Goal: Contribute content: Contribute content

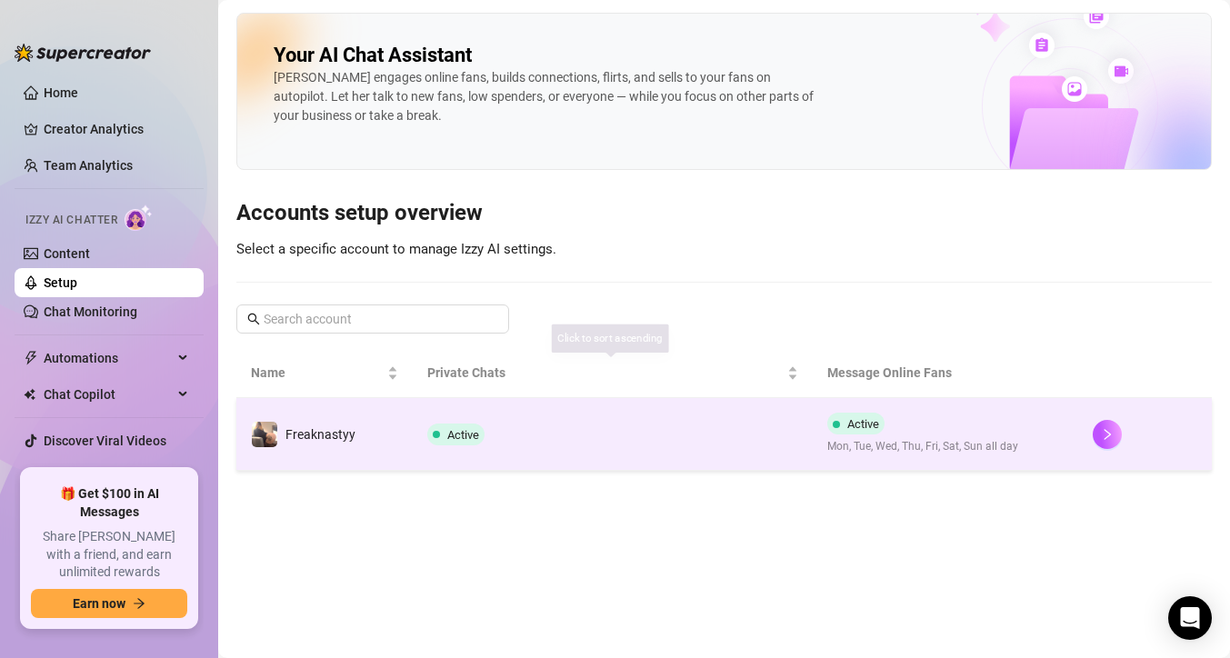
click at [564, 438] on td "Active" at bounding box center [612, 434] width 399 height 73
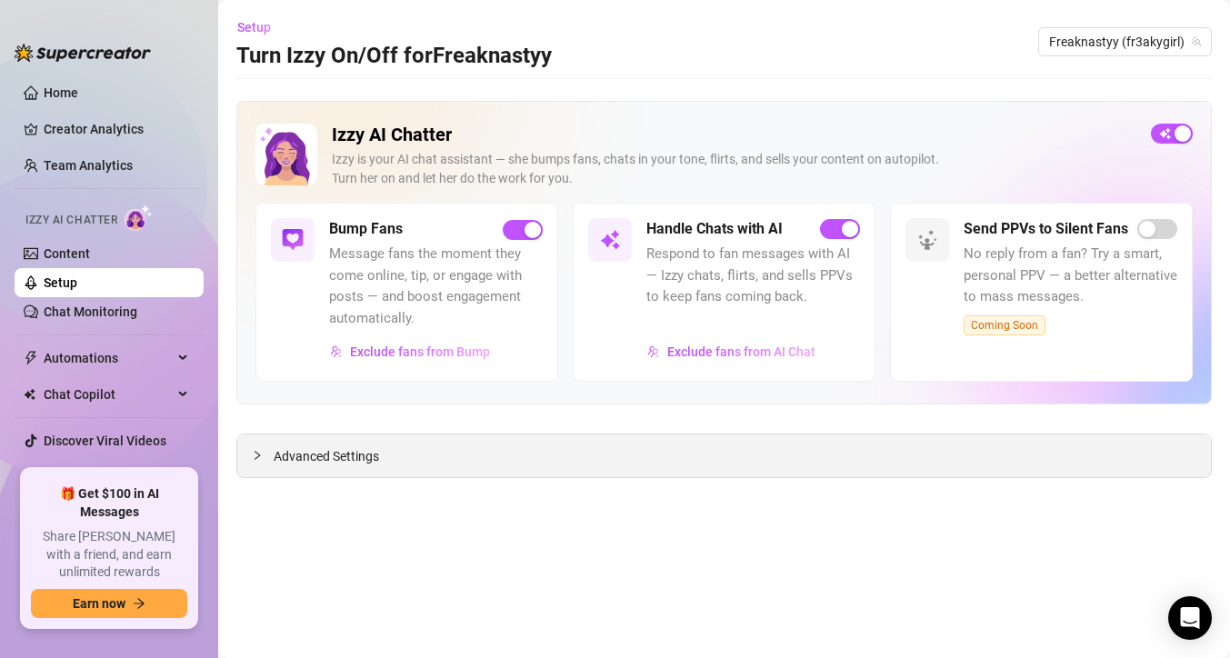
click at [411, 468] on div "Advanced Settings" at bounding box center [724, 456] width 974 height 43
click at [332, 461] on span "Advanced Settings" at bounding box center [326, 456] width 105 height 20
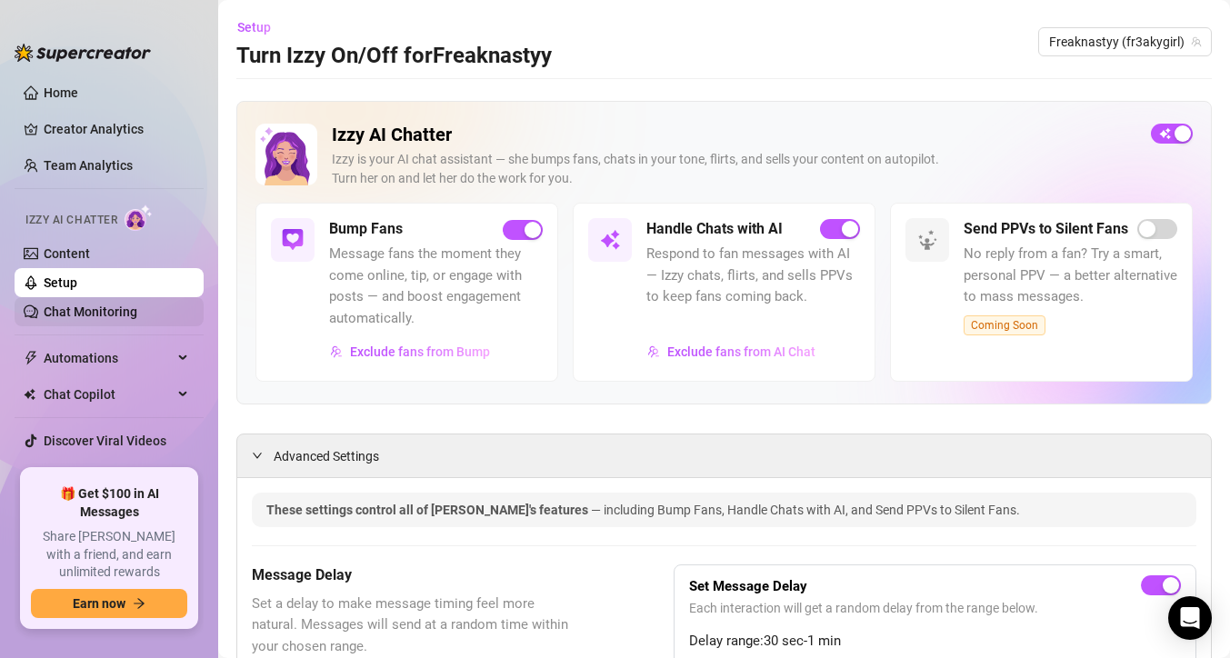
click at [137, 305] on link "Chat Monitoring" at bounding box center [91, 312] width 94 height 15
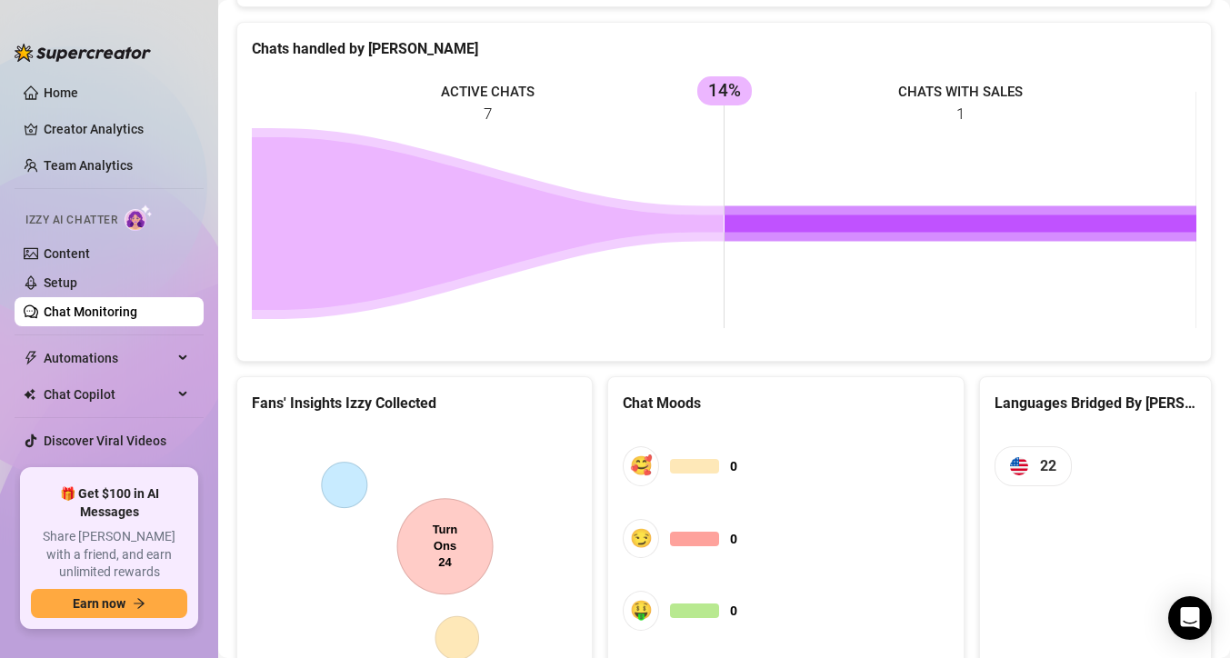
scroll to position [900, 0]
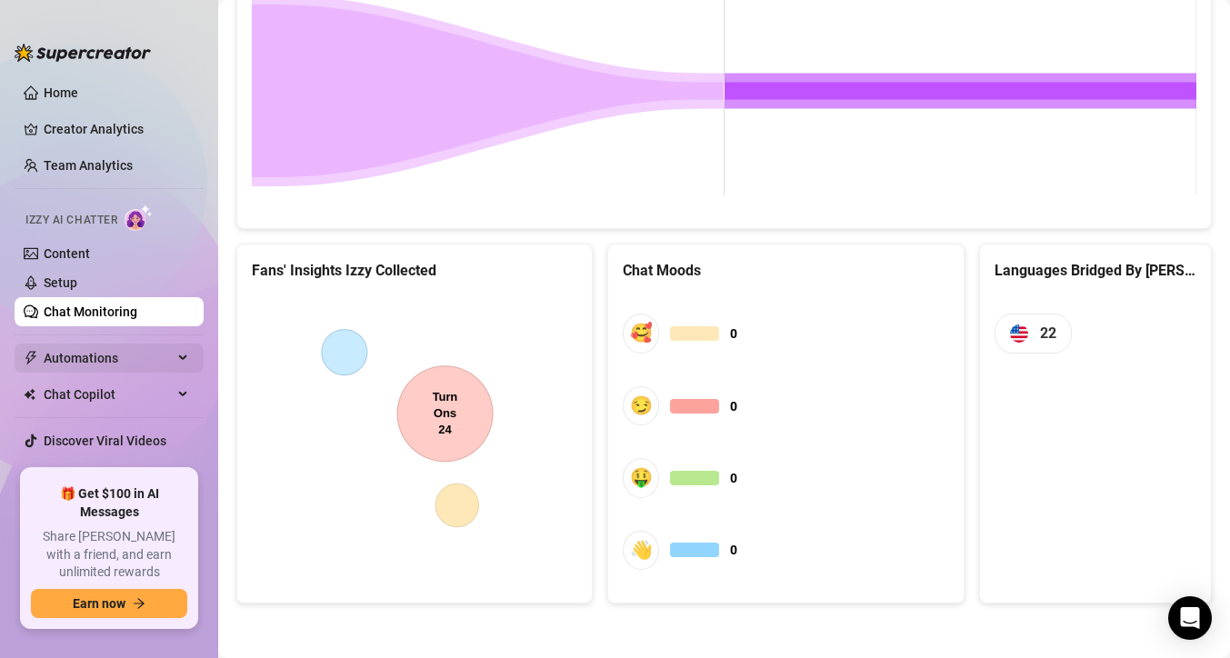
click at [164, 353] on span "Automations" at bounding box center [108, 358] width 129 height 29
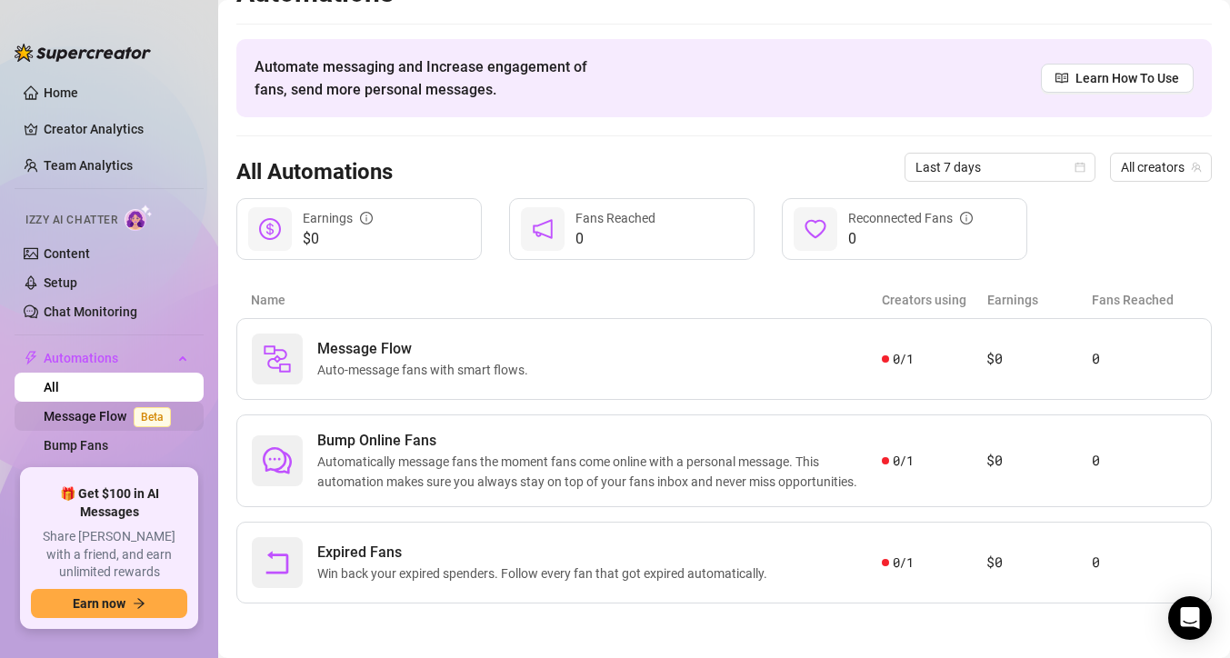
click at [145, 419] on span "Beta" at bounding box center [152, 417] width 37 height 20
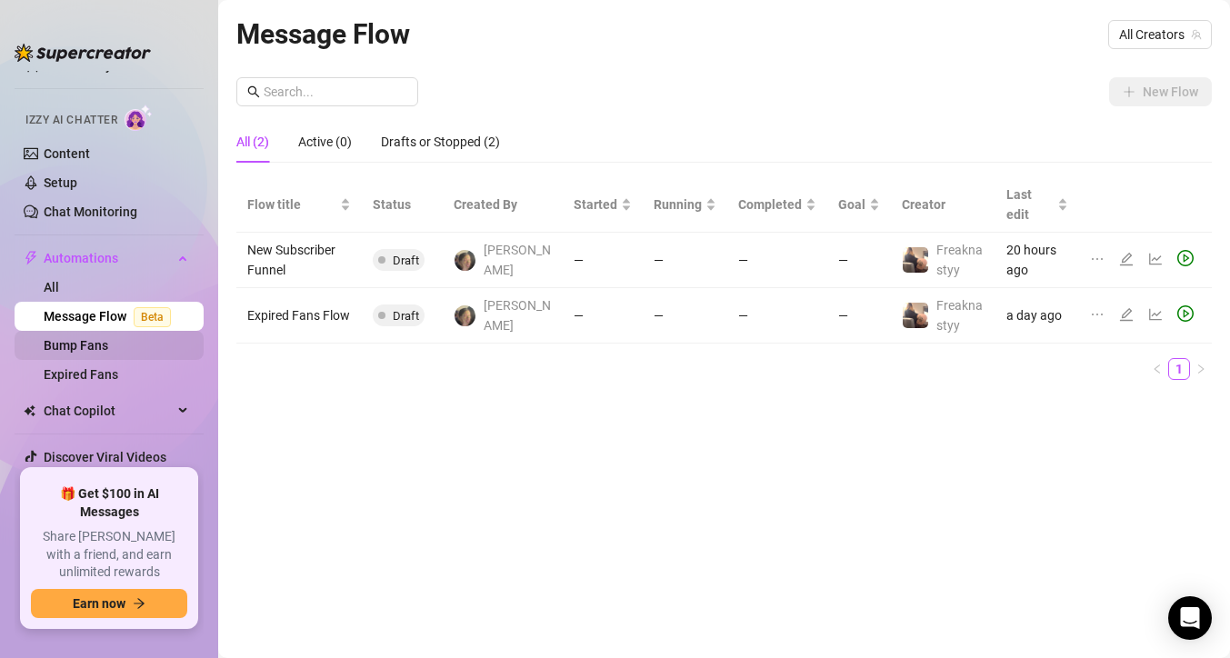
scroll to position [105, 0]
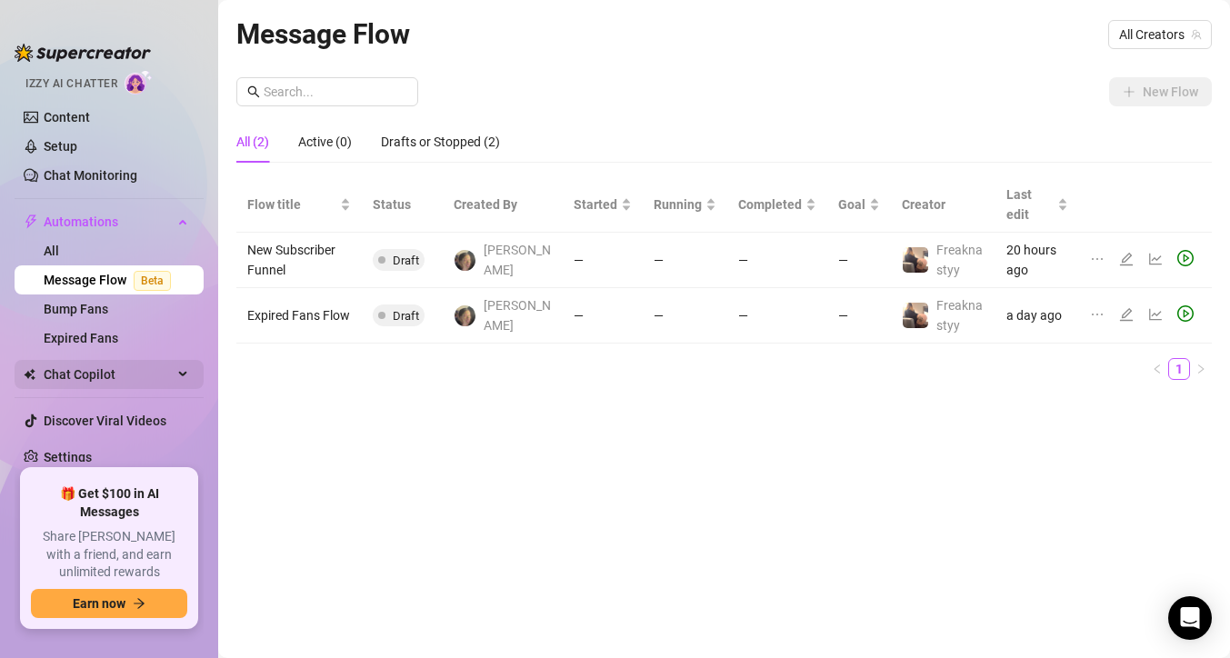
click at [142, 366] on span "Chat Copilot" at bounding box center [108, 374] width 129 height 29
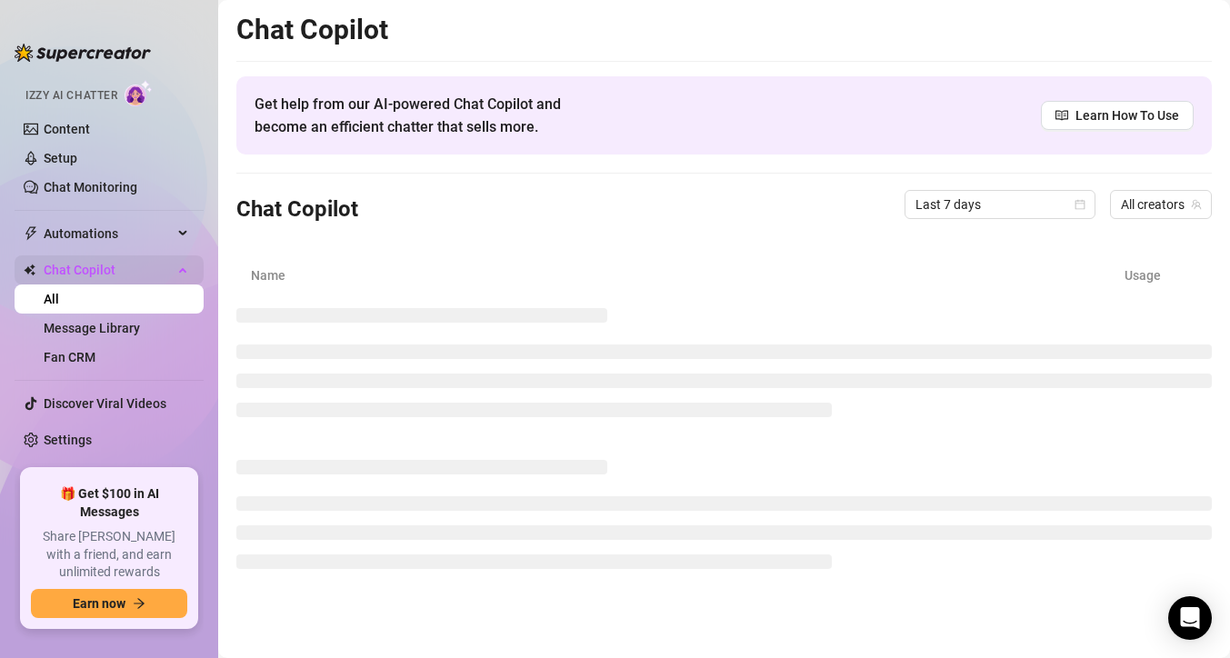
scroll to position [107, 0]
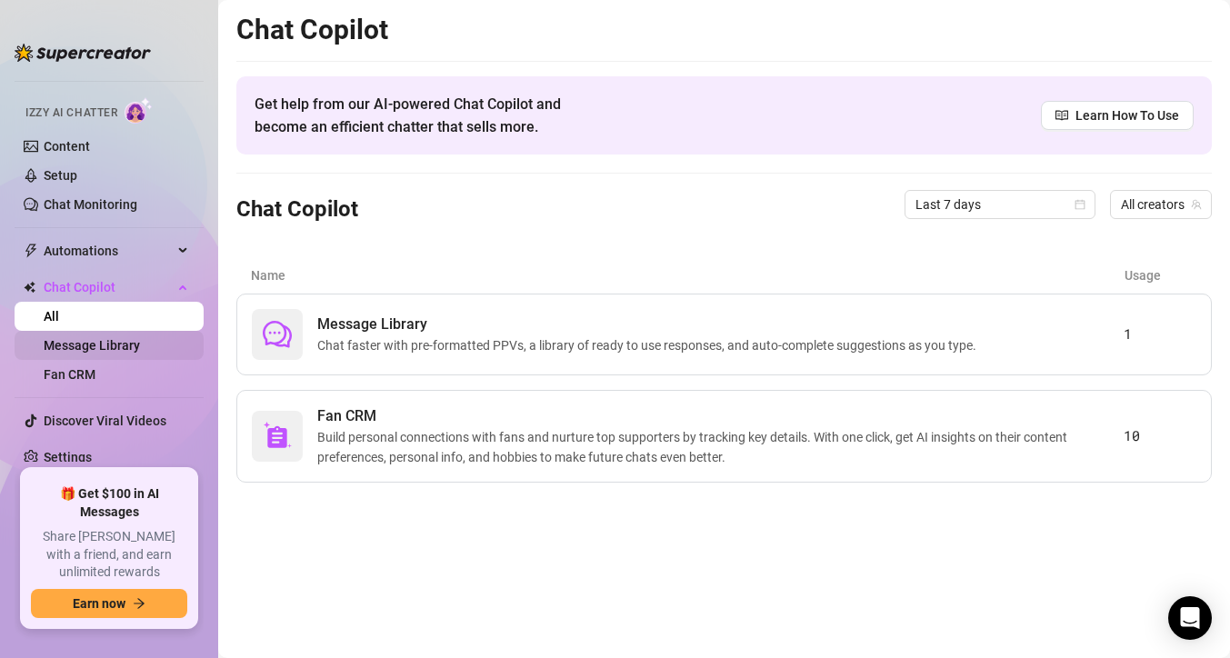
click at [140, 351] on link "Message Library" at bounding box center [92, 345] width 96 height 15
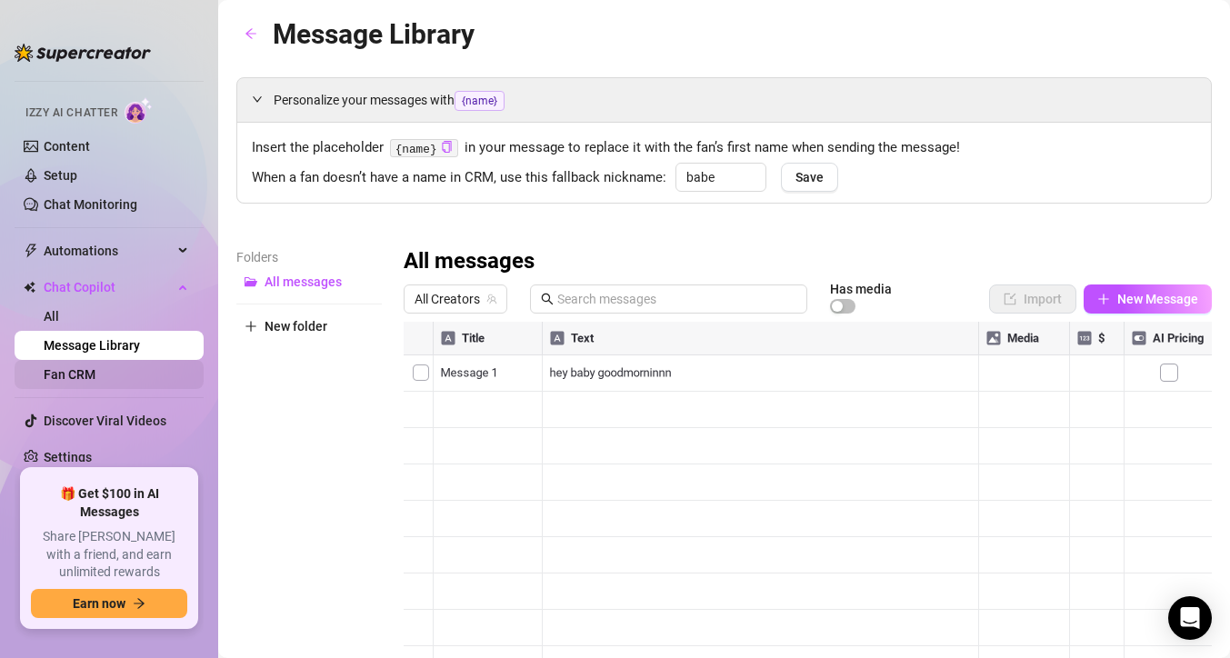
click at [64, 382] on link "Fan CRM" at bounding box center [70, 374] width 52 height 15
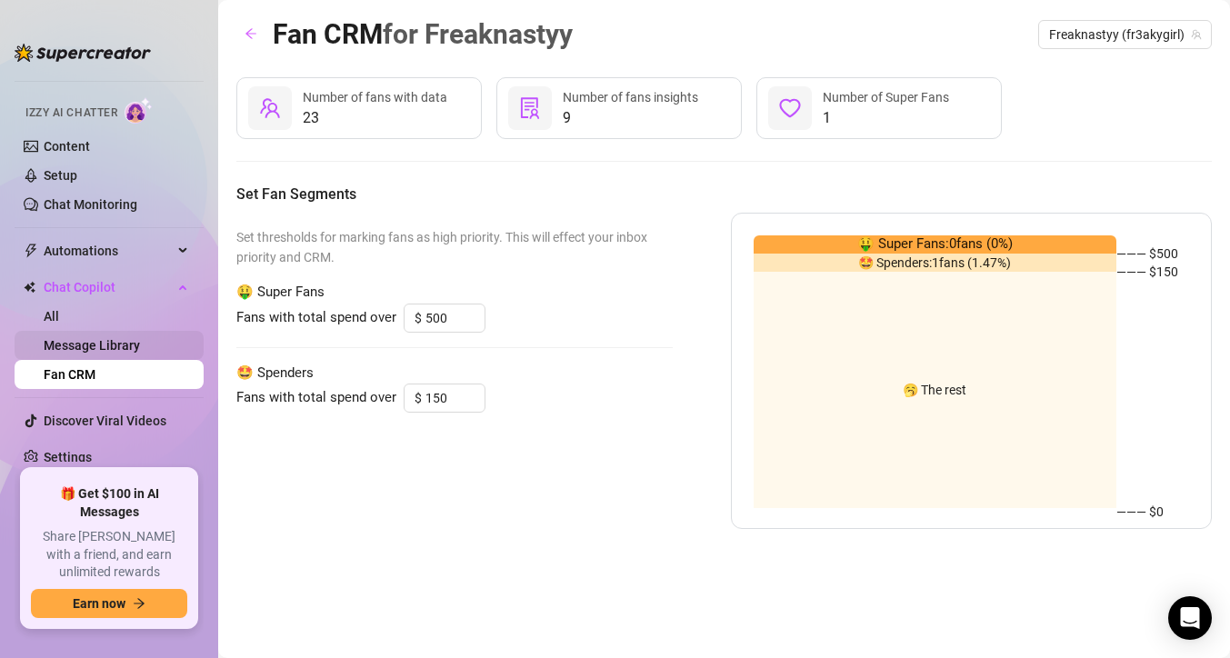
click at [120, 347] on link "Message Library" at bounding box center [92, 345] width 96 height 15
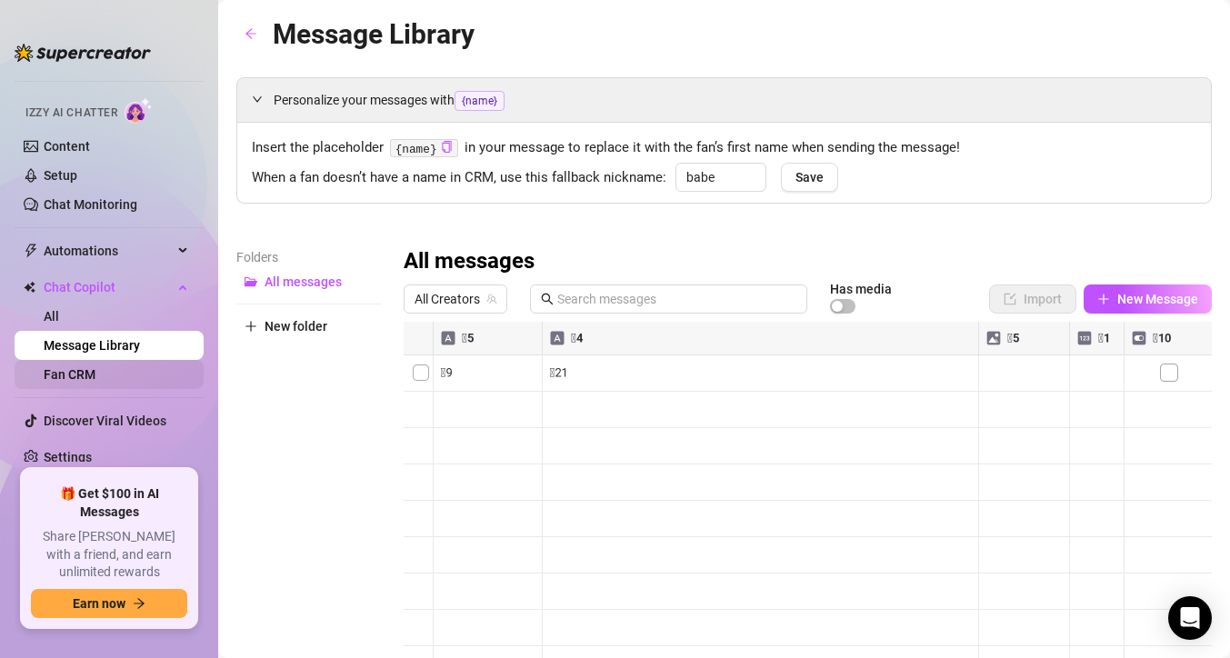
click at [95, 372] on link "Fan CRM" at bounding box center [70, 374] width 52 height 15
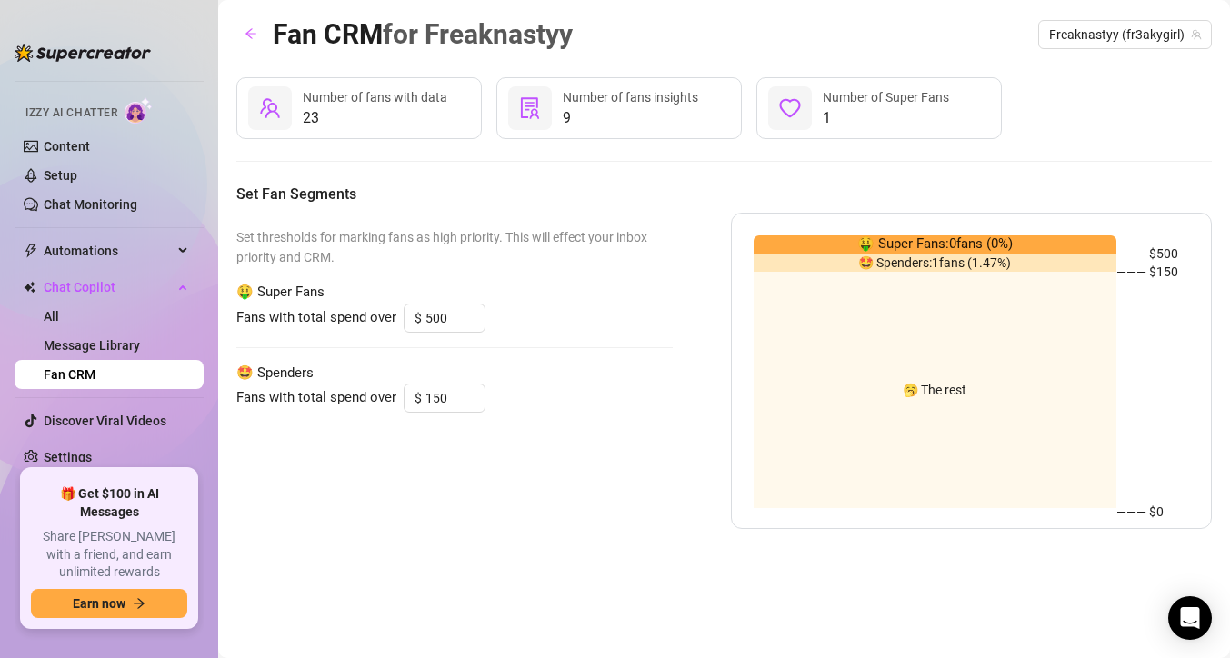
click at [611, 103] on span "Number of fans insights" at bounding box center [630, 97] width 135 height 15
click at [428, 125] on span "23" at bounding box center [375, 118] width 145 height 22
click at [814, 94] on div "1 Number of Super Fans" at bounding box center [880, 108] width 246 height 62
click at [788, 97] on icon "heart" at bounding box center [790, 108] width 22 height 22
click at [481, 151] on div "23 Number of fans with data 9 Number of fans insights 1 Number of Super Fans Se…" at bounding box center [724, 303] width 976 height 452
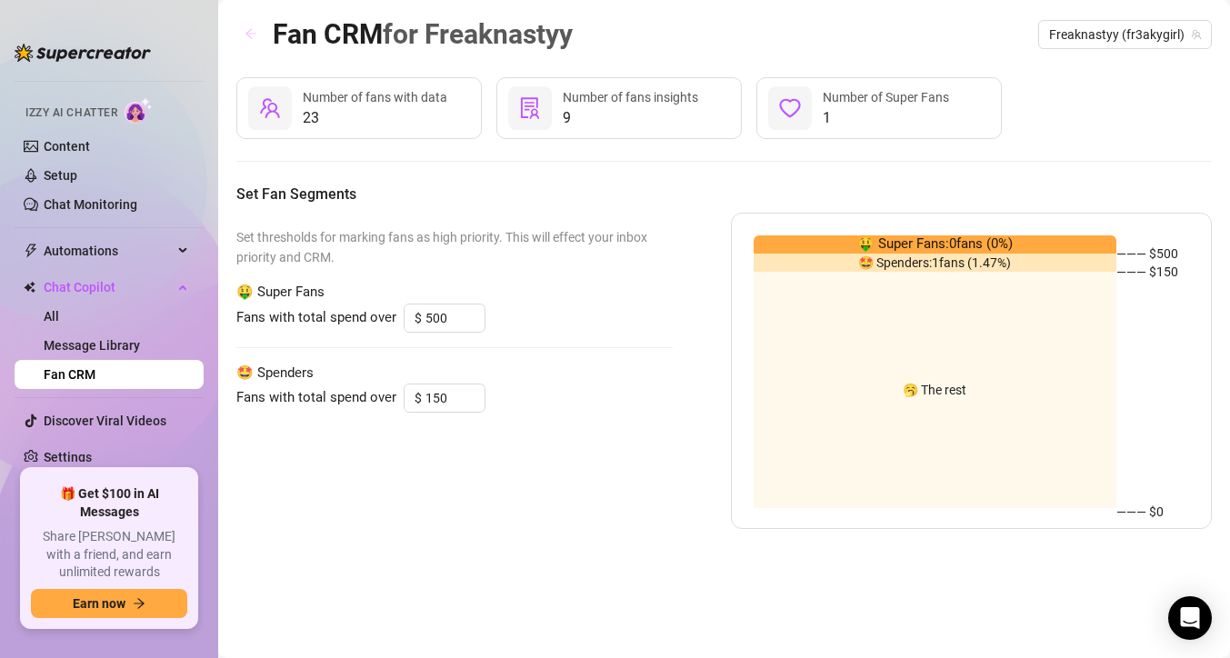
click at [247, 34] on icon "arrow-left" at bounding box center [251, 34] width 11 height 10
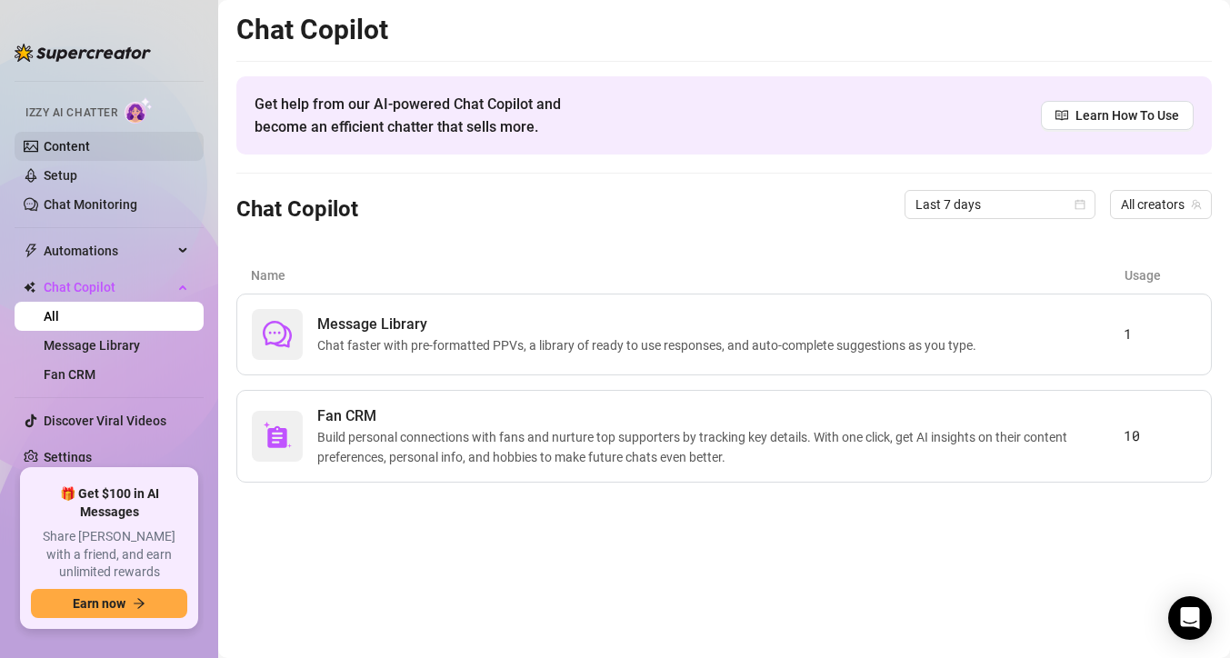
click at [90, 150] on link "Content" at bounding box center [67, 146] width 46 height 15
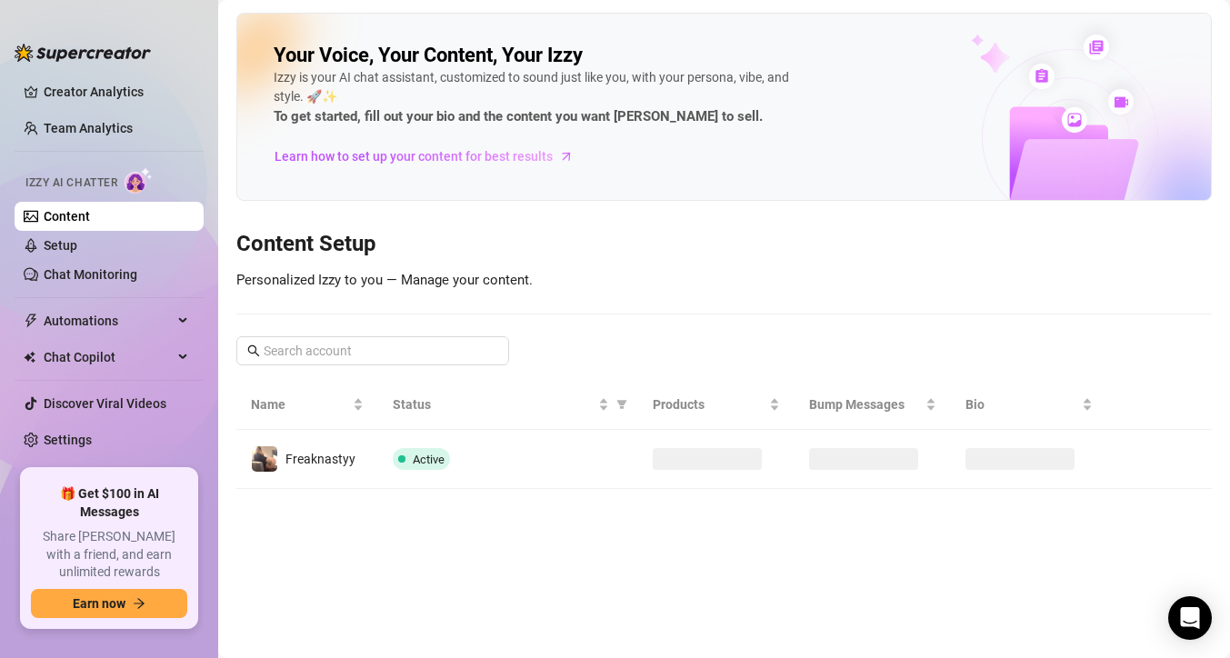
scroll to position [20, 0]
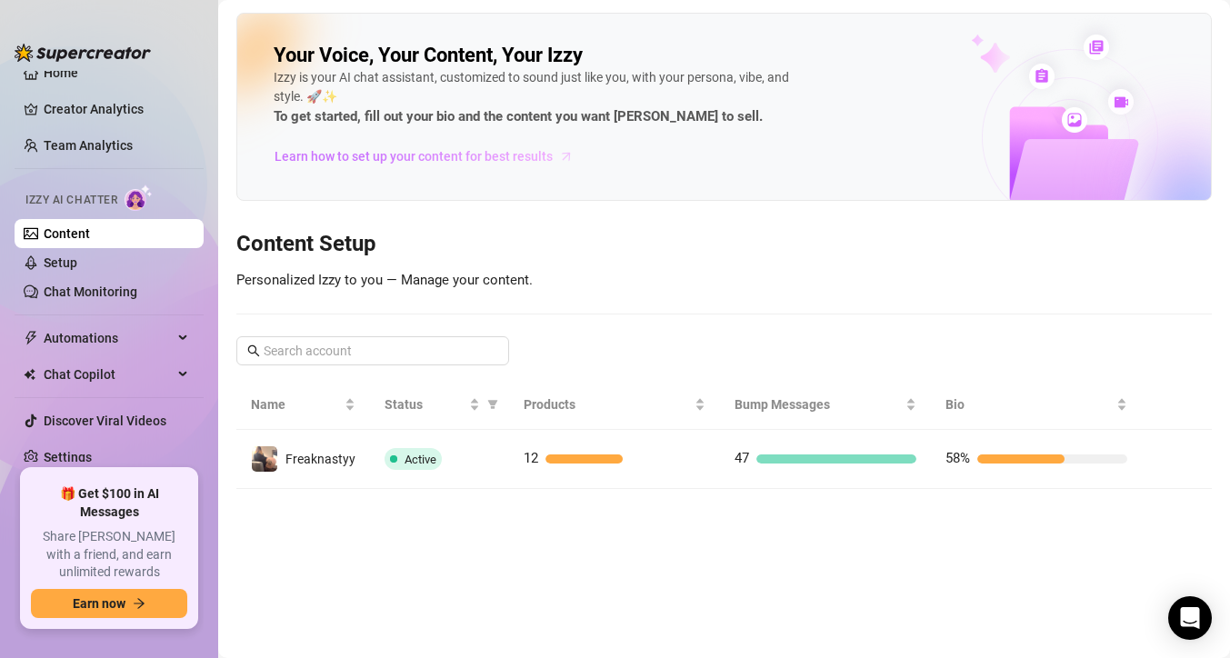
click at [294, 145] on link "Learn how to set up your content for best results" at bounding box center [431, 156] width 314 height 29
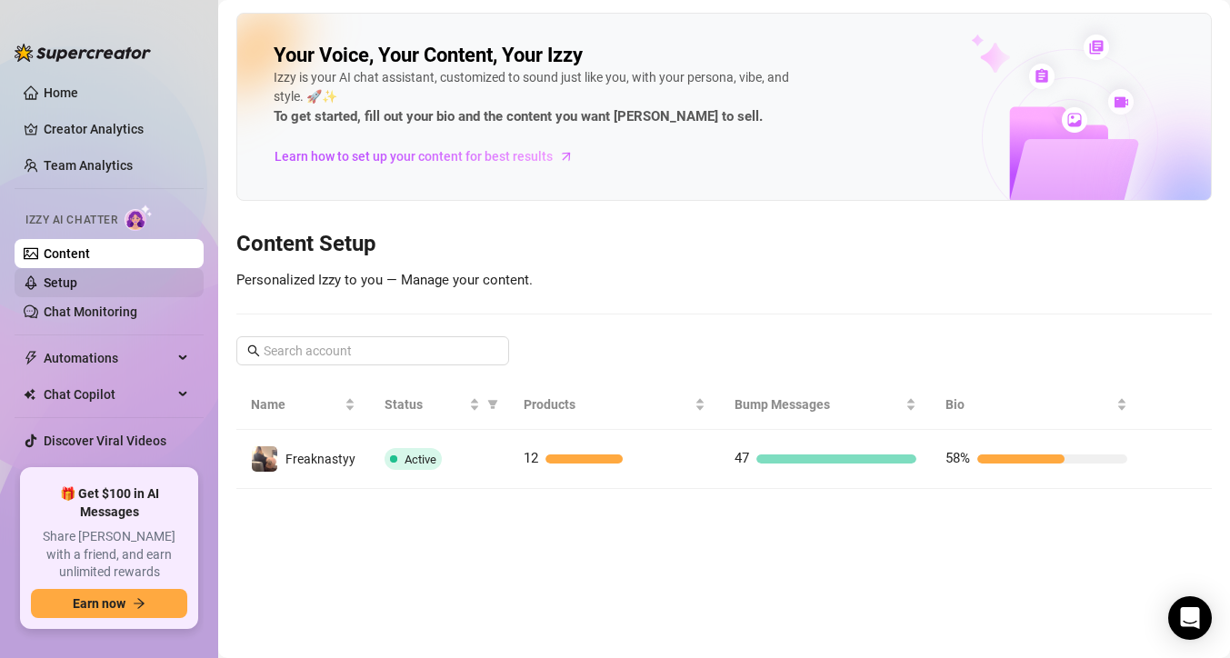
click at [77, 281] on link "Setup" at bounding box center [61, 283] width 34 height 15
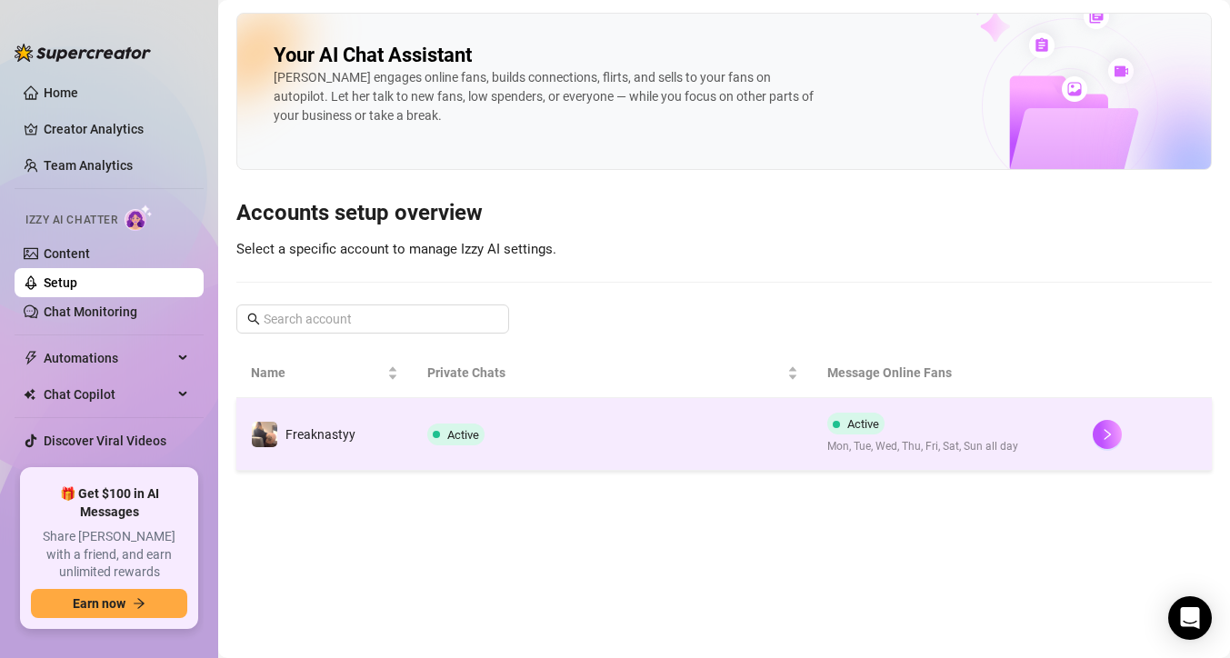
click at [391, 416] on td "Freaknastyy" at bounding box center [324, 434] width 176 height 73
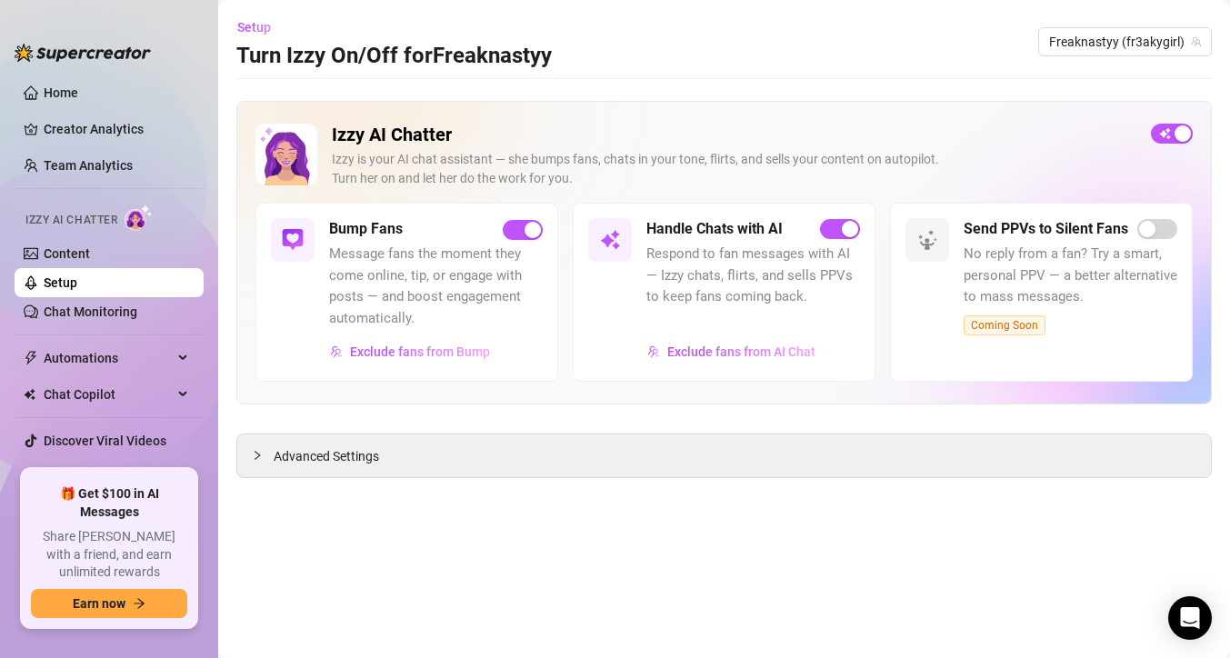
click at [129, 217] on img at bounding box center [139, 218] width 28 height 26
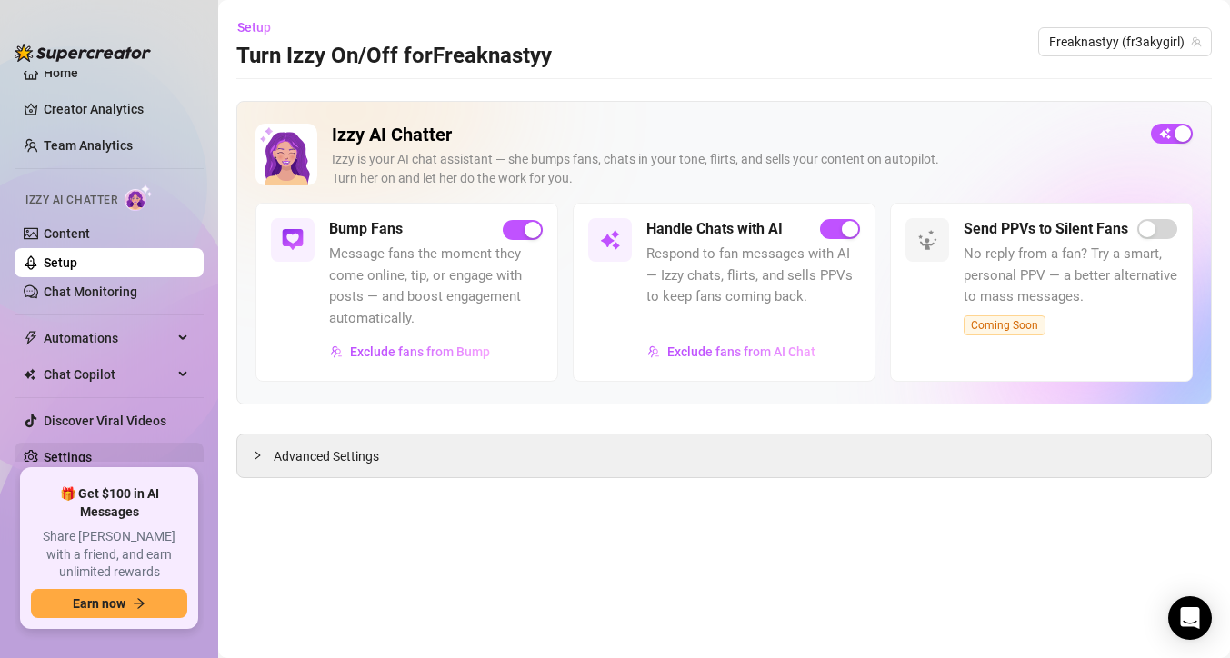
click at [92, 451] on link "Settings" at bounding box center [68, 457] width 48 height 15
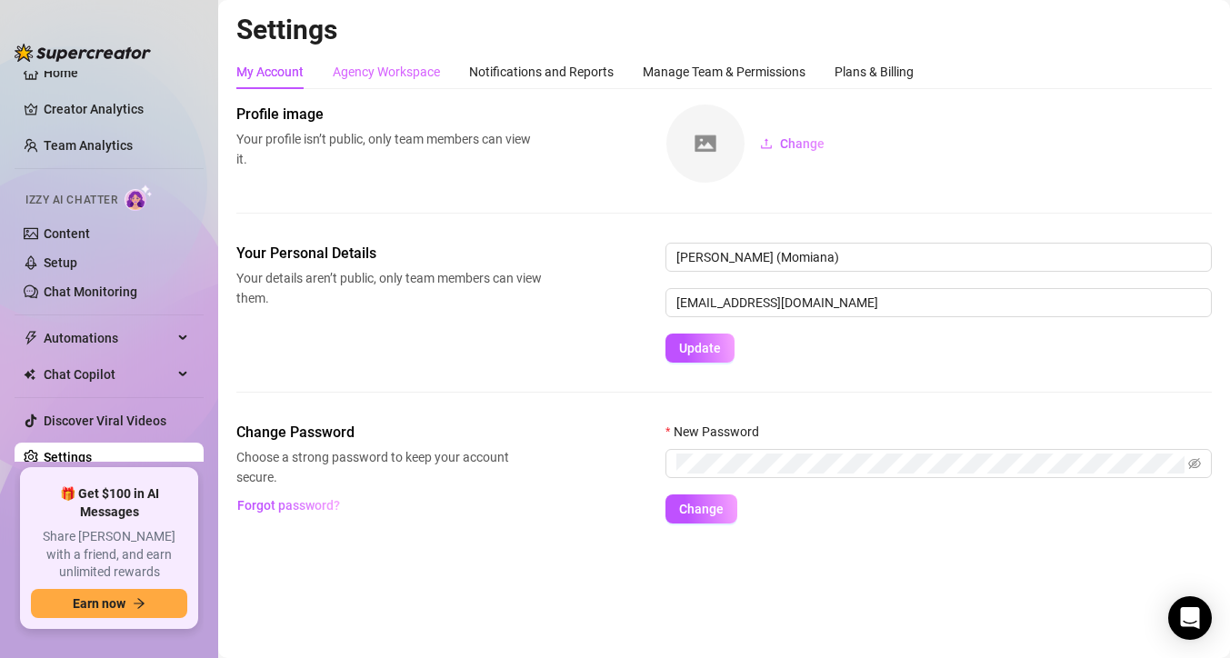
click at [430, 82] on div "Agency Workspace" at bounding box center [386, 72] width 107 height 35
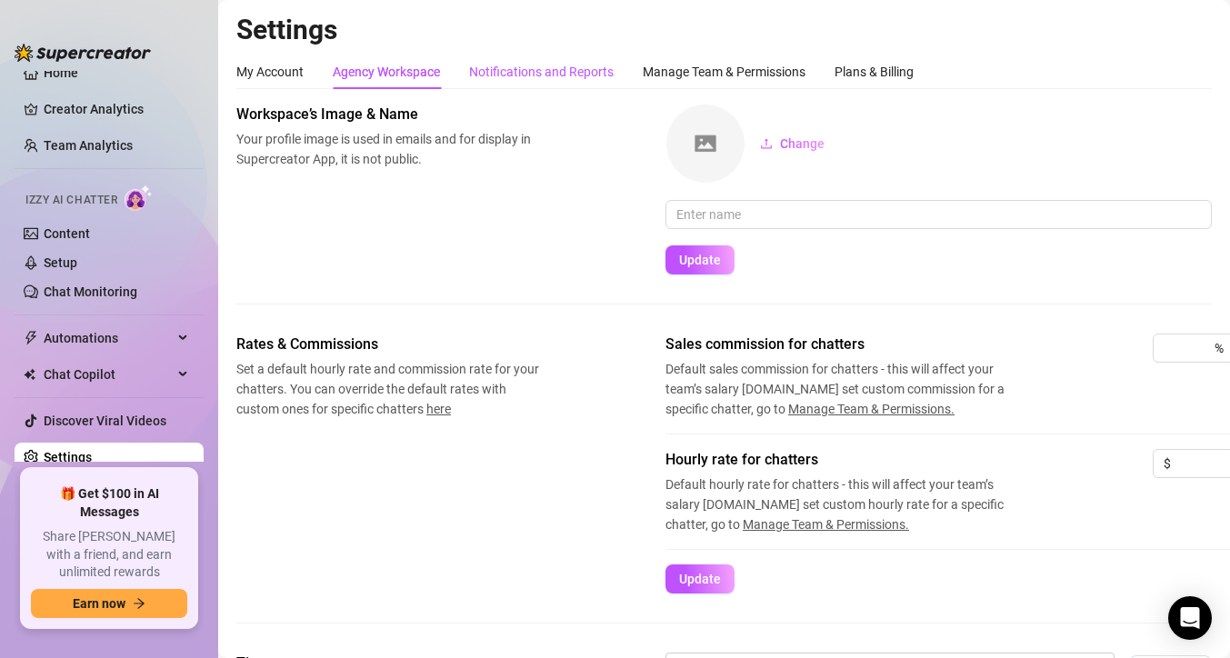
click at [527, 75] on div "Notifications and Reports" at bounding box center [541, 72] width 145 height 20
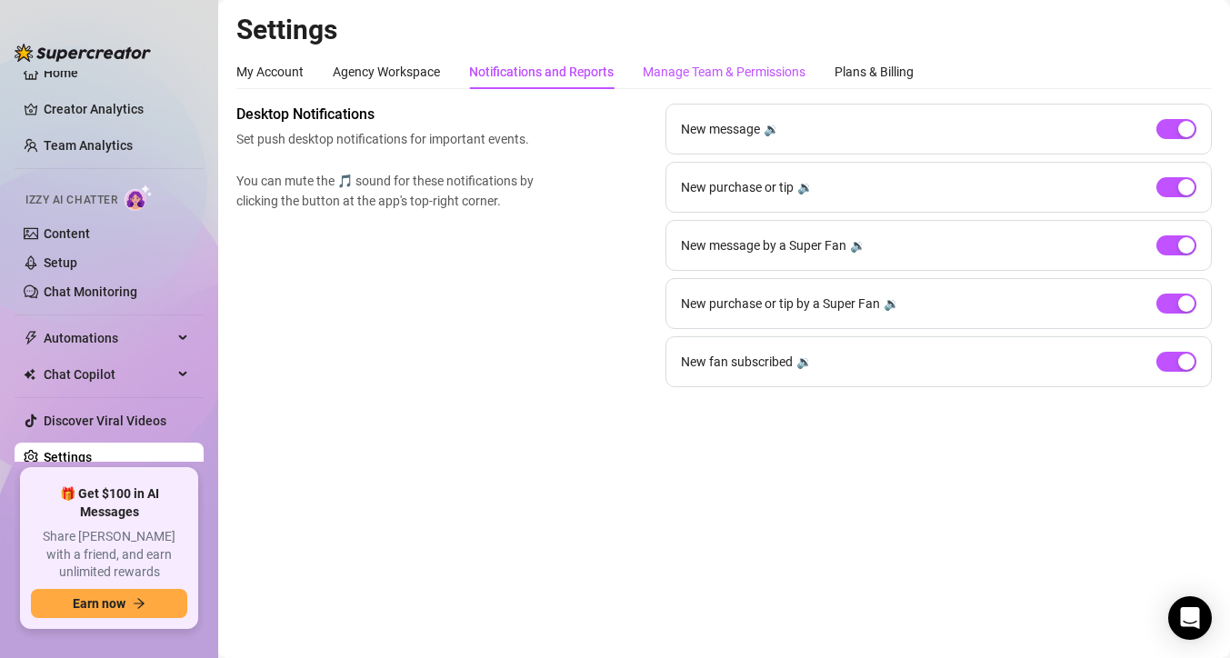
click at [688, 62] on div "Manage Team & Permissions" at bounding box center [724, 72] width 163 height 20
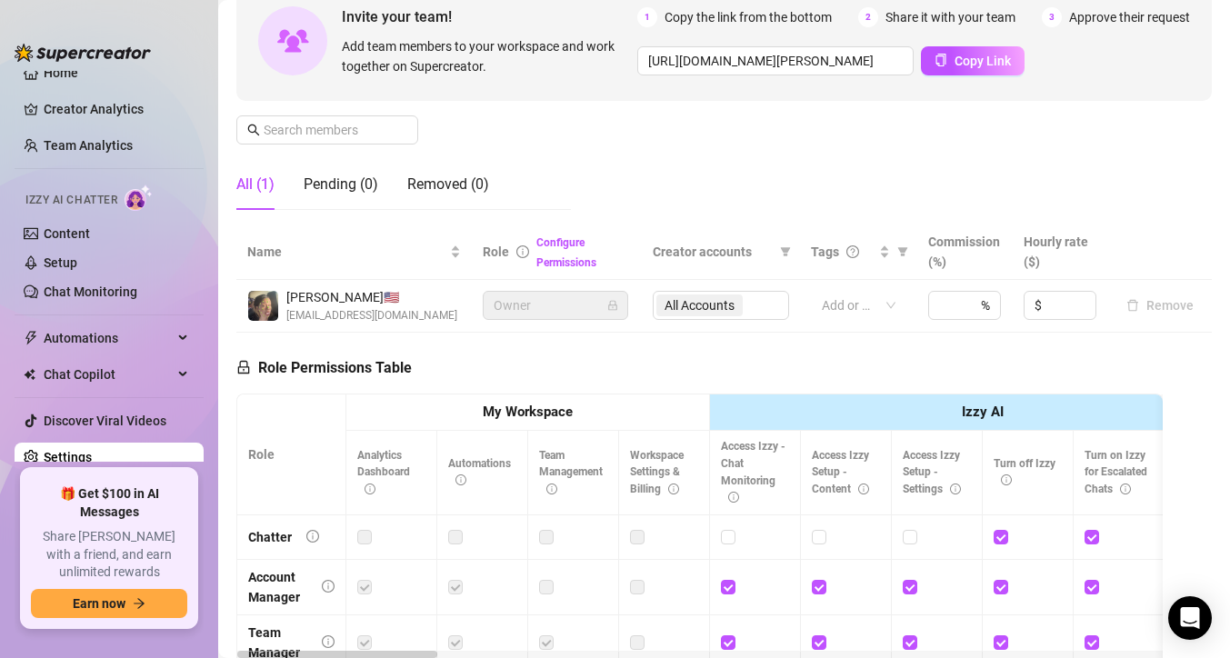
scroll to position [185, 0]
click at [116, 354] on ul "Home Creator Analytics Team Analytics Izzy AI Chatter Content Setup Chat Monito…" at bounding box center [109, 266] width 189 height 391
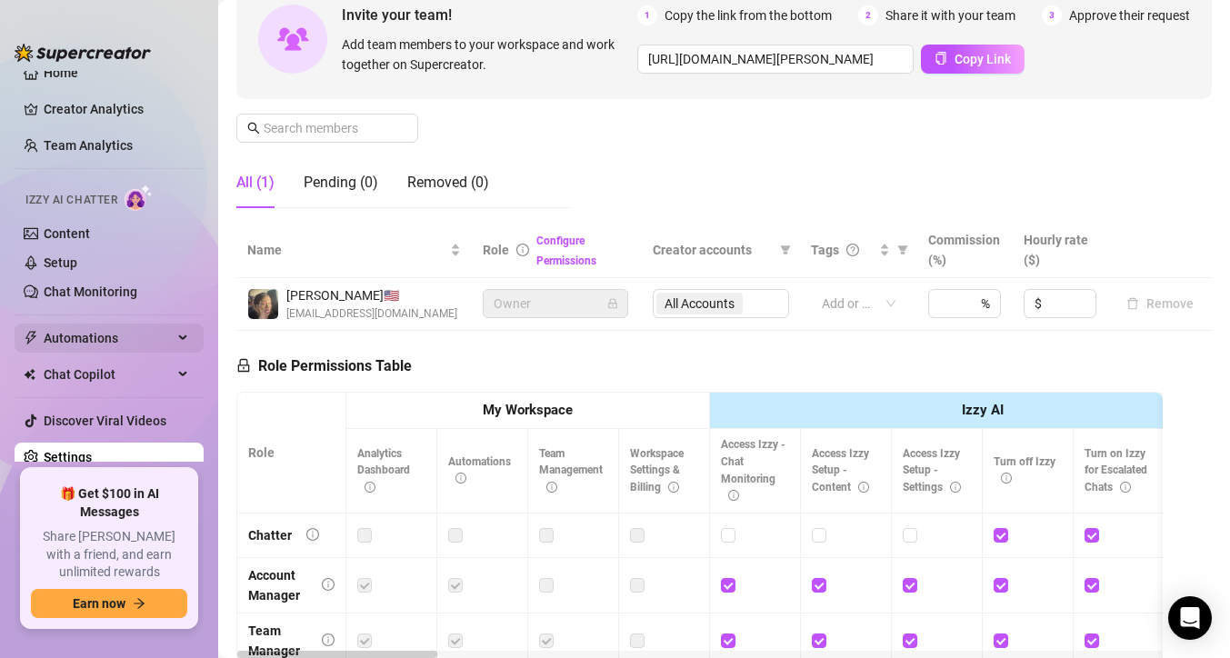
click at [116, 349] on span "Automations" at bounding box center [108, 338] width 129 height 29
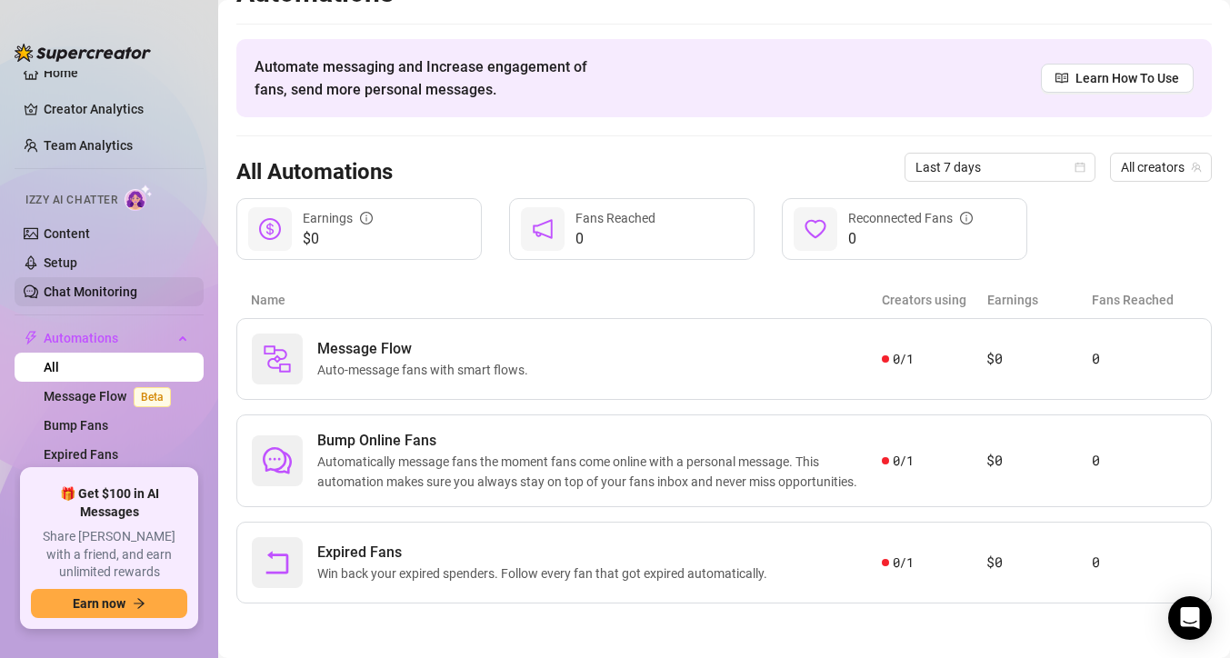
click at [105, 299] on link "Chat Monitoring" at bounding box center [91, 292] width 94 height 15
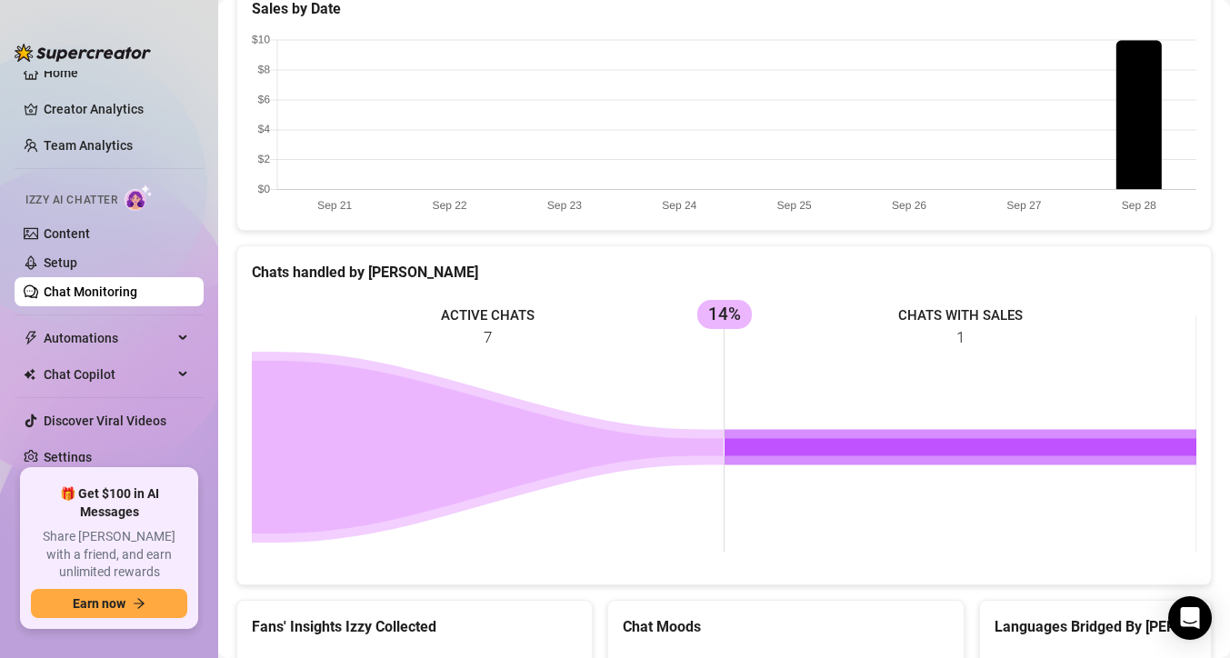
scroll to position [900, 0]
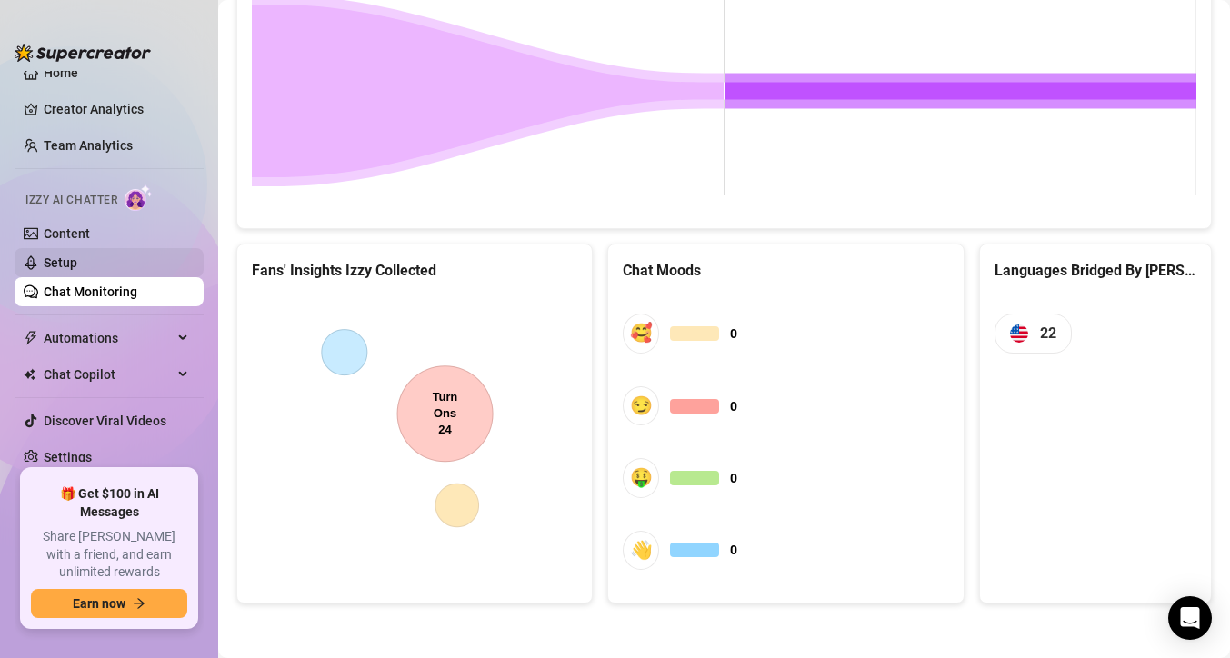
click at [77, 264] on link "Setup" at bounding box center [61, 263] width 34 height 15
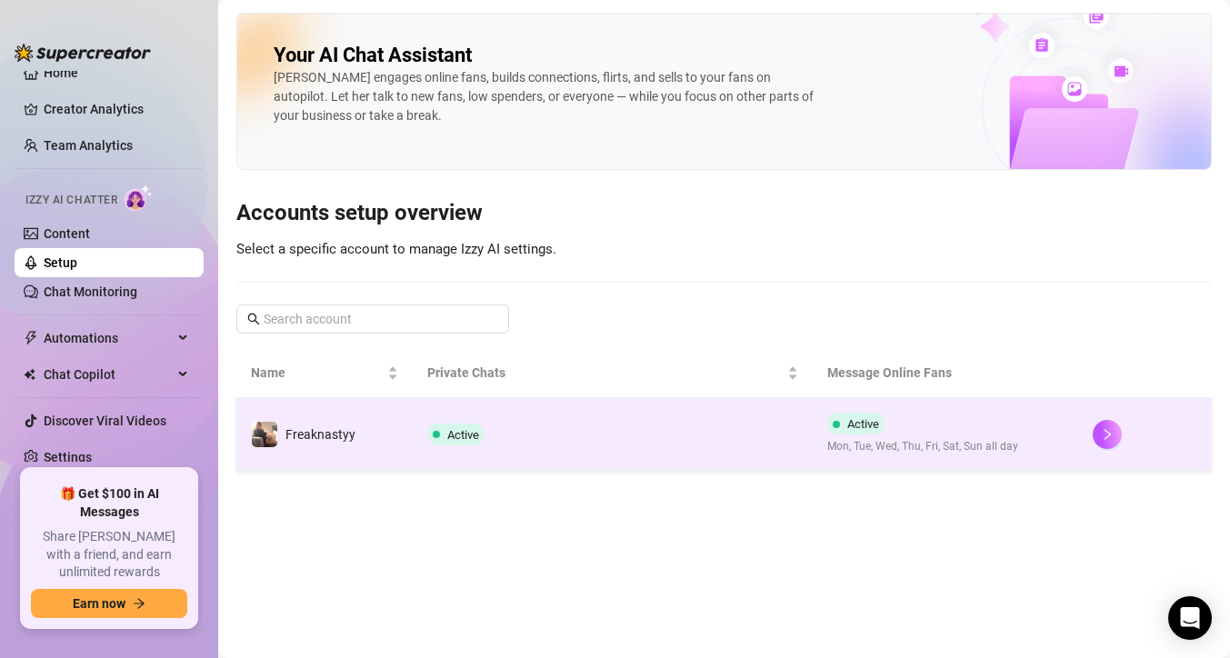
click at [1075, 434] on td "Active Mon, Tue, Wed, Thu, Fri, Sat, Sun all day" at bounding box center [946, 434] width 266 height 73
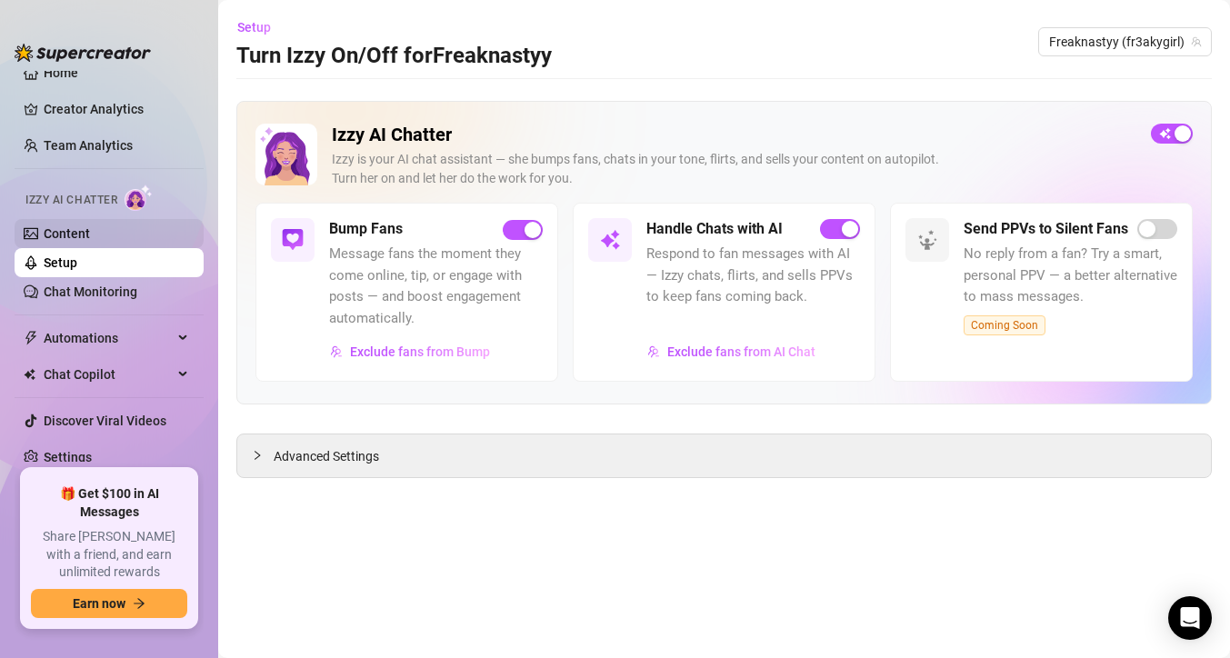
click at [90, 240] on link "Content" at bounding box center [67, 233] width 46 height 15
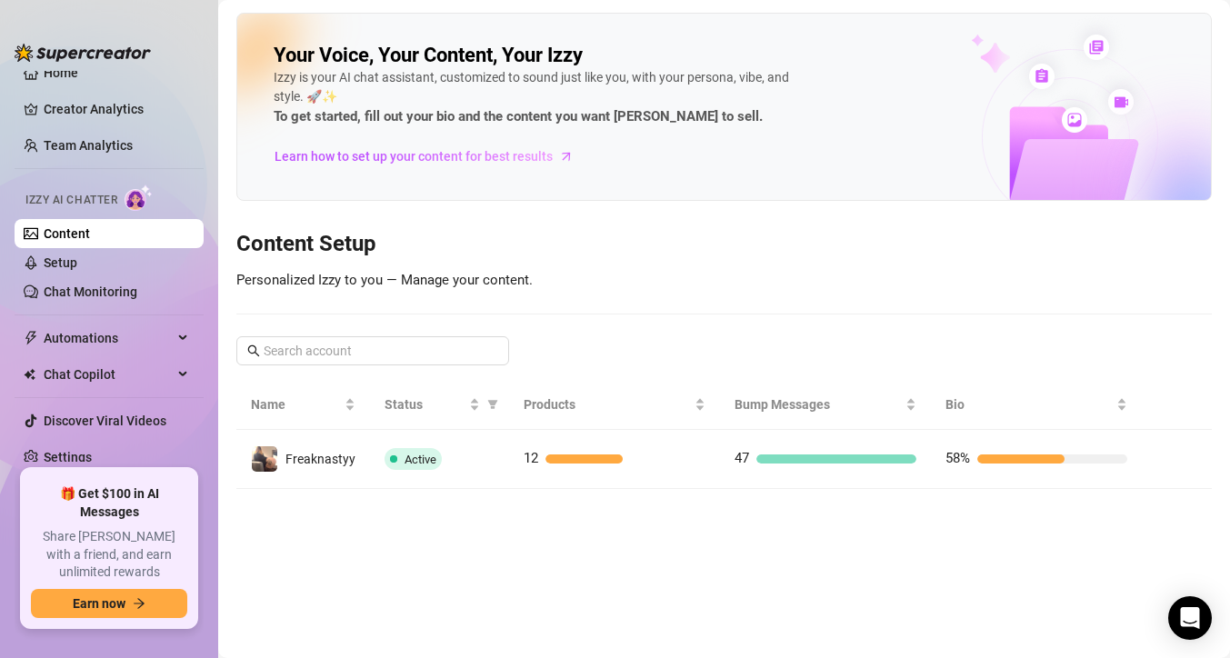
click at [127, 164] on ul "Home Creator Analytics Team Analytics Izzy AI Chatter Content Setup Chat Monito…" at bounding box center [109, 266] width 189 height 391
click at [127, 149] on link "Team Analytics" at bounding box center [88, 145] width 89 height 15
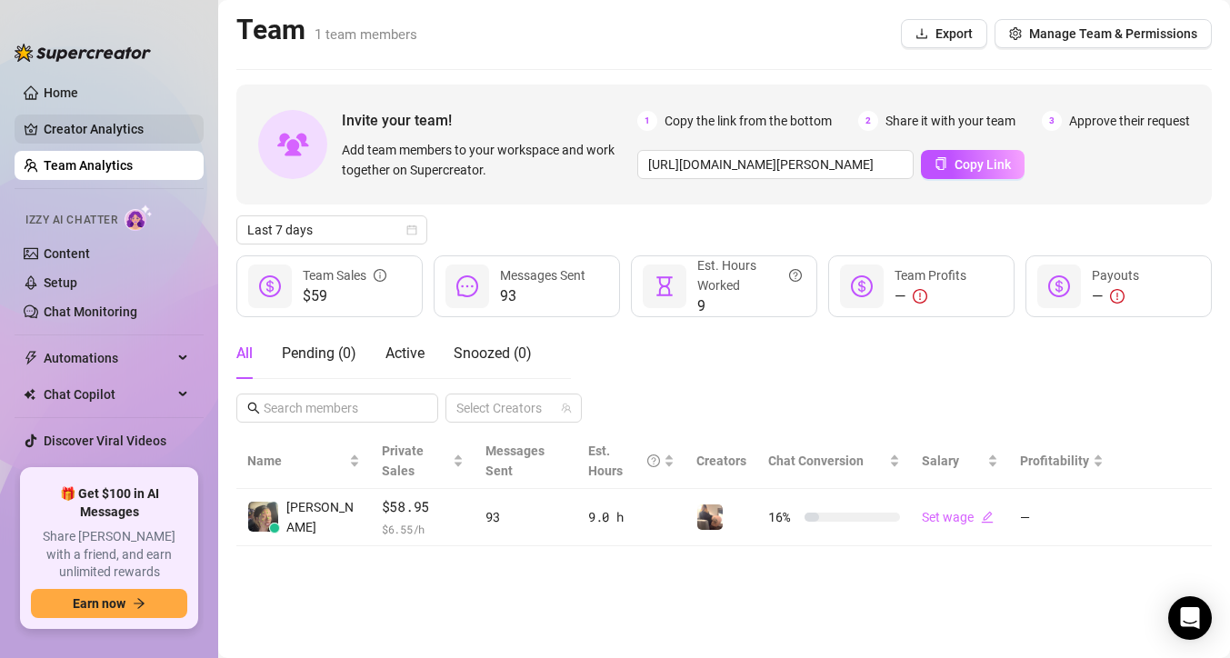
click at [139, 138] on link "Creator Analytics" at bounding box center [116, 129] width 145 height 29
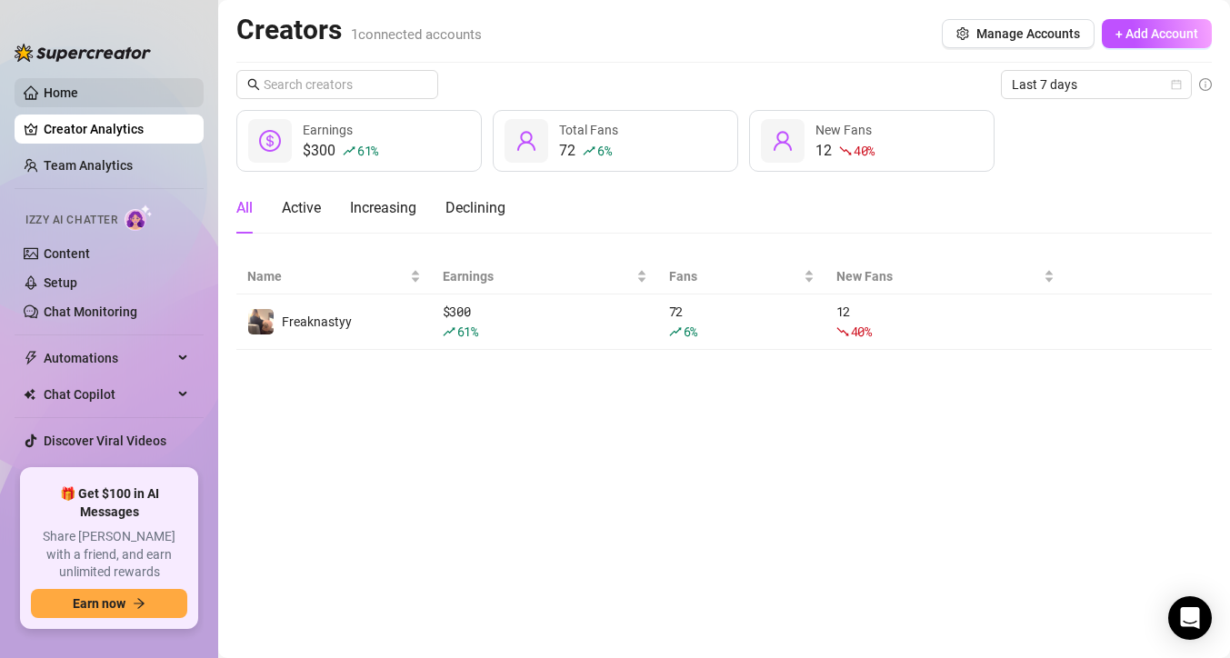
click at [78, 92] on link "Home" at bounding box center [61, 92] width 35 height 15
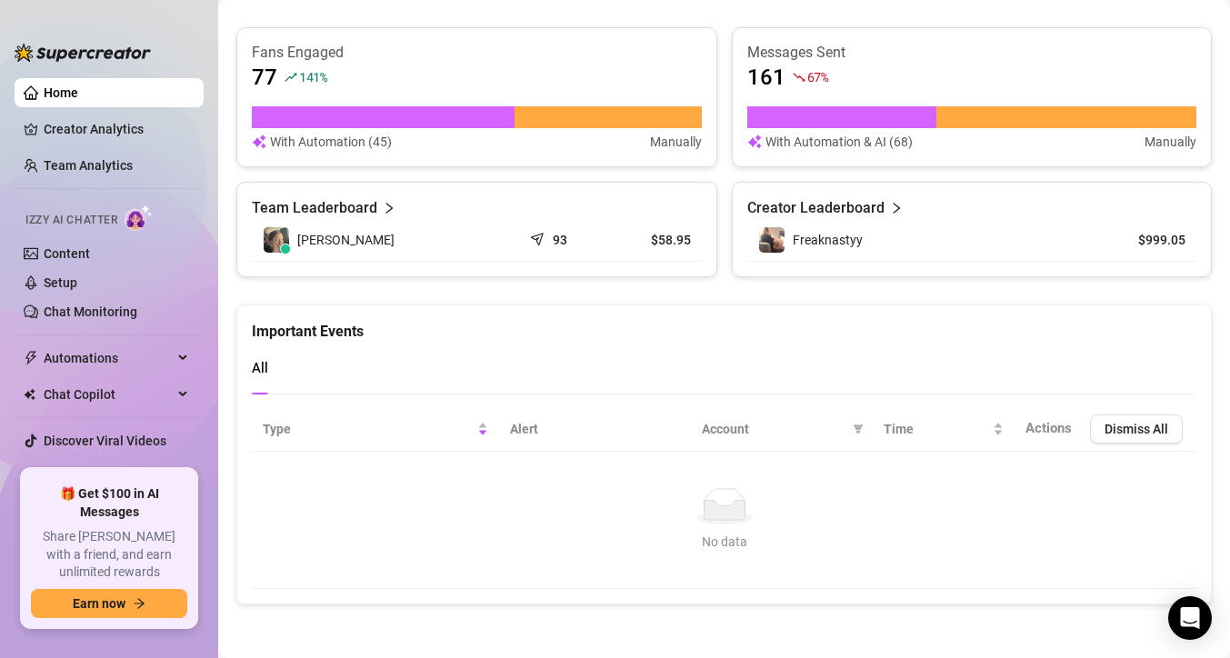
click at [76, 94] on link "Home" at bounding box center [61, 92] width 35 height 15
click at [122, 120] on link "Creator Analytics" at bounding box center [116, 129] width 145 height 29
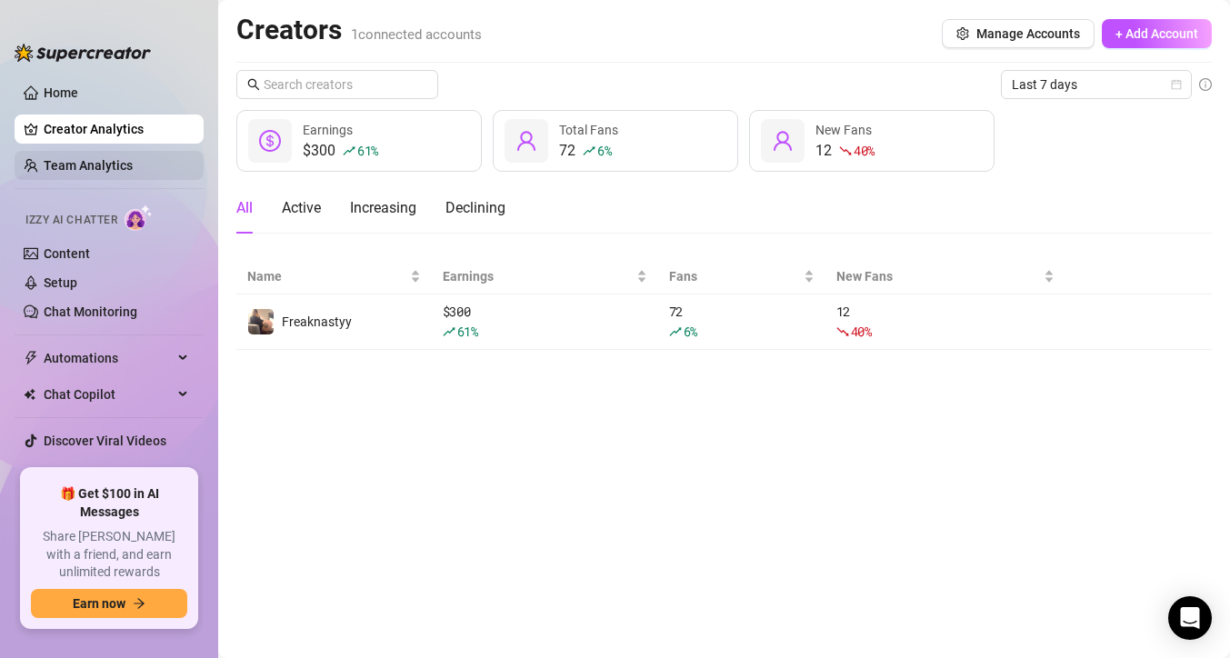
click at [128, 166] on link "Team Analytics" at bounding box center [88, 165] width 89 height 15
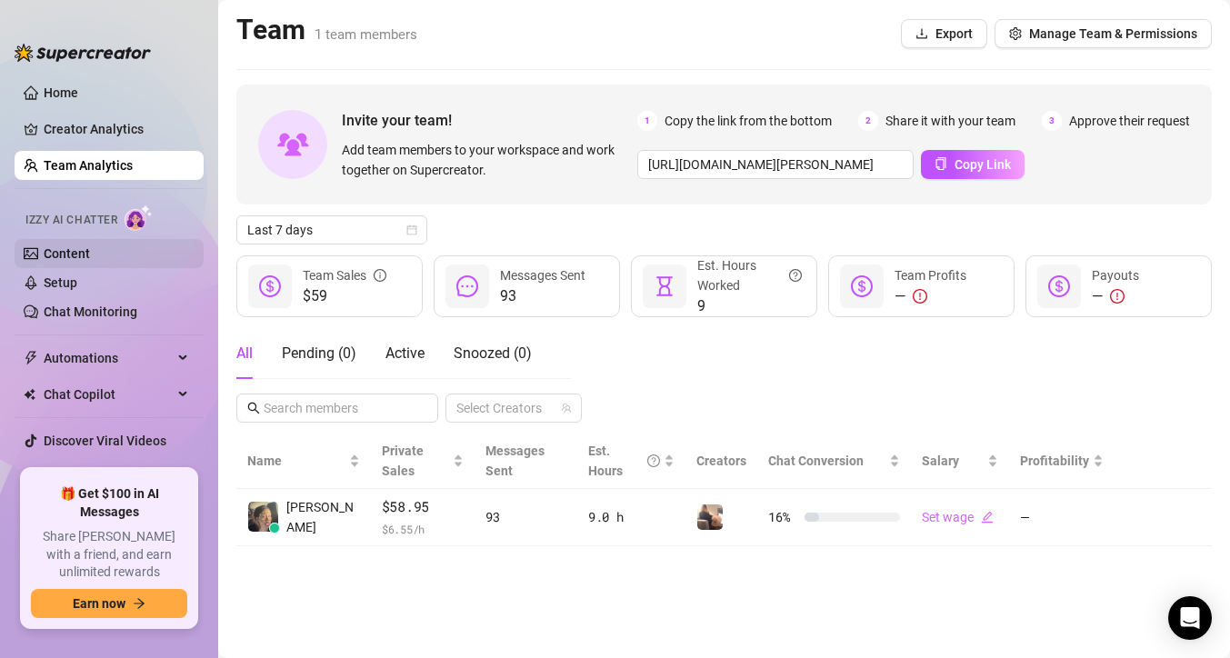
click at [90, 246] on link "Content" at bounding box center [67, 253] width 46 height 15
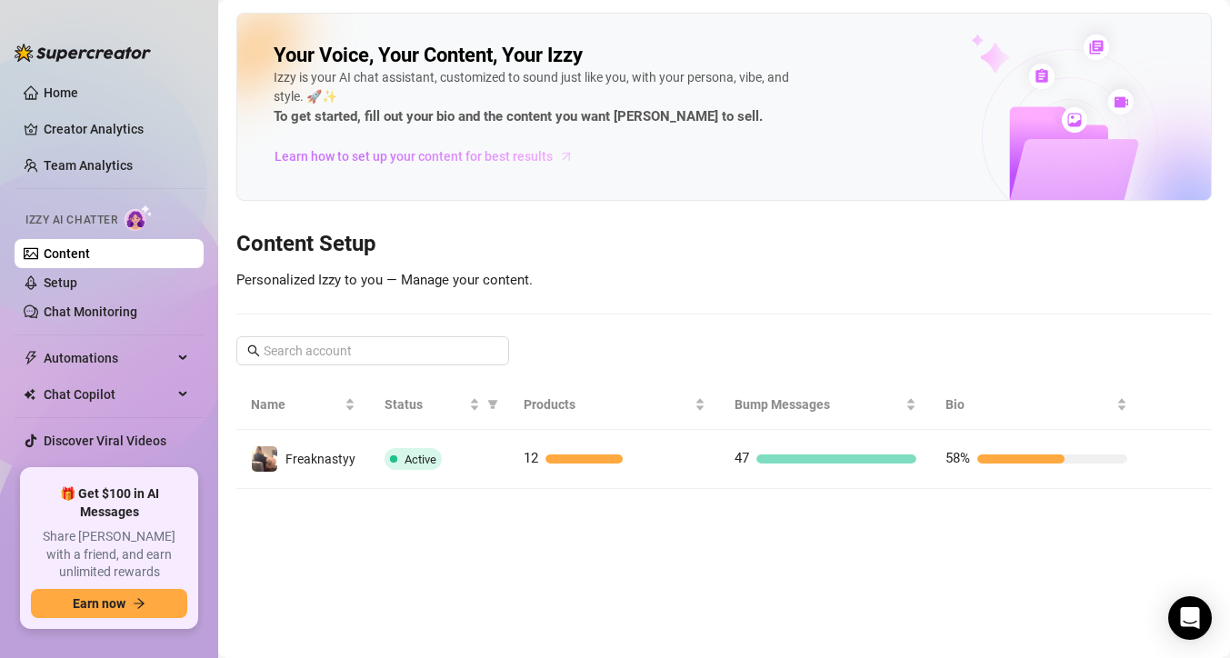
click at [445, 158] on span "Learn how to set up your content for best results" at bounding box center [414, 156] width 278 height 20
click at [77, 289] on link "Setup" at bounding box center [61, 283] width 34 height 15
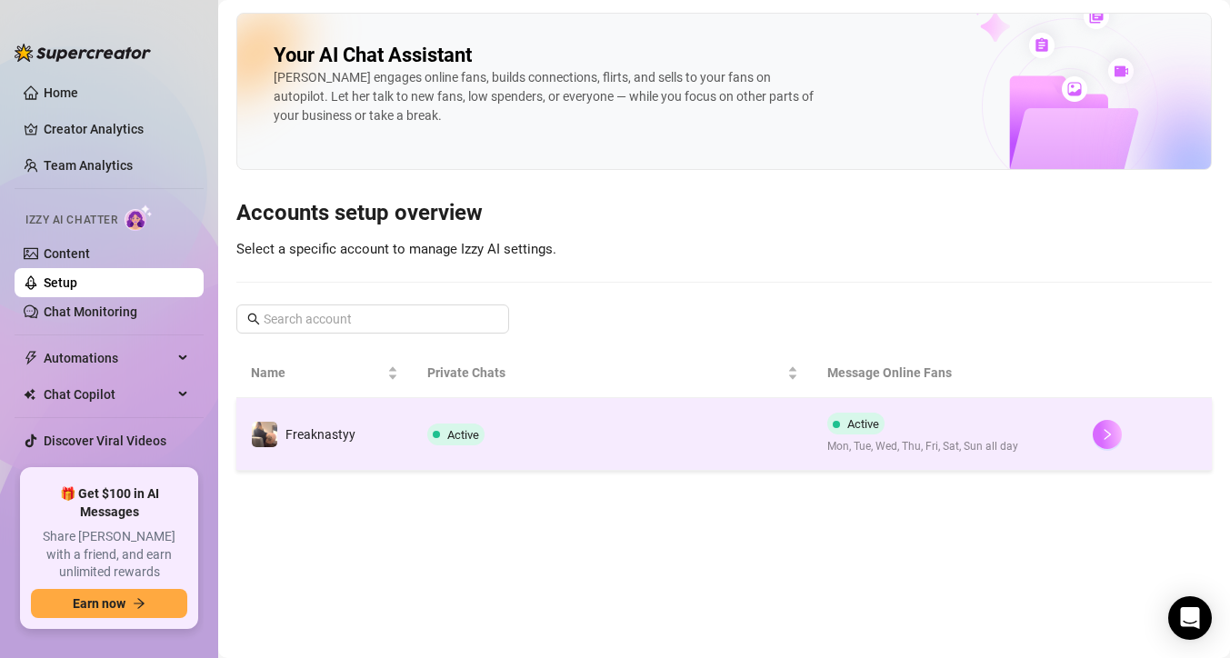
click at [1108, 436] on icon "right" at bounding box center [1108, 434] width 6 height 11
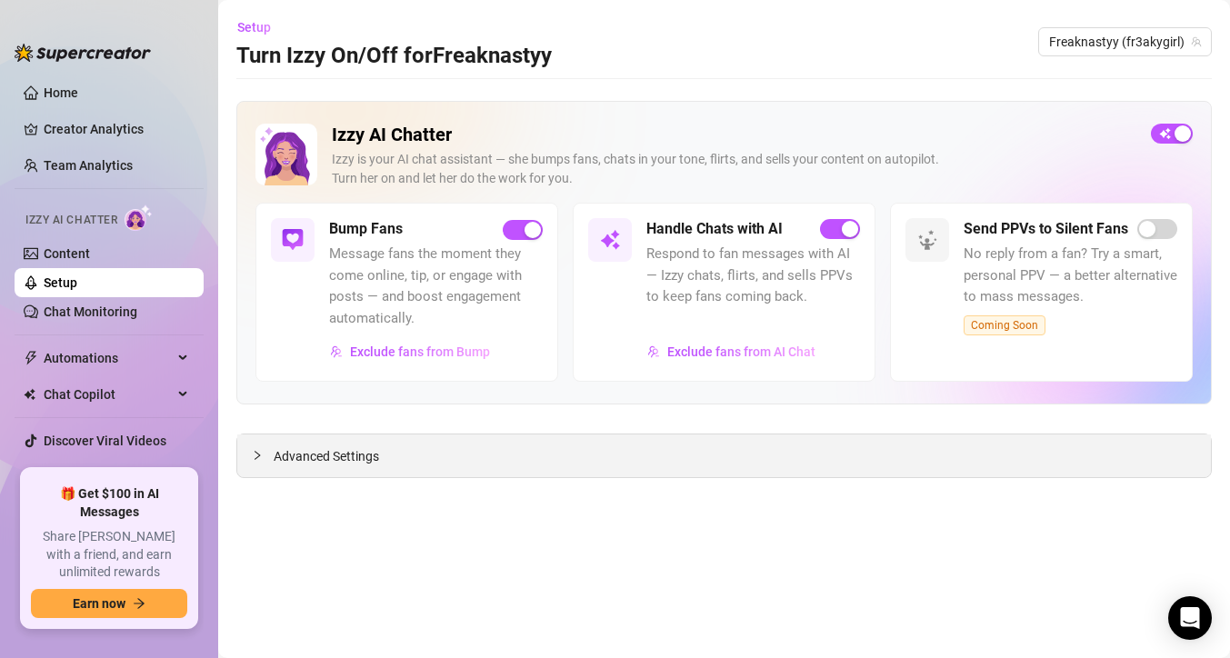
click at [540, 454] on div "Advanced Settings" at bounding box center [724, 456] width 974 height 43
click at [309, 464] on span "Advanced Settings" at bounding box center [326, 456] width 105 height 20
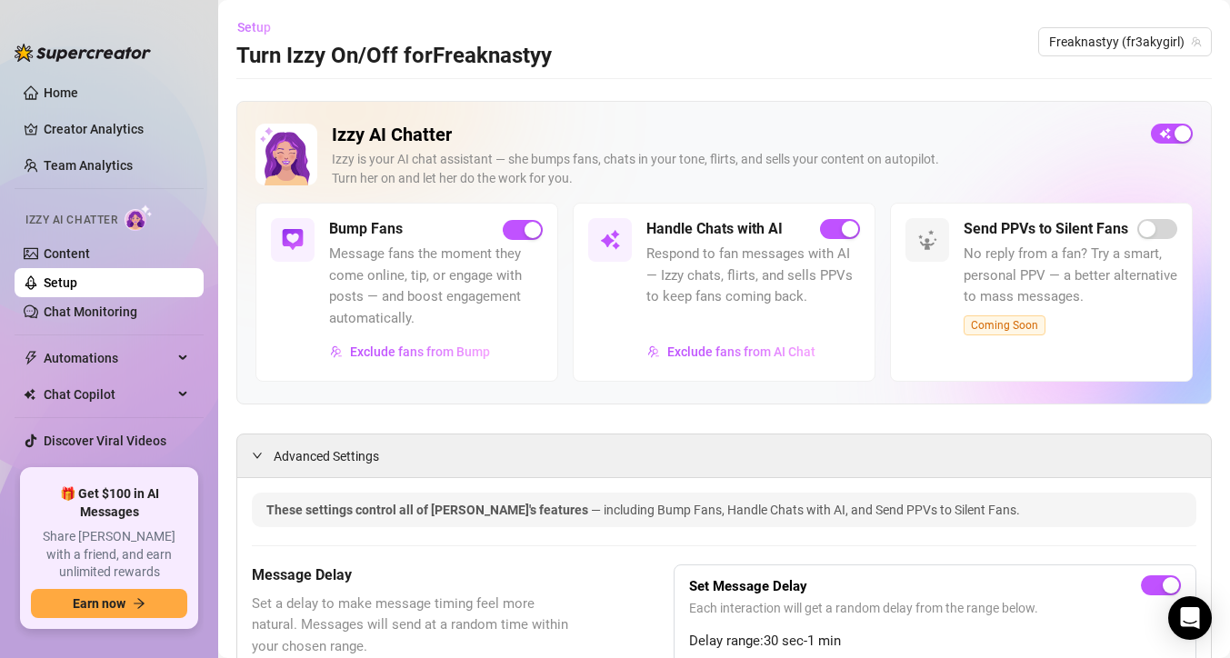
click at [251, 26] on span "Setup" at bounding box center [254, 27] width 34 height 15
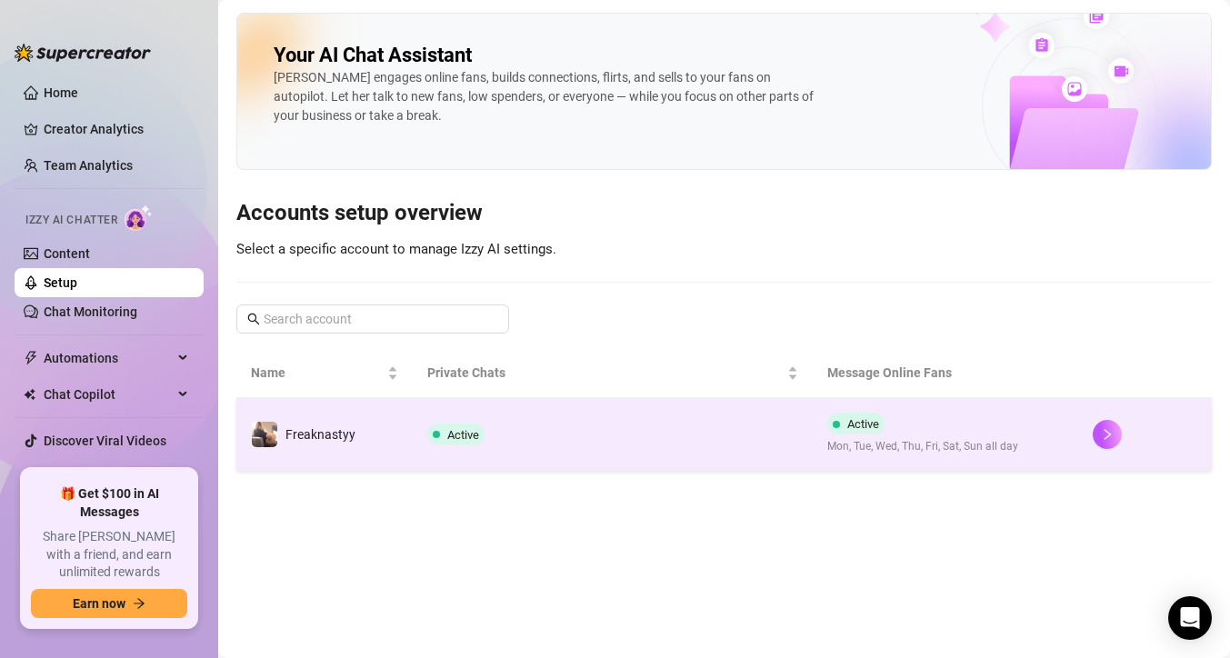
click at [630, 421] on td "Active" at bounding box center [612, 434] width 399 height 73
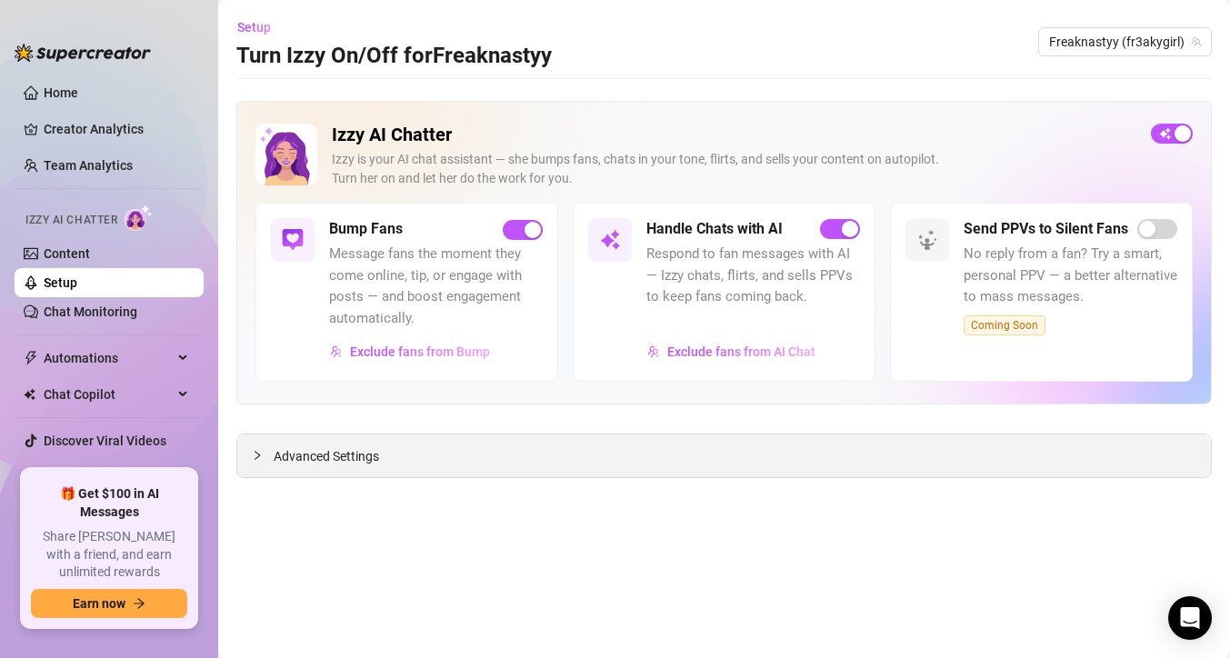
click at [313, 453] on span "Advanced Settings" at bounding box center [326, 456] width 105 height 20
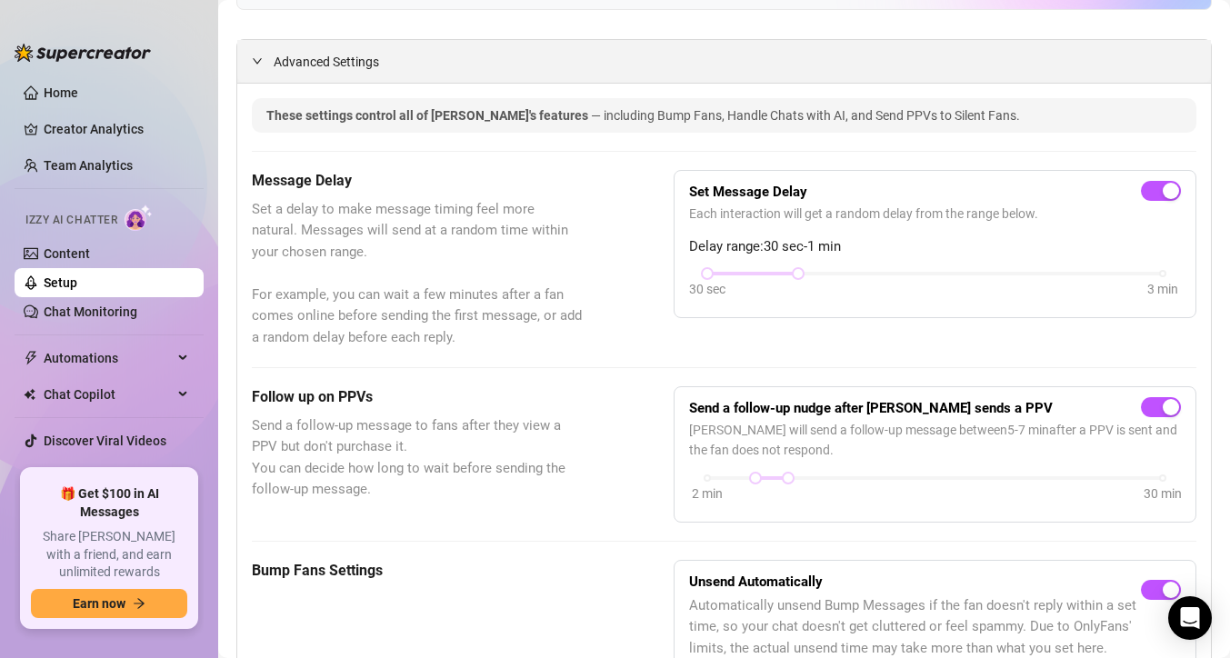
scroll to position [409, 0]
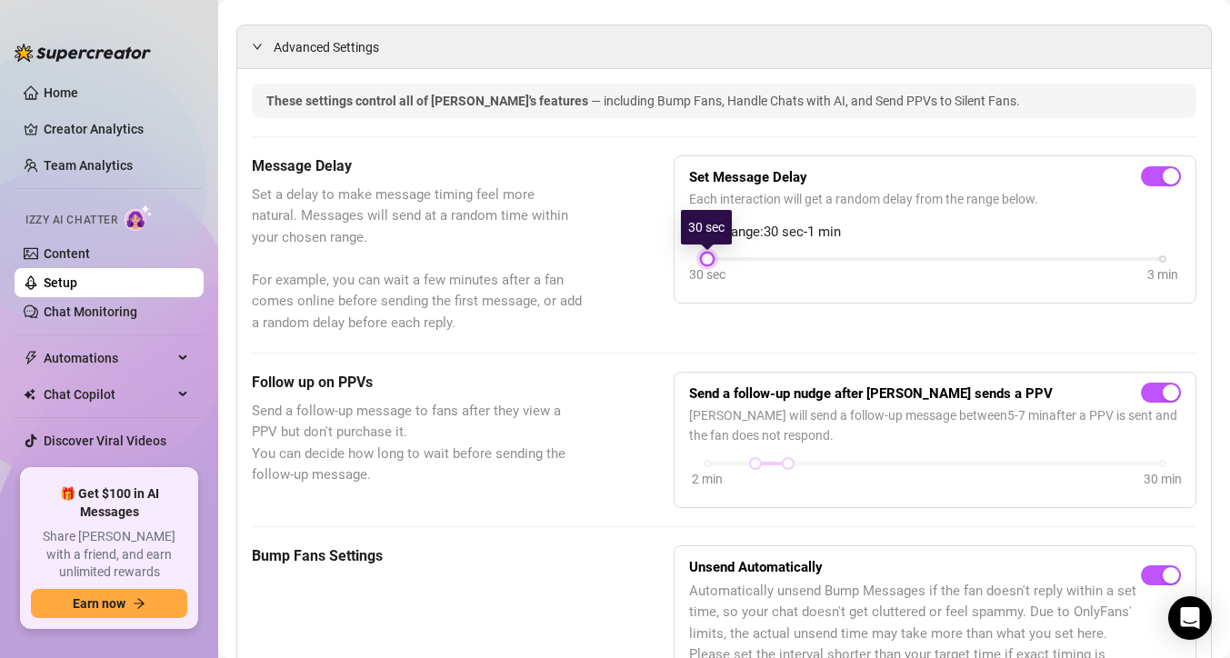
drag, startPoint x: 797, startPoint y: 255, endPoint x: 736, endPoint y: 256, distance: 60.9
click at [736, 256] on div "30 sec 3 min" at bounding box center [935, 257] width 456 height 7
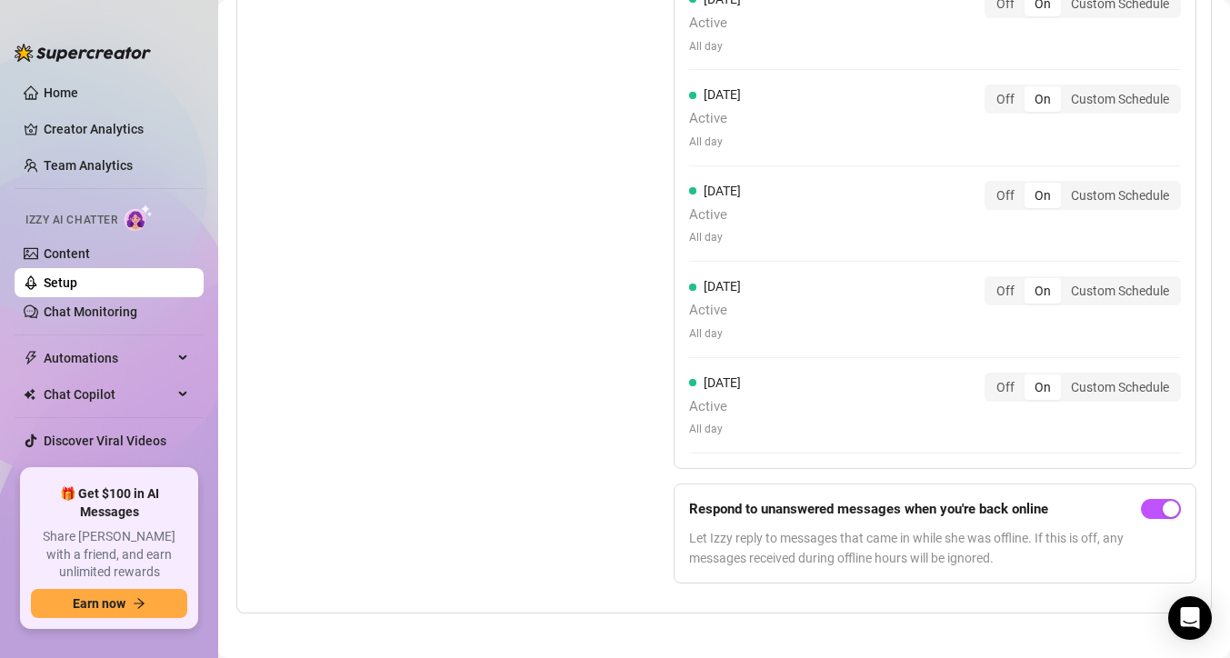
scroll to position [1954, 0]
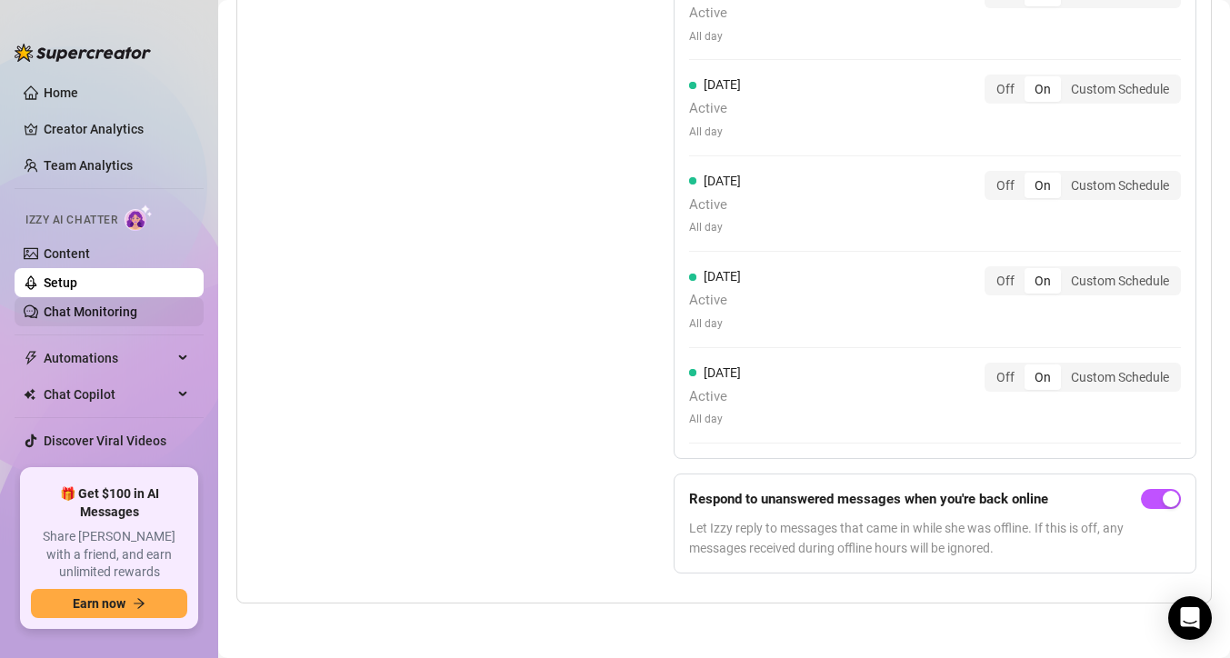
click at [125, 306] on link "Chat Monitoring" at bounding box center [91, 312] width 94 height 15
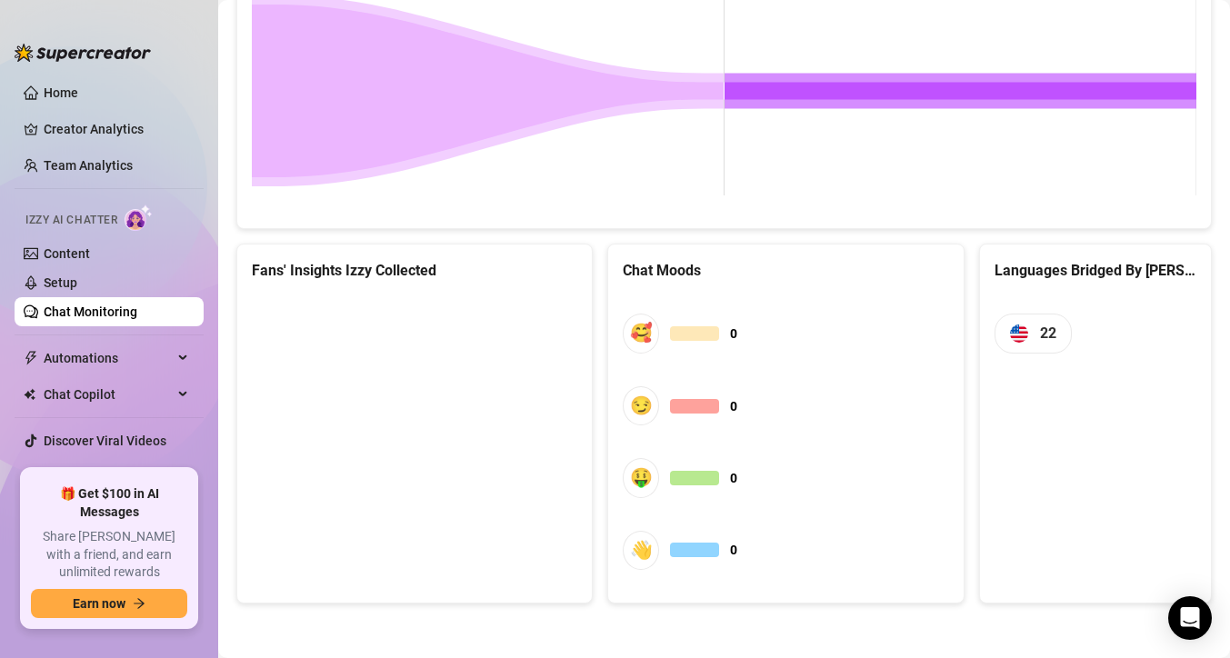
scroll to position [900, 0]
click at [97, 136] on link "Creator Analytics" at bounding box center [116, 129] width 145 height 29
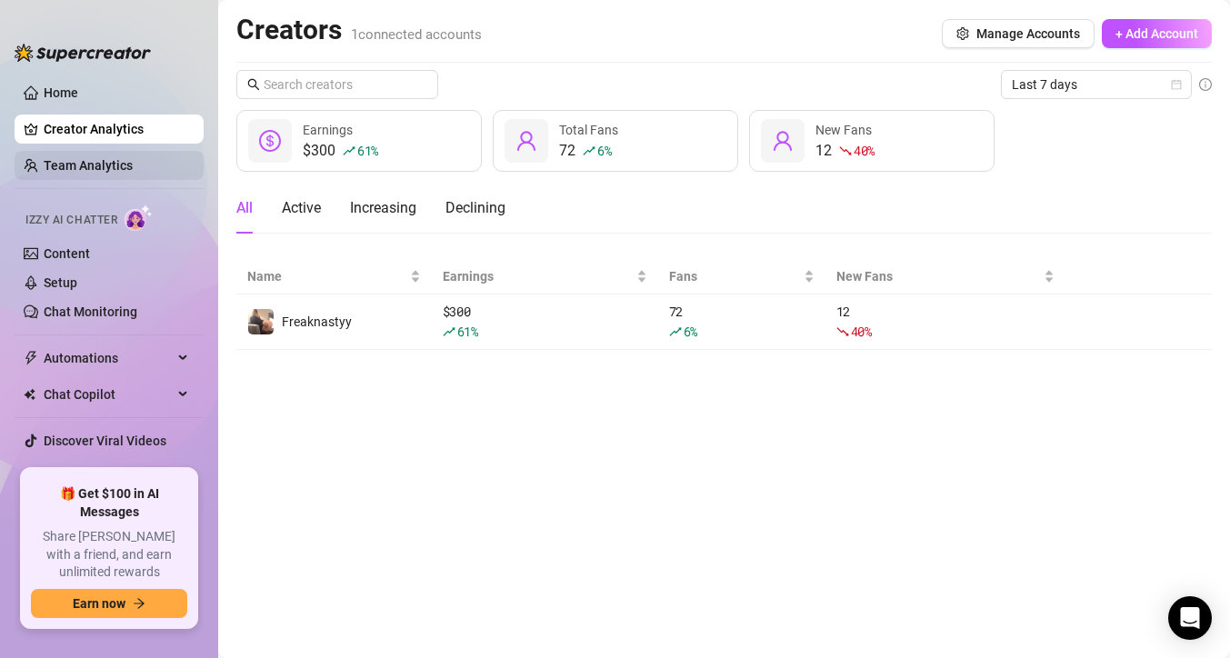
click at [133, 160] on link "Team Analytics" at bounding box center [88, 165] width 89 height 15
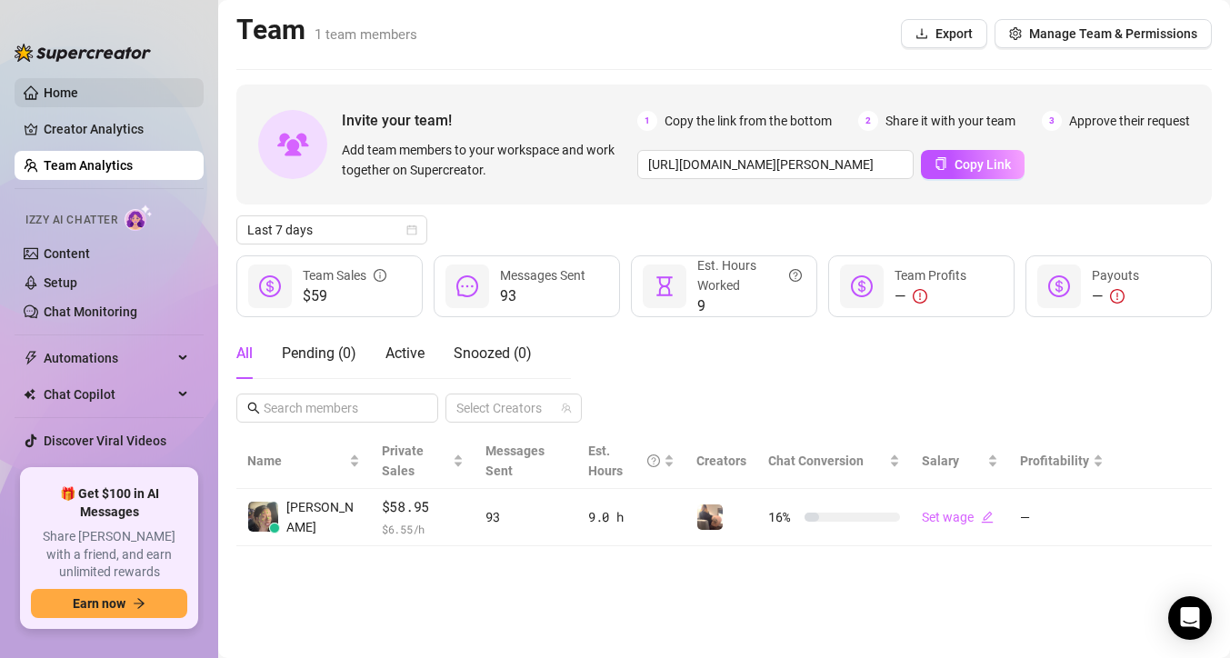
click at [78, 91] on link "Home" at bounding box center [61, 92] width 35 height 15
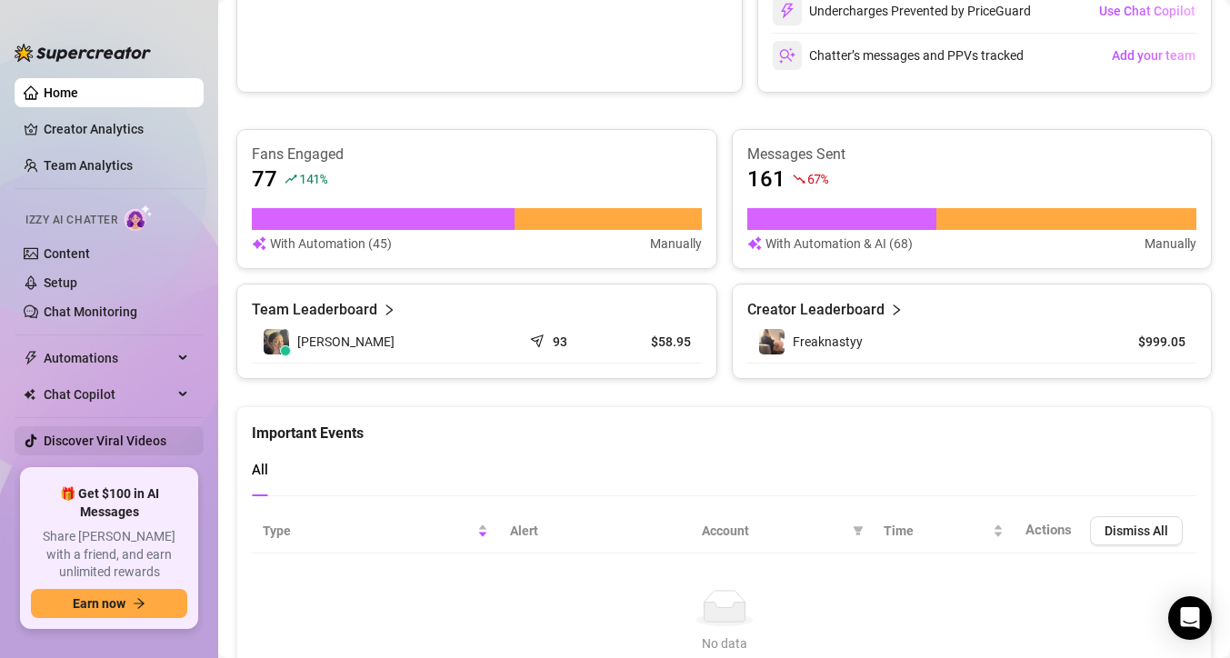
scroll to position [20, 0]
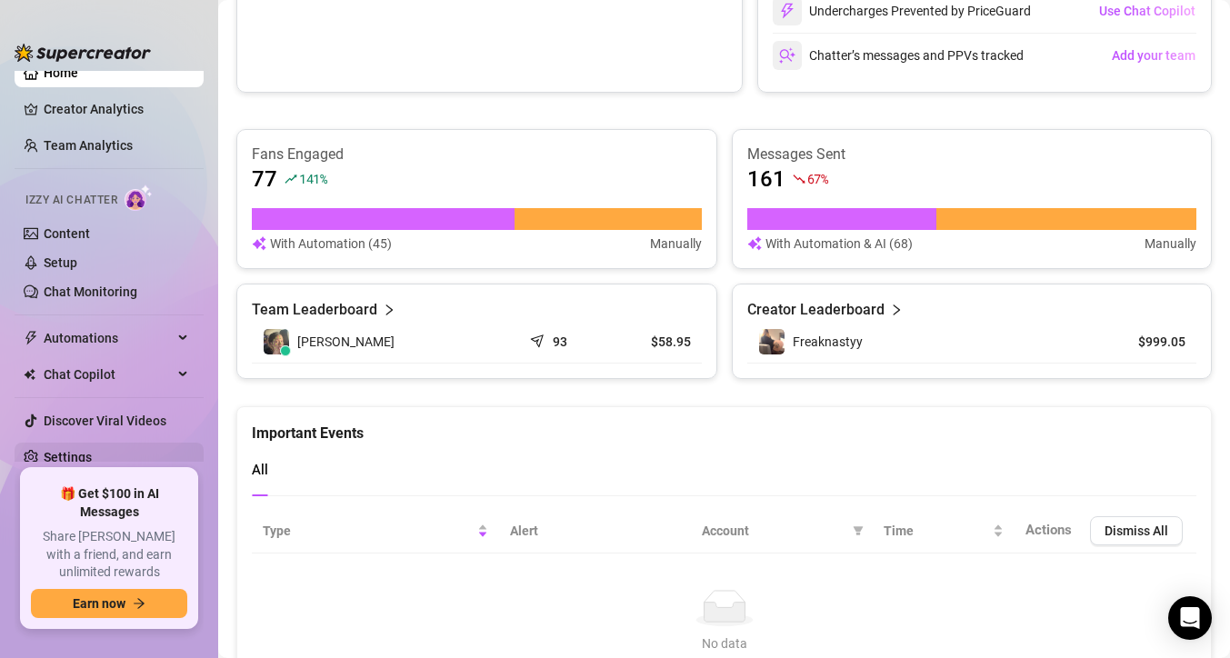
click at [92, 454] on link "Settings" at bounding box center [68, 457] width 48 height 15
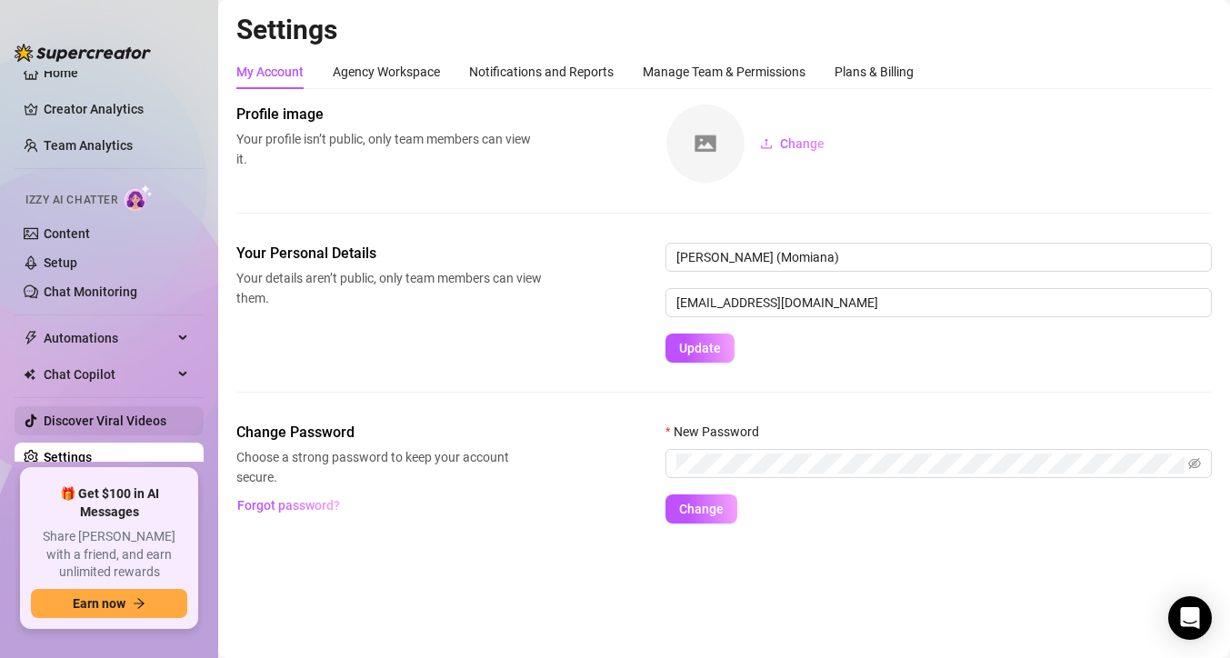
click at [165, 424] on link "Discover Viral Videos" at bounding box center [105, 421] width 123 height 15
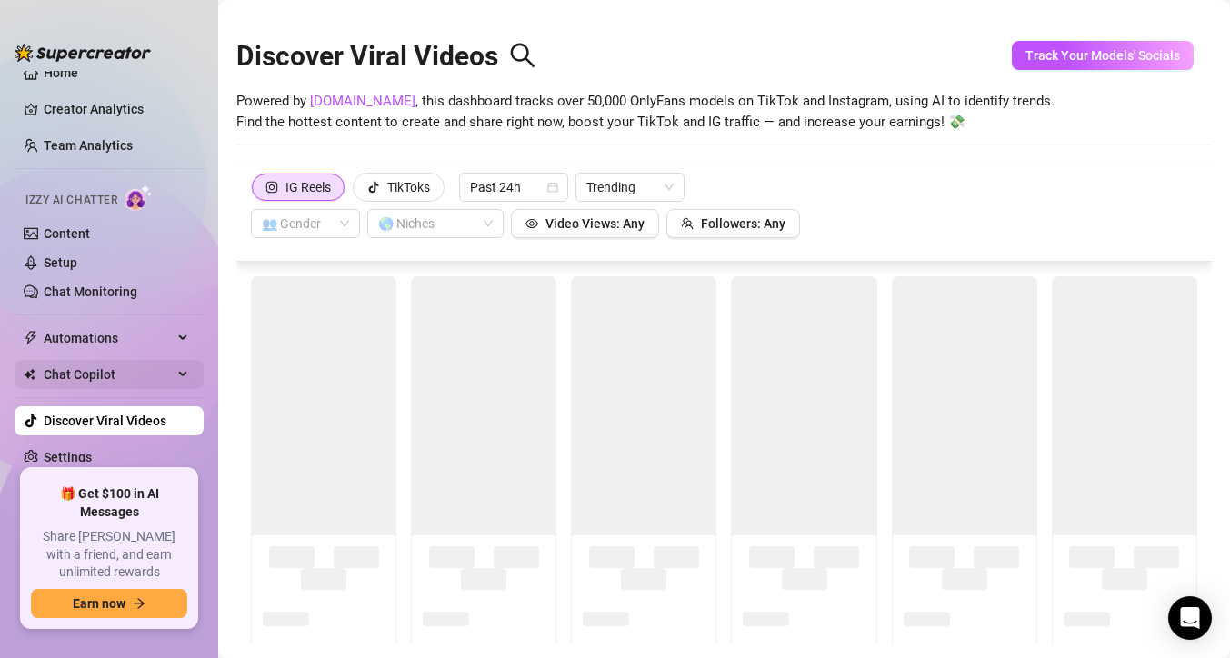
click at [176, 365] on div "Chat Copilot" at bounding box center [109, 374] width 189 height 29
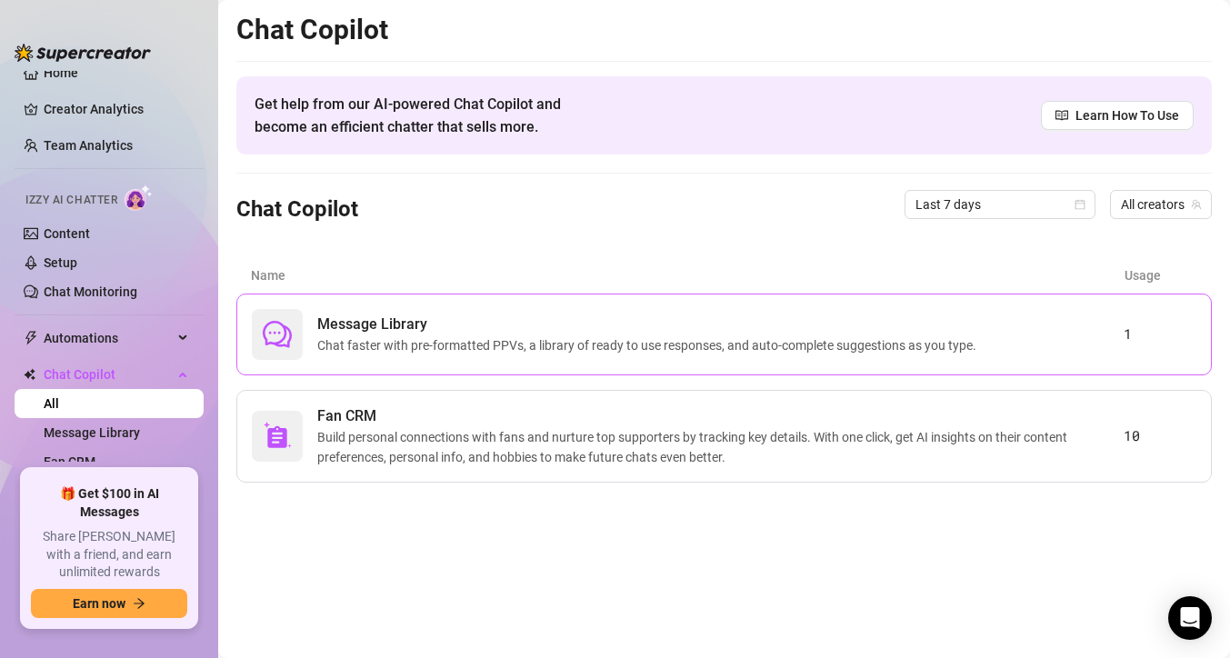
click at [493, 318] on span "Message Library" at bounding box center [650, 325] width 667 height 22
click at [420, 325] on span "Message Library" at bounding box center [650, 325] width 667 height 22
click at [172, 334] on span "Automations" at bounding box center [108, 338] width 129 height 29
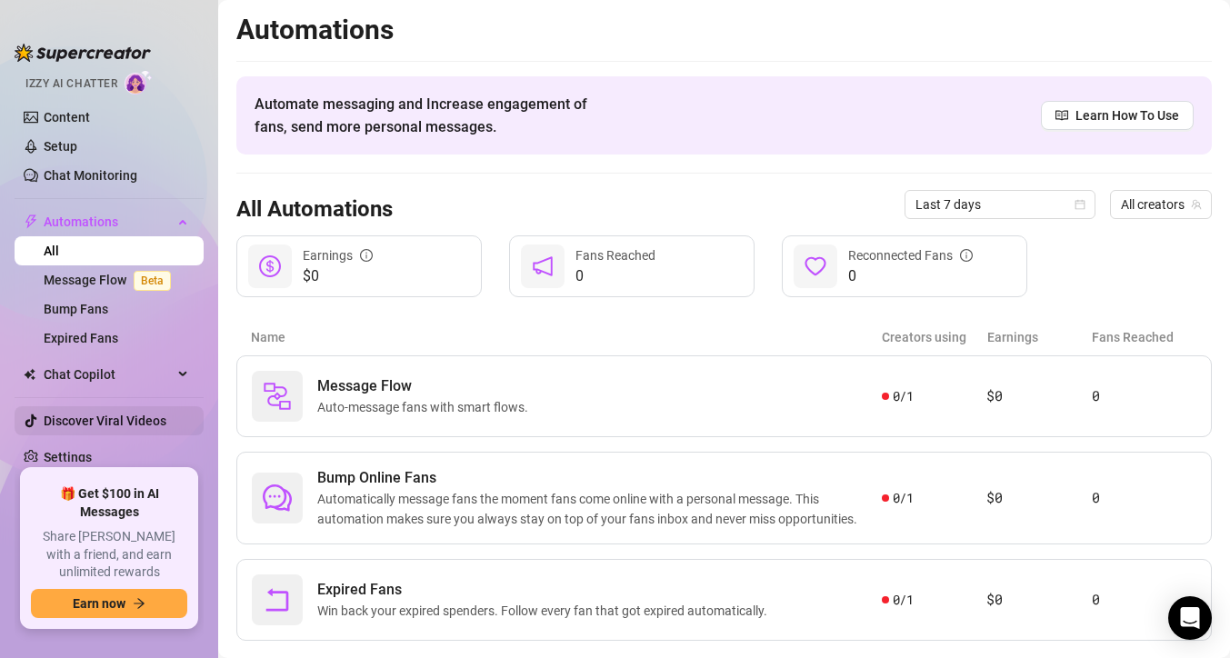
scroll to position [135, 0]
click at [120, 228] on span "Automations" at bounding box center [108, 222] width 129 height 29
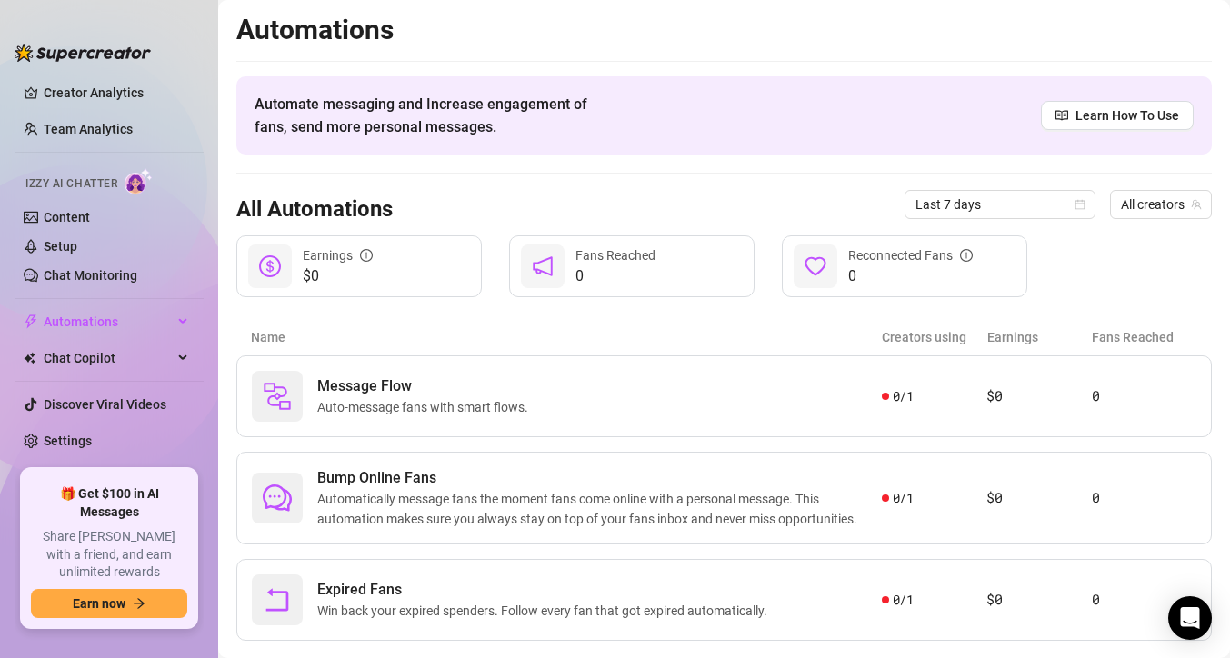
scroll to position [20, 0]
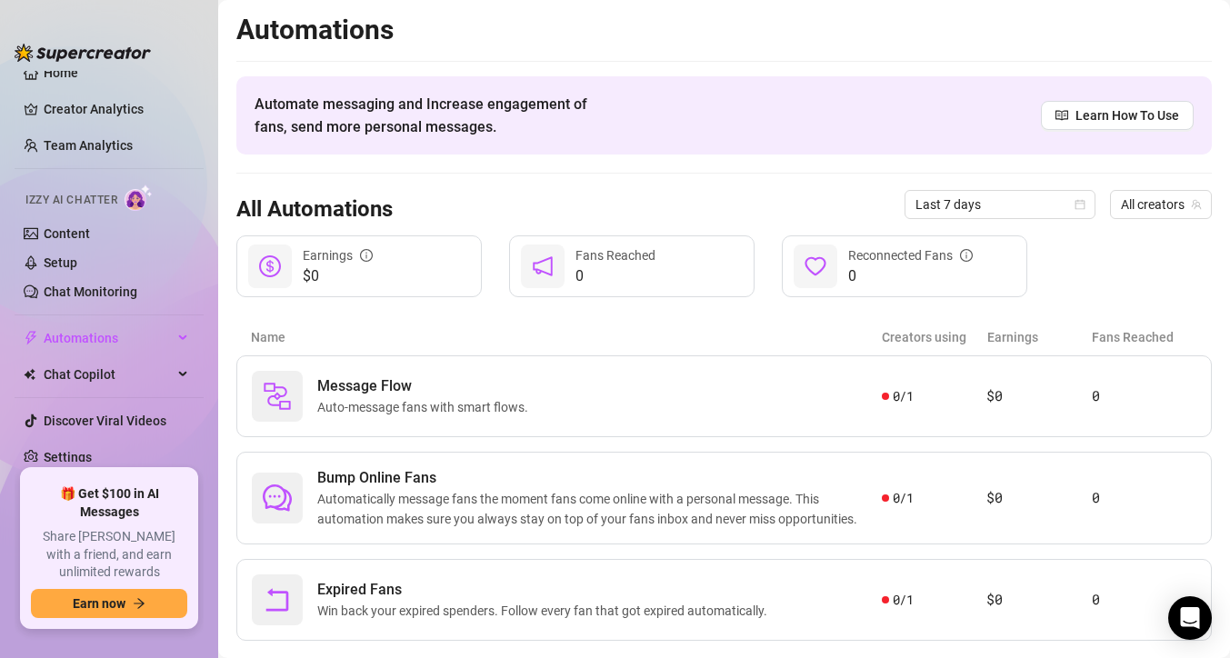
click at [130, 202] on img at bounding box center [139, 198] width 28 height 26
click at [77, 256] on link "Setup" at bounding box center [61, 263] width 34 height 15
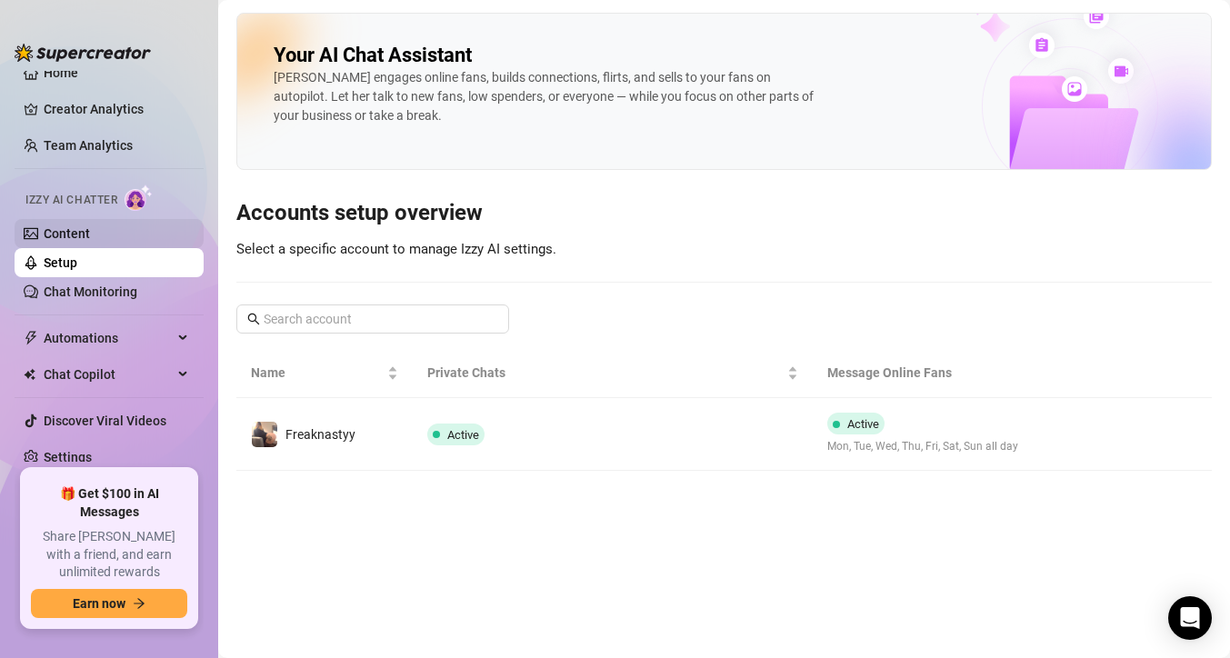
click at [90, 241] on link "Content" at bounding box center [67, 233] width 46 height 15
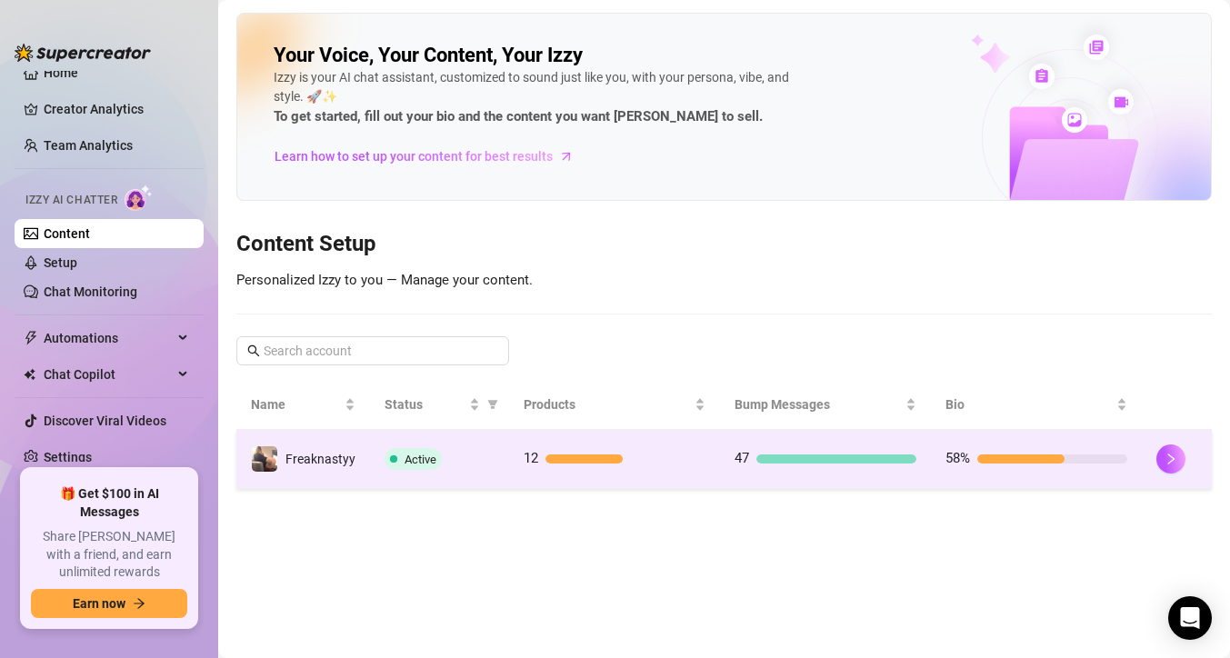
click at [444, 448] on div "Active" at bounding box center [440, 459] width 110 height 22
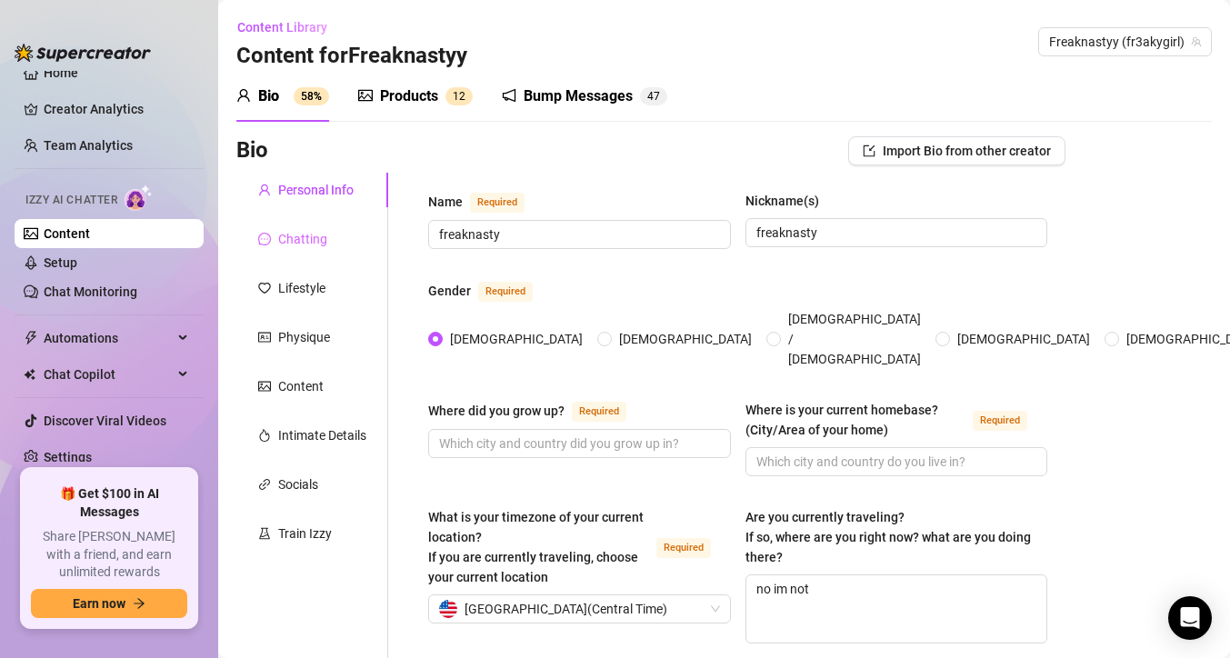
click at [334, 245] on div "Chatting" at bounding box center [312, 239] width 152 height 35
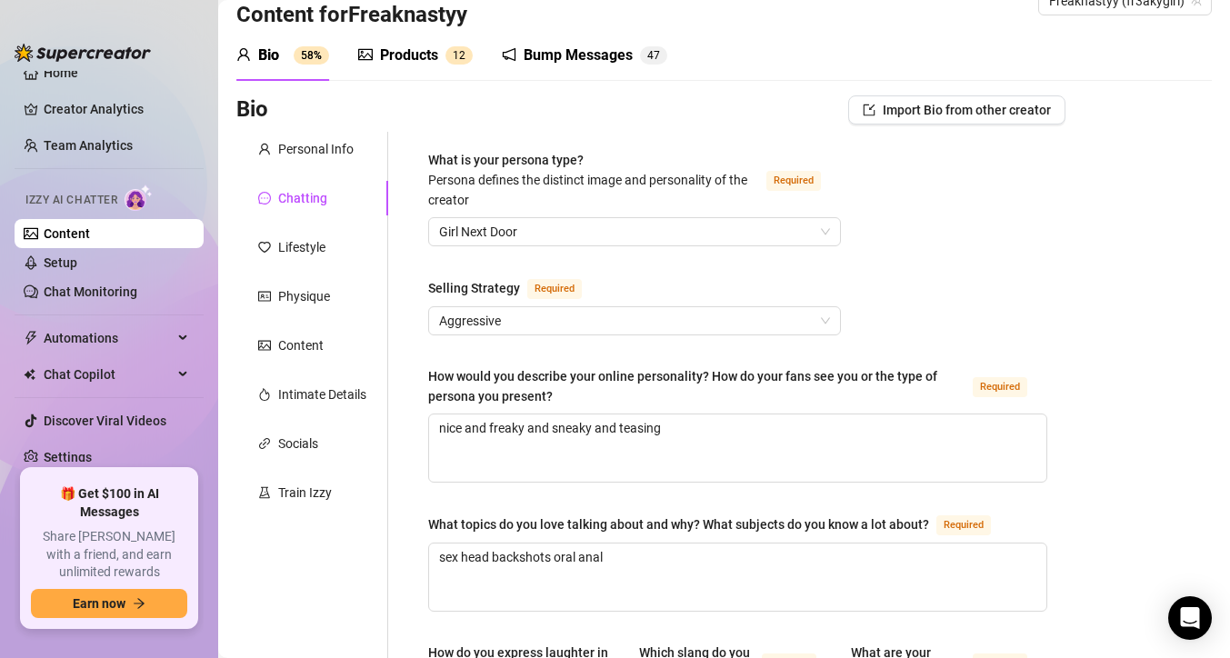
scroll to position [42, 0]
click at [669, 319] on span "Aggressive" at bounding box center [634, 319] width 391 height 27
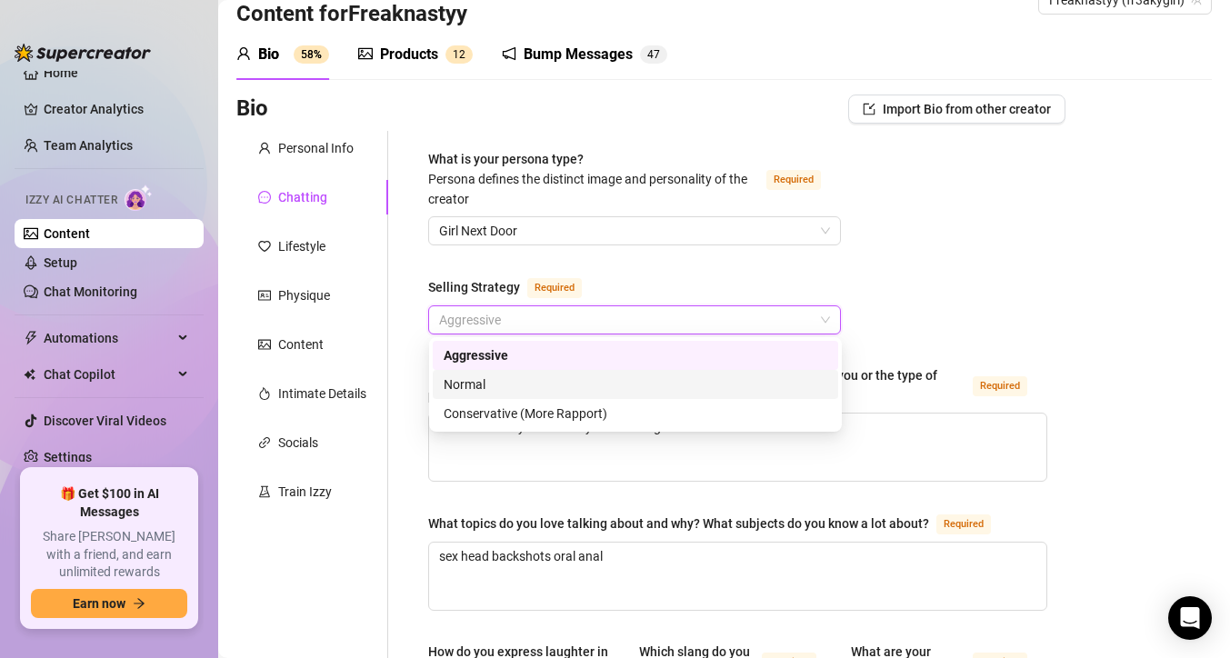
click at [649, 379] on div "Normal" at bounding box center [636, 385] width 384 height 20
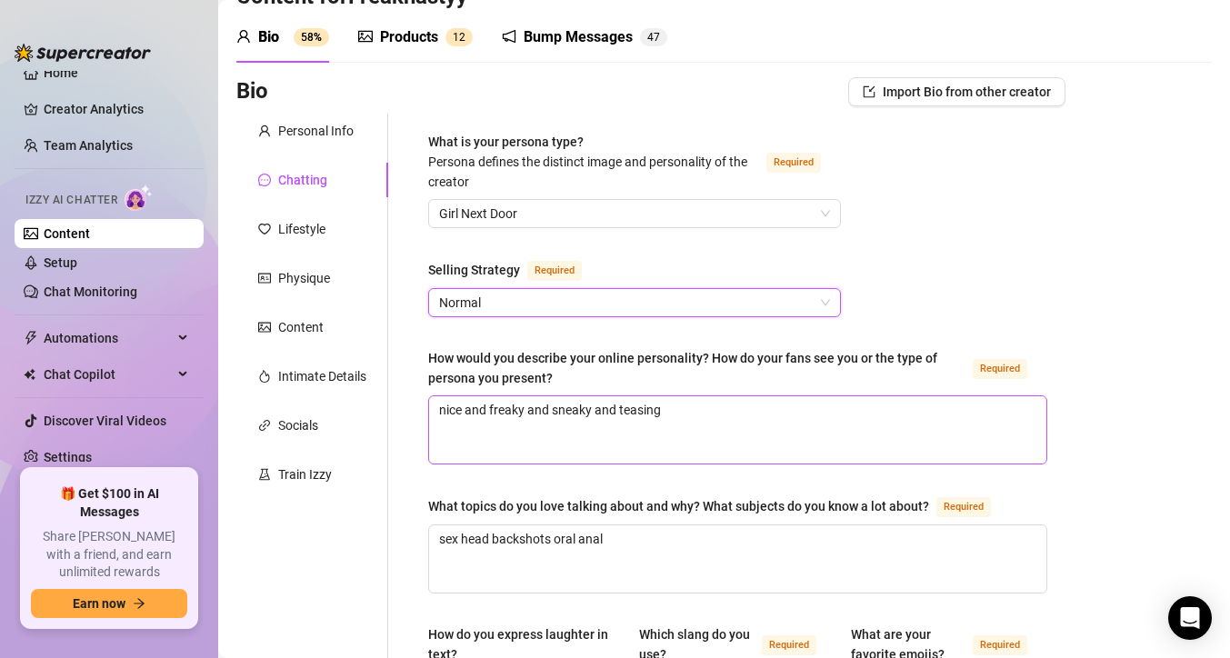
scroll to position [75, 0]
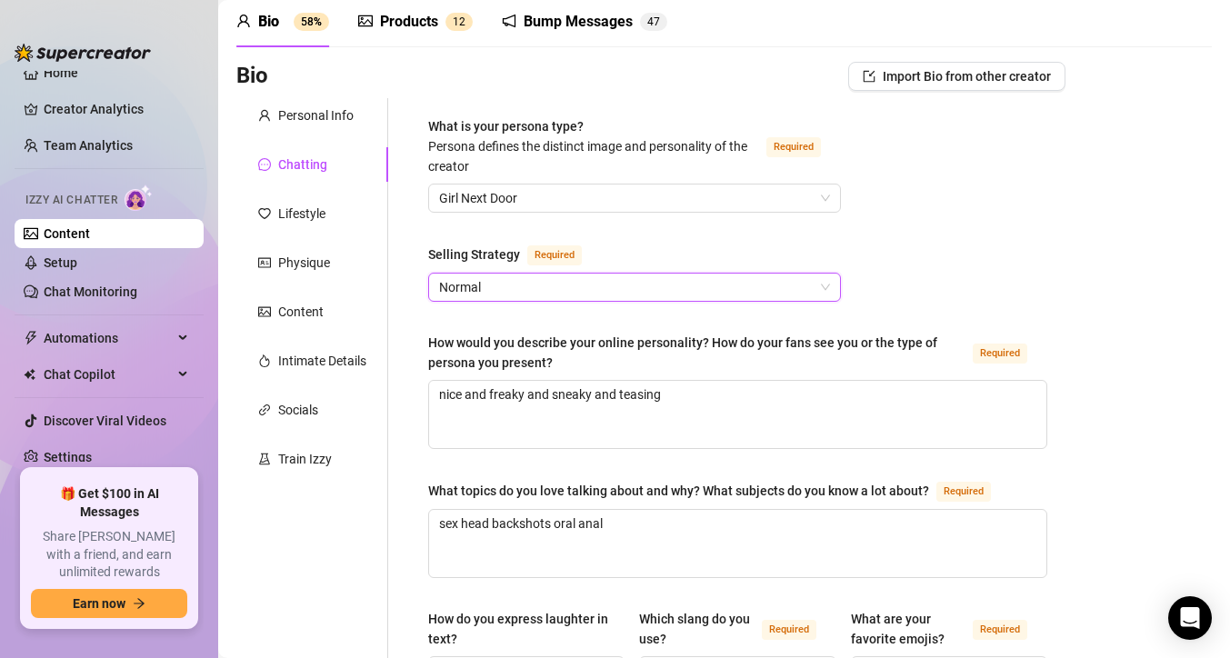
click at [811, 285] on span "Normal" at bounding box center [634, 287] width 391 height 27
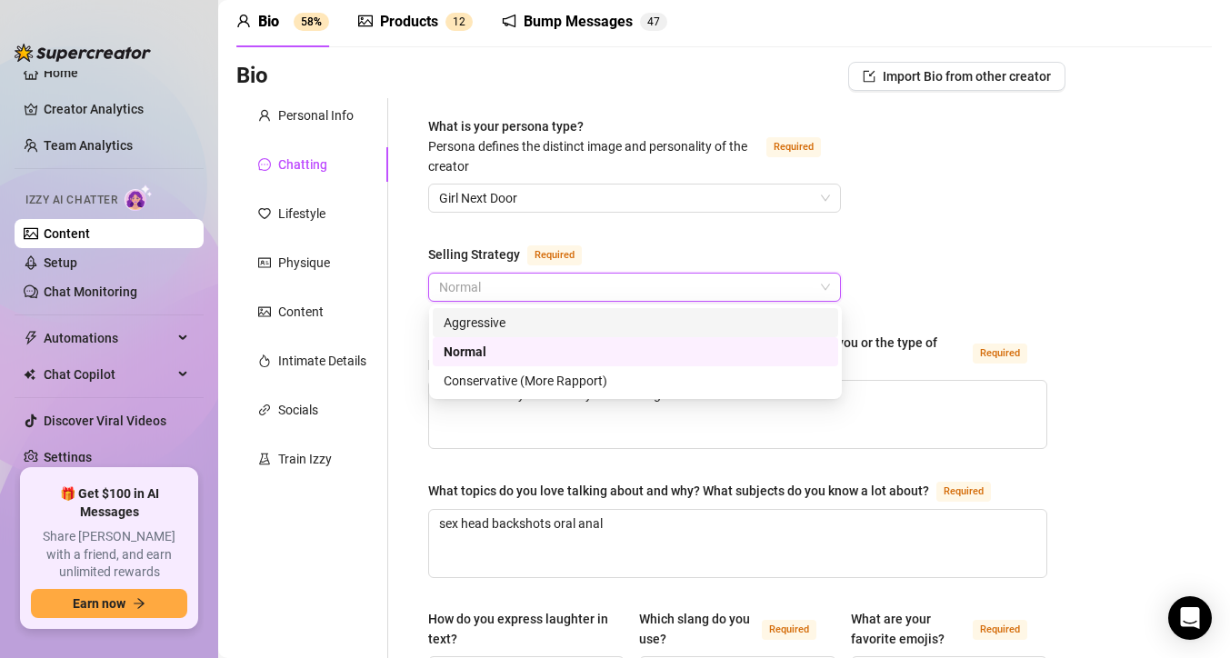
click at [766, 314] on div "Aggressive" at bounding box center [636, 323] width 384 height 20
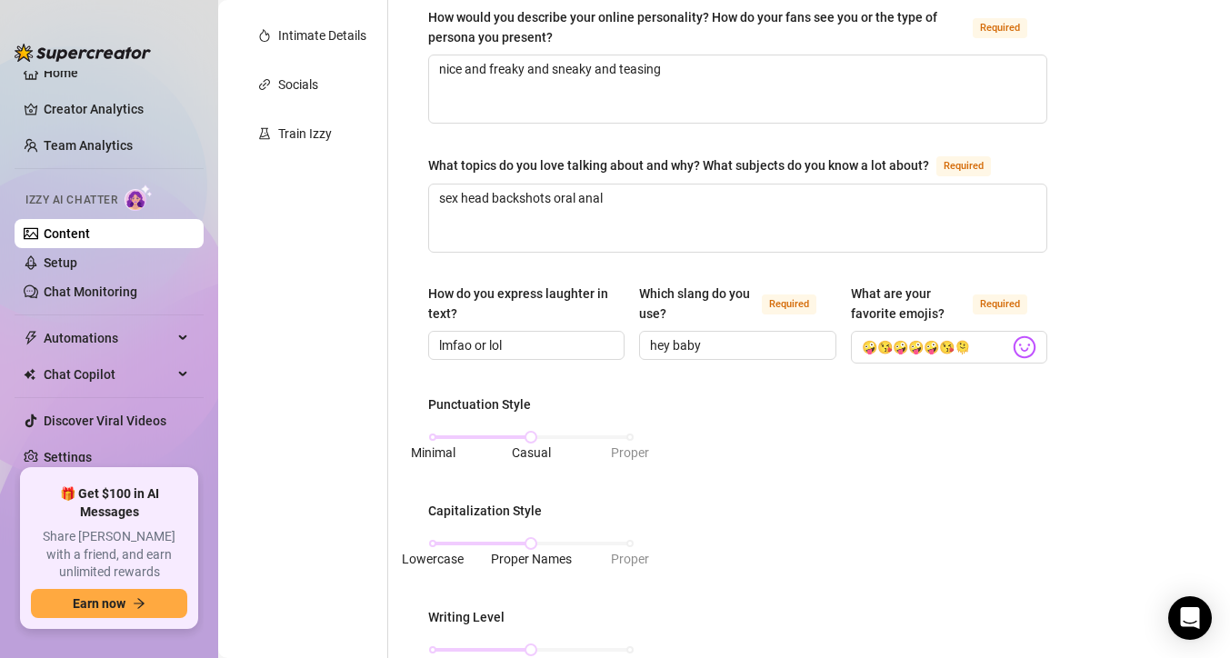
scroll to position [403, 0]
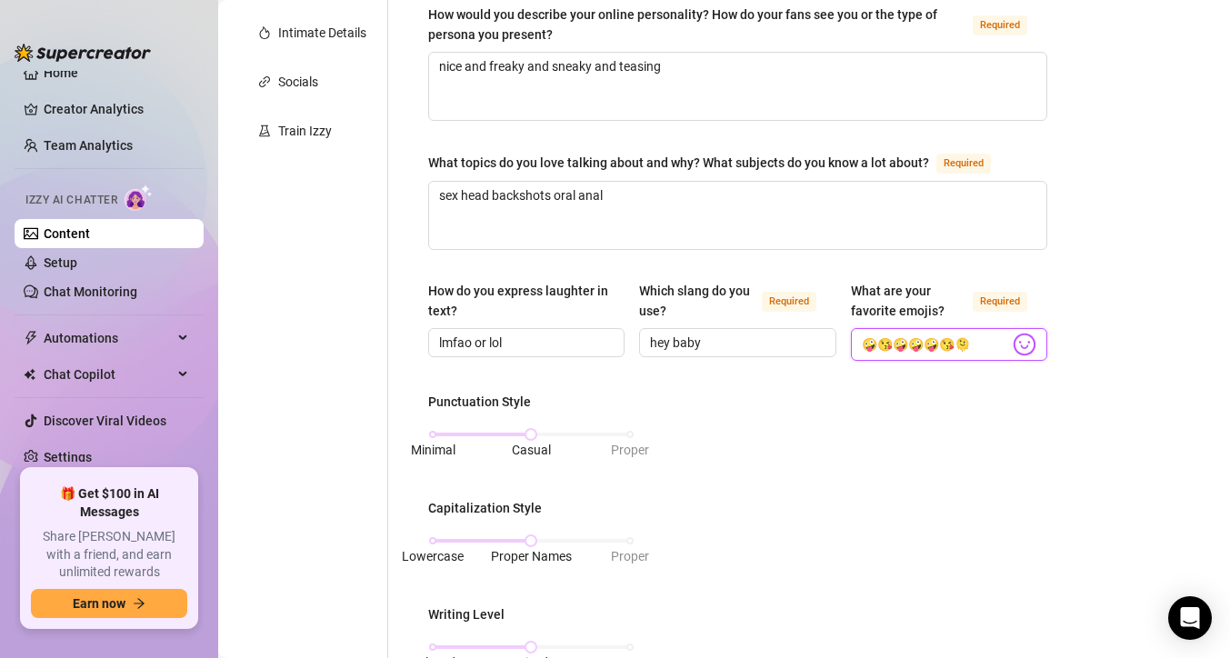
click at [924, 346] on input "🤪😘🤪🤪🤪😘🫠" at bounding box center [935, 345] width 147 height 24
click at [889, 340] on input "🤪😘🤪😘🫠" at bounding box center [935, 345] width 147 height 24
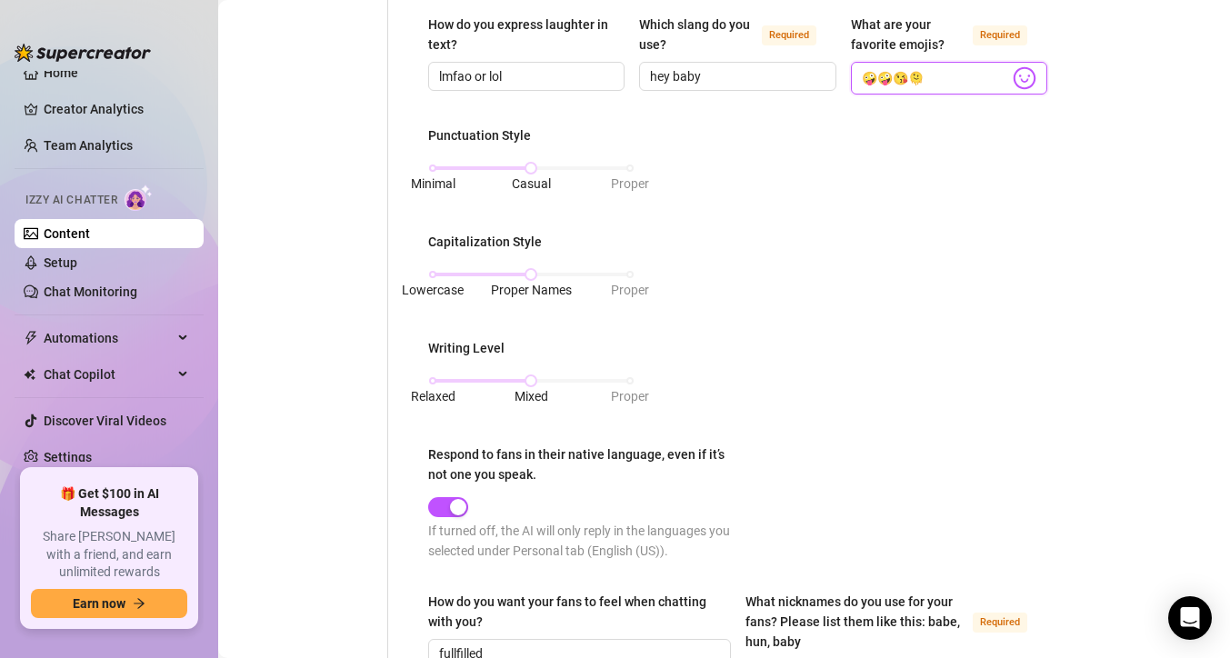
scroll to position [1126, 0]
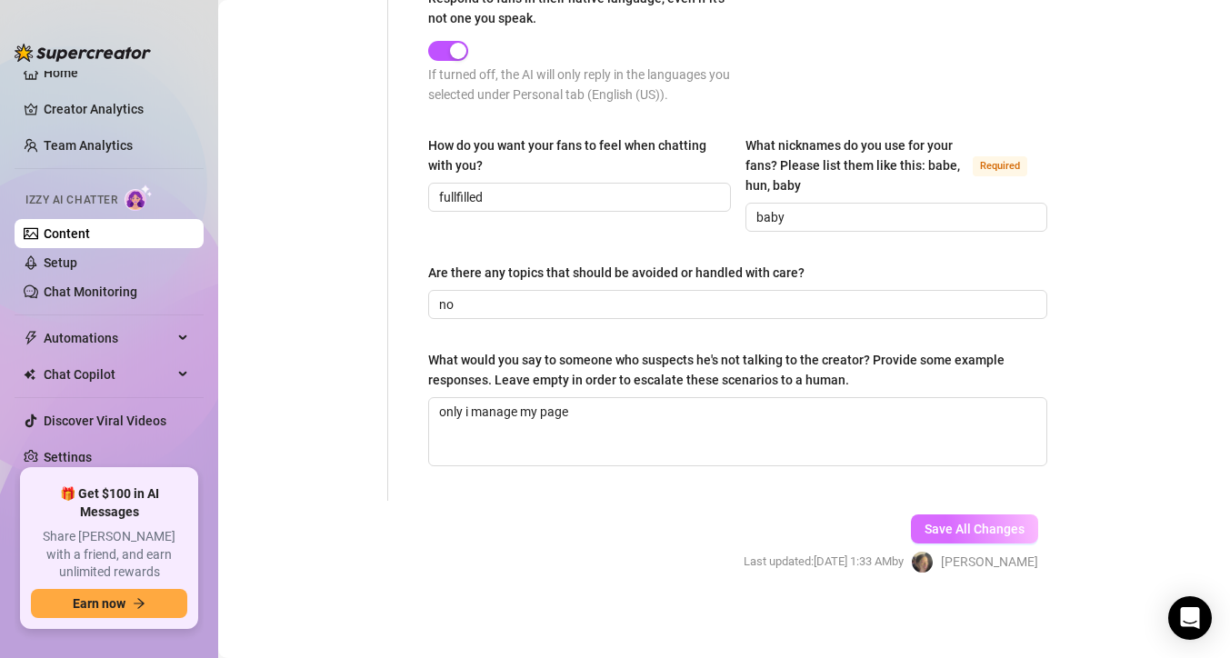
type input "🤪🤪😘🫠"
click at [928, 531] on span "Save All Changes" at bounding box center [975, 529] width 100 height 15
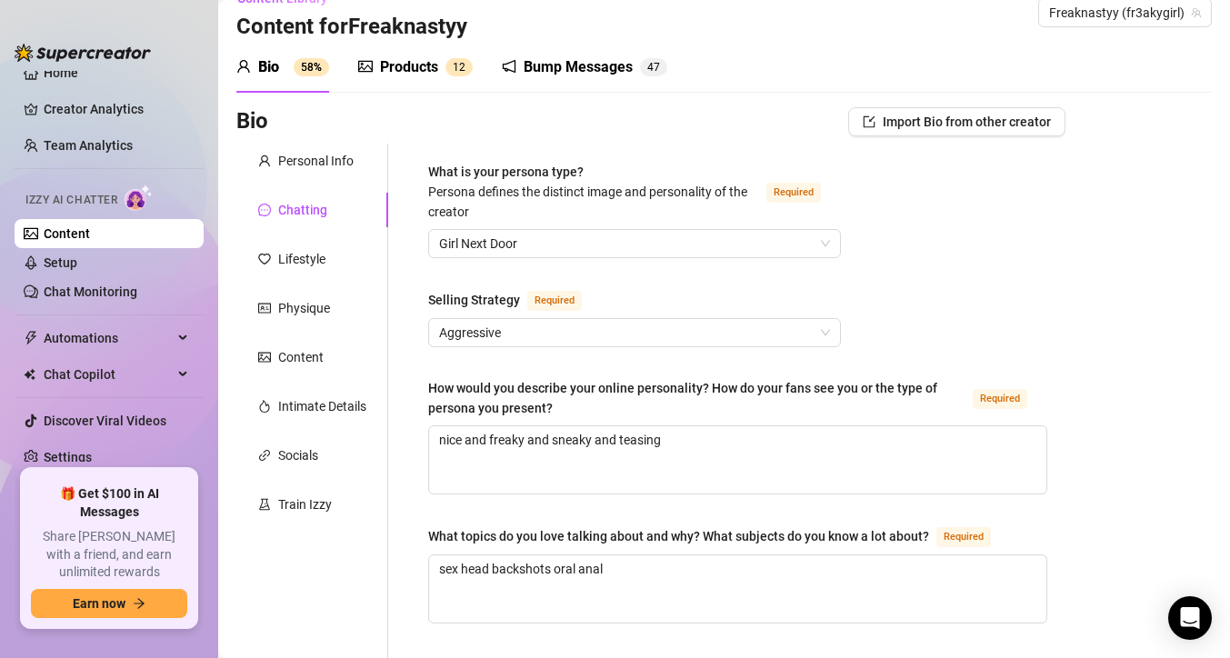
scroll to position [0, 0]
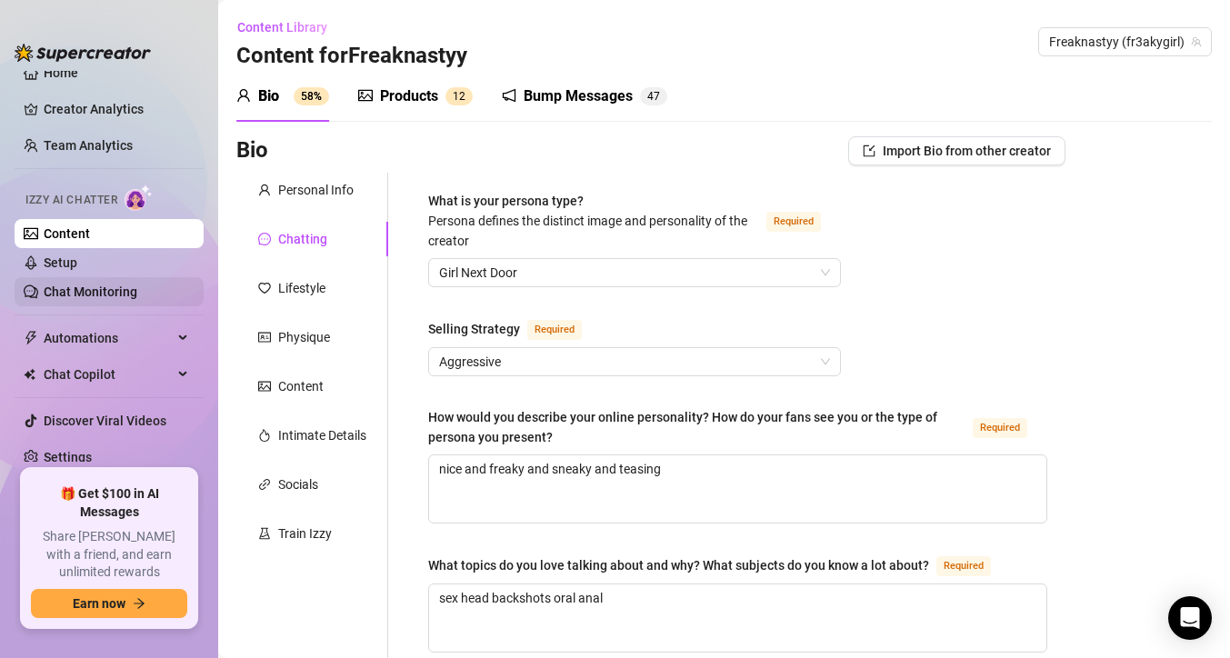
click at [137, 292] on link "Chat Monitoring" at bounding box center [91, 292] width 94 height 15
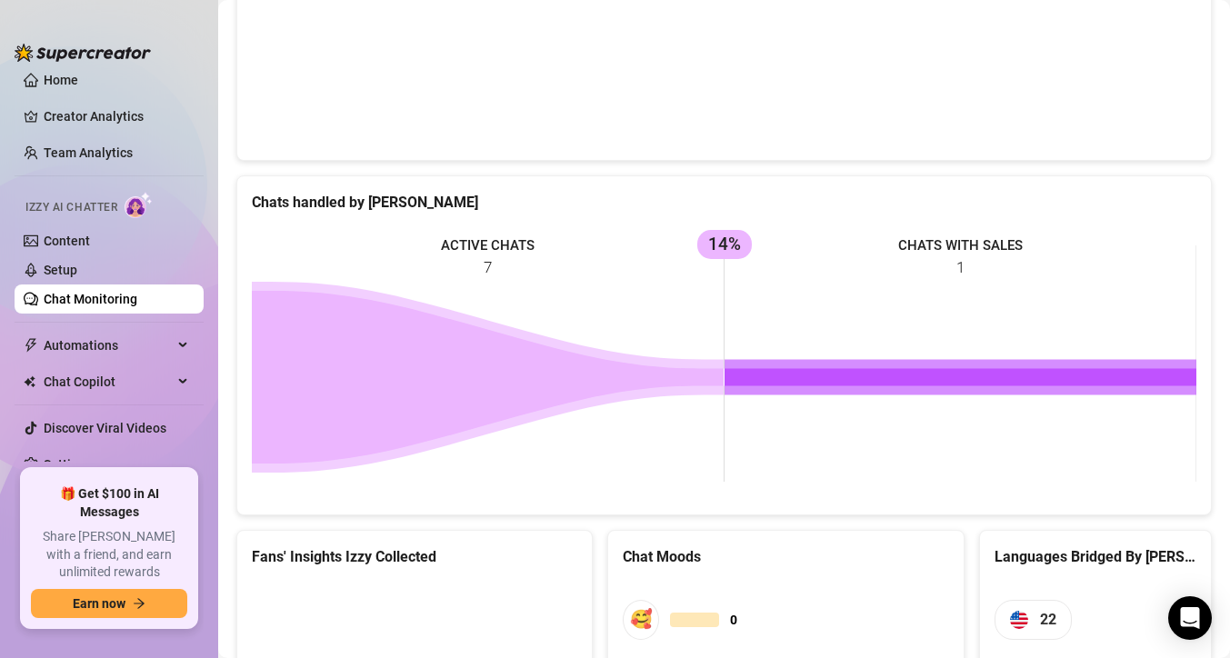
scroll to position [520, 0]
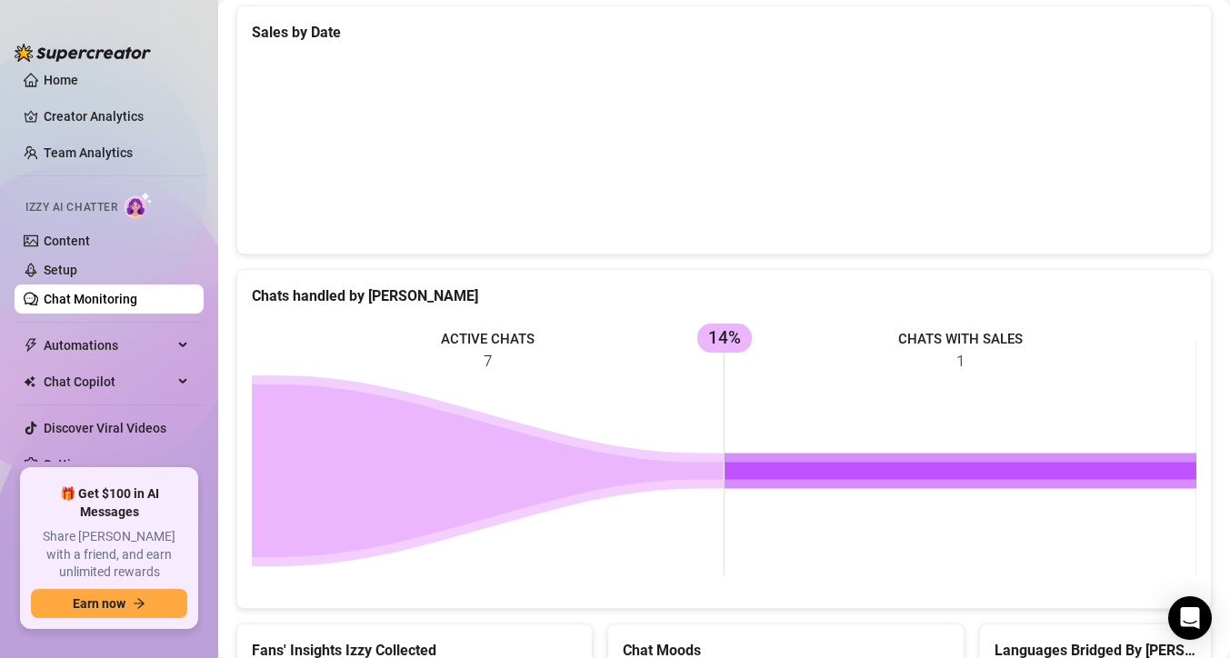
click at [146, 96] on ul "Home Creator Analytics Team Analytics Izzy AI Chatter Content Setup Chat Monito…" at bounding box center [109, 266] width 189 height 391
click at [78, 84] on link "Home" at bounding box center [61, 80] width 35 height 15
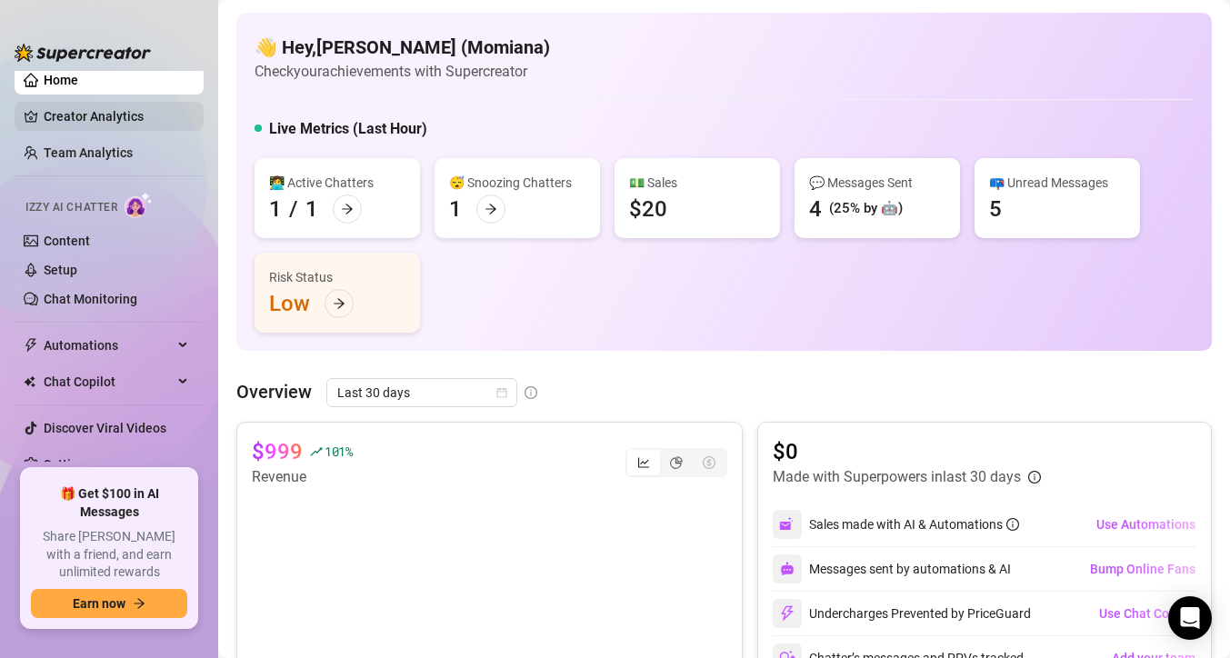
click at [143, 116] on link "Creator Analytics" at bounding box center [116, 116] width 145 height 29
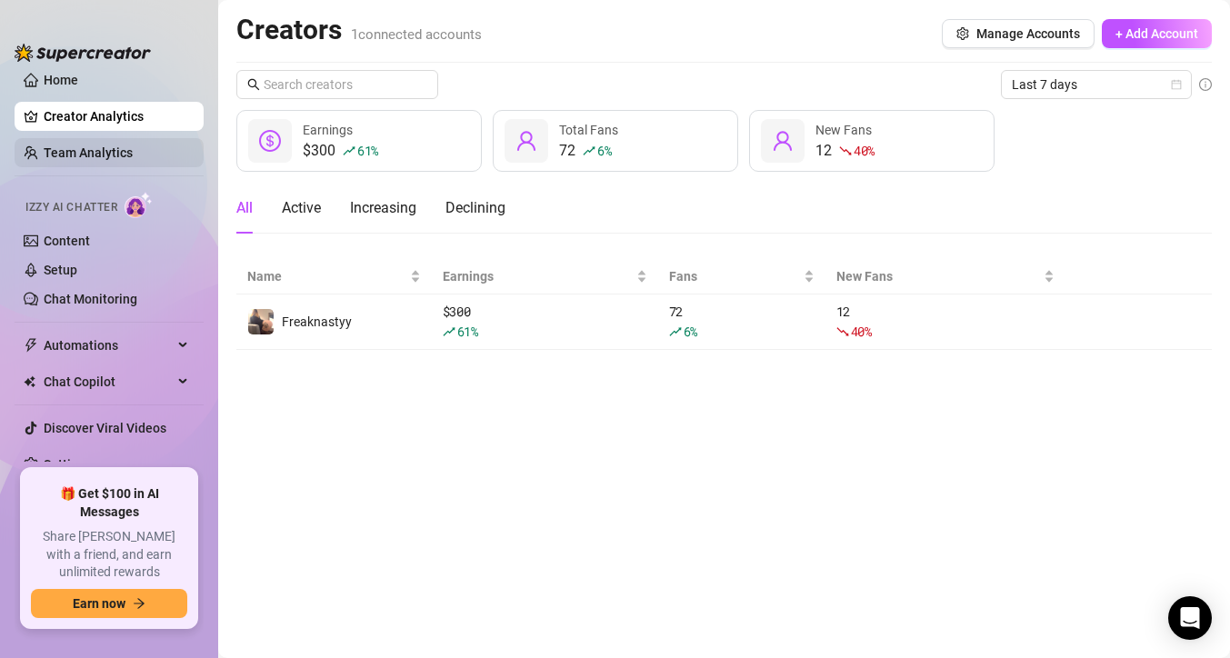
click at [133, 155] on link "Team Analytics" at bounding box center [88, 152] width 89 height 15
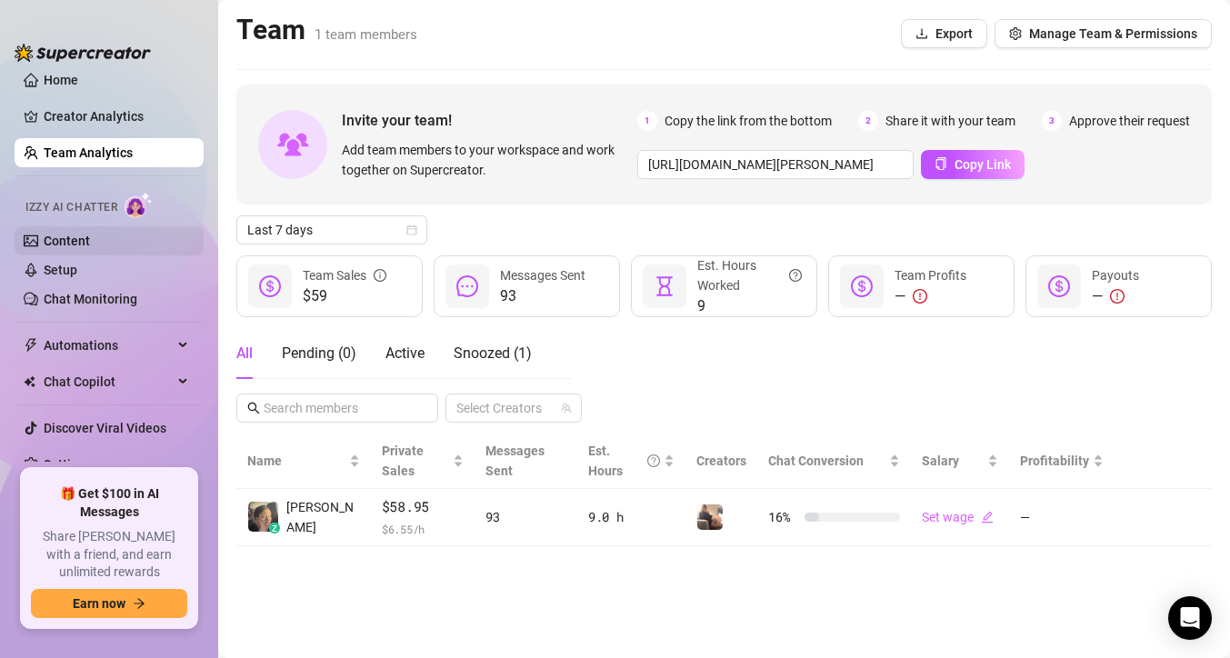
click at [90, 248] on link "Content" at bounding box center [67, 241] width 46 height 15
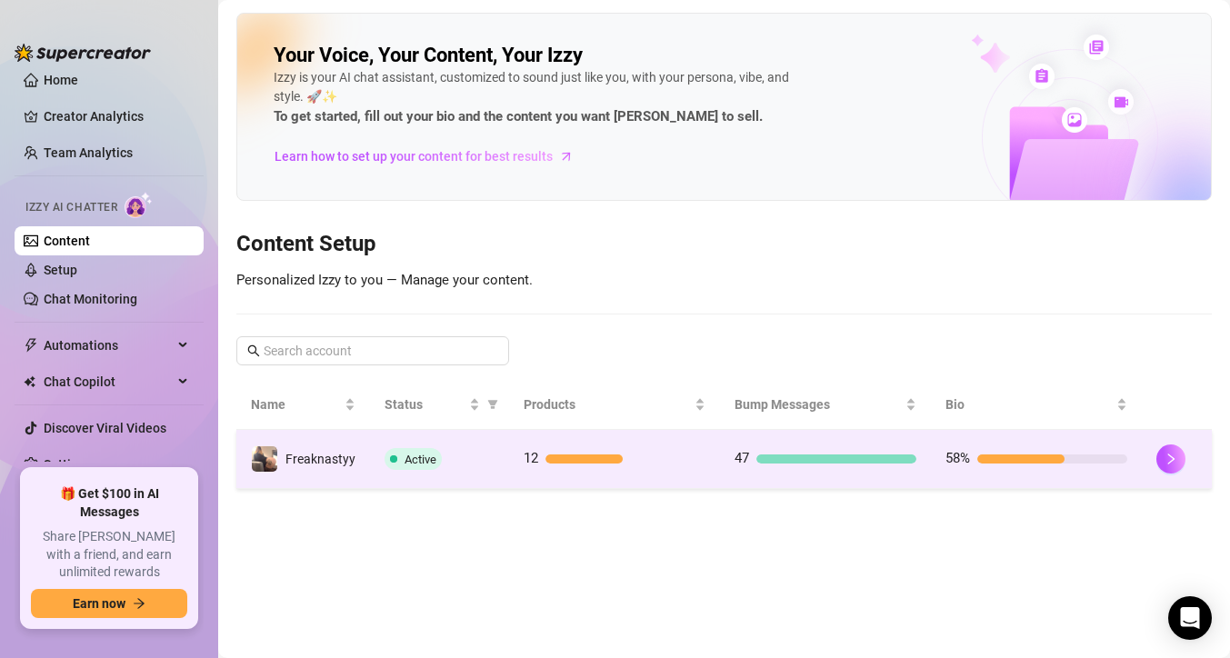
click at [524, 461] on span "12" at bounding box center [531, 458] width 15 height 16
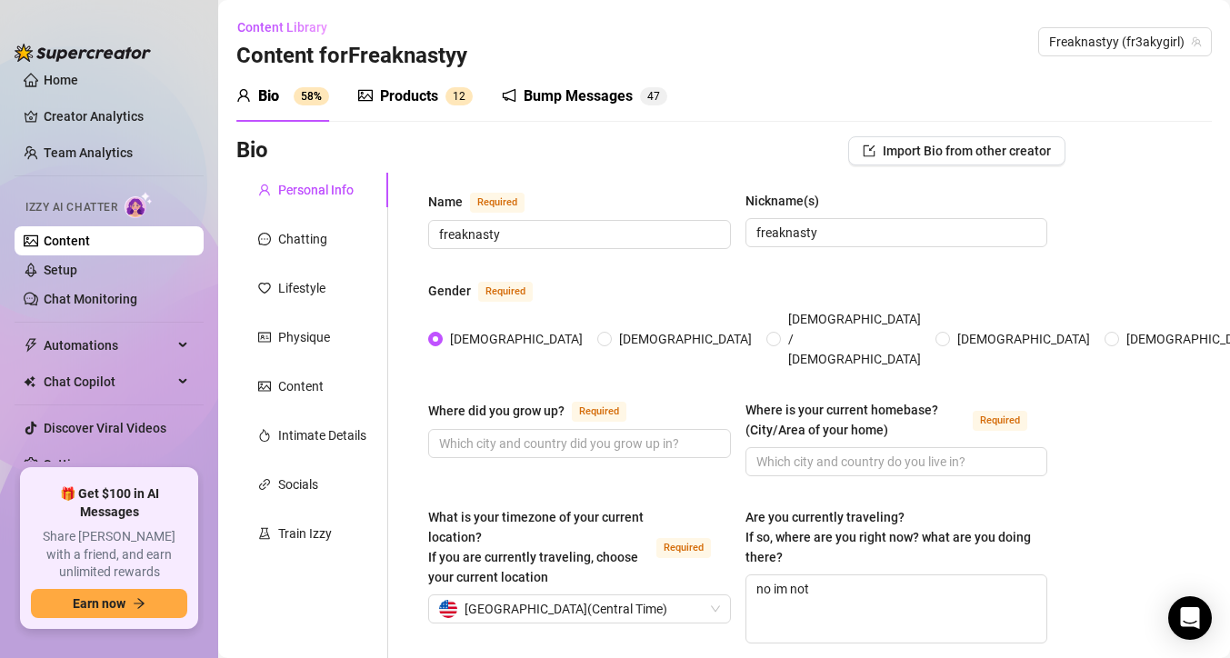
click at [386, 98] on div "Products" at bounding box center [409, 96] width 58 height 22
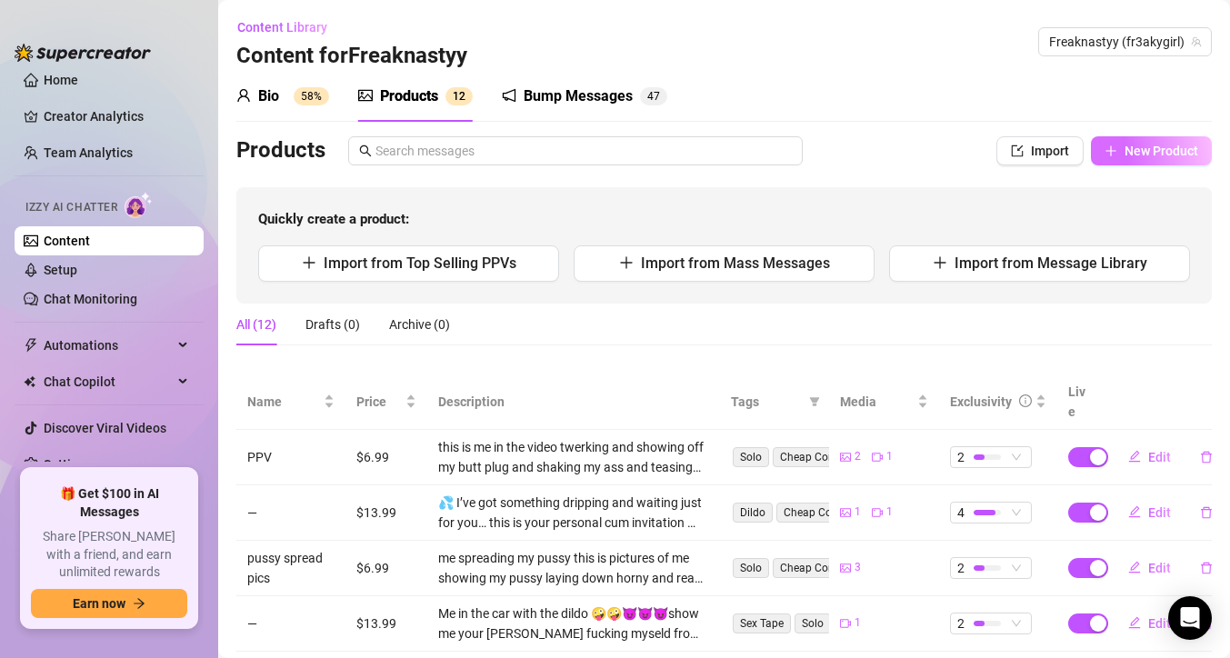
click at [1131, 145] on span "New Product" at bounding box center [1162, 151] width 74 height 15
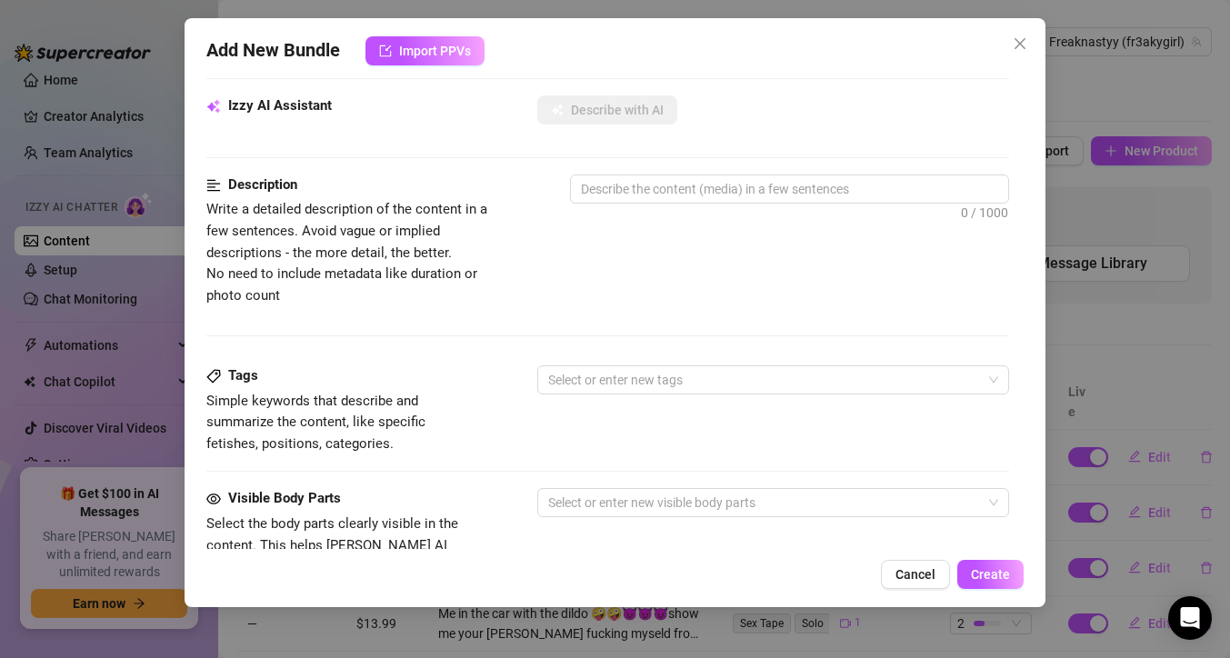
scroll to position [665, 0]
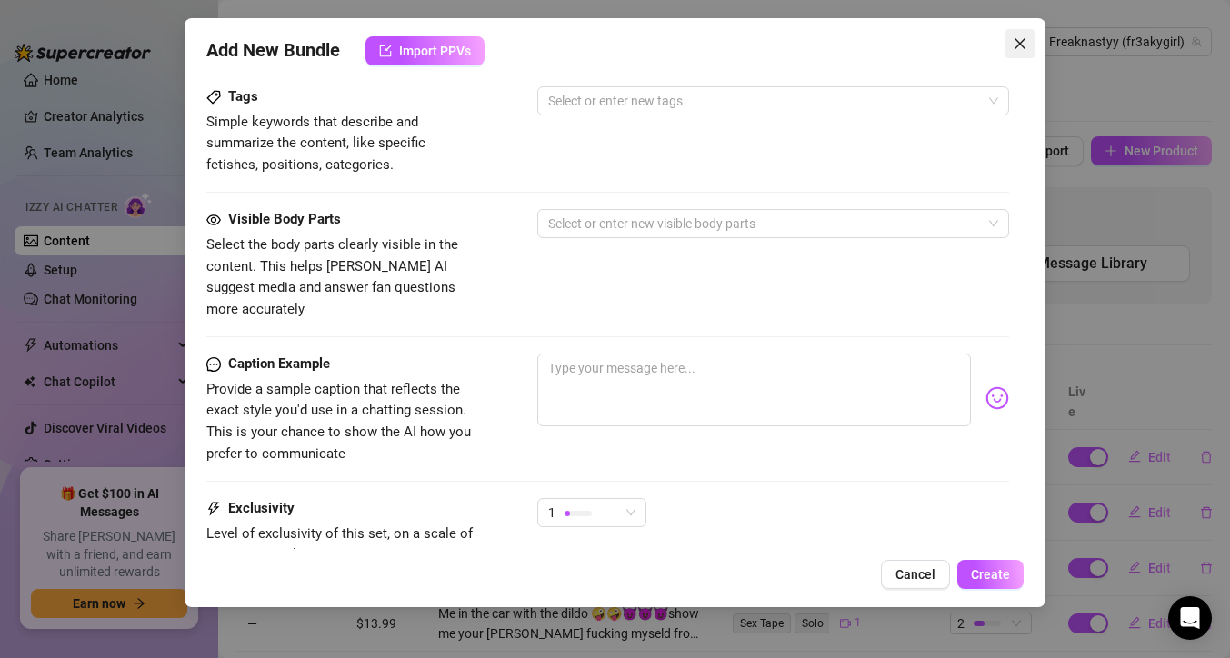
click at [1016, 46] on icon "close" at bounding box center [1020, 43] width 15 height 15
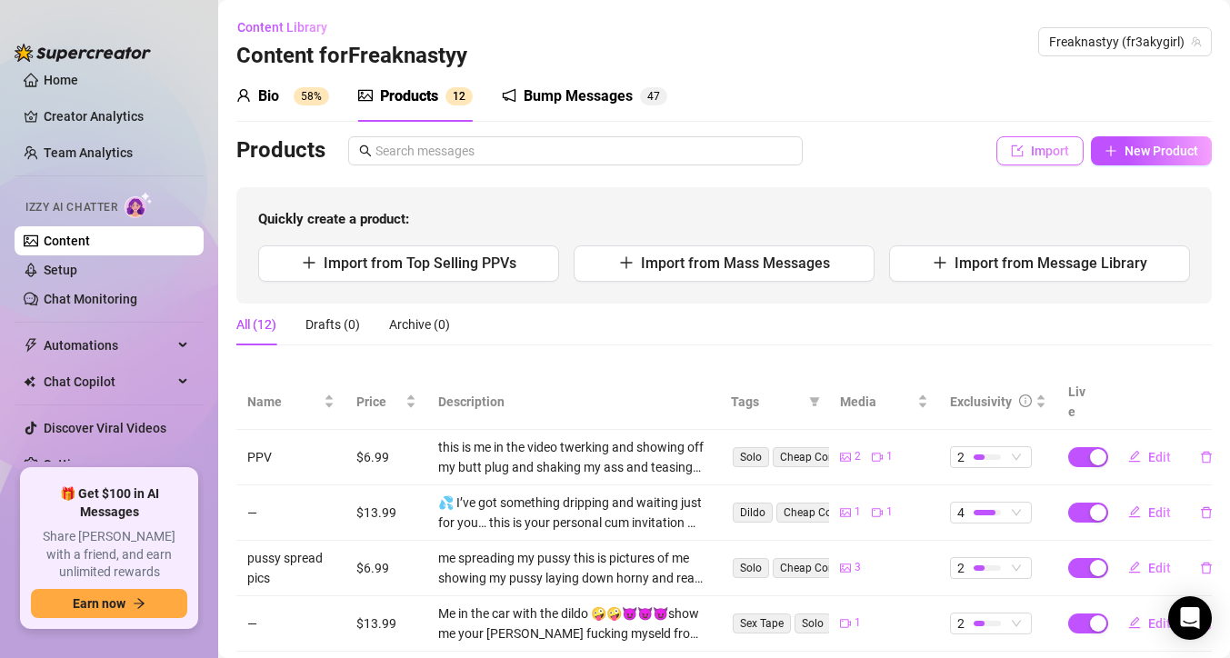
click at [1024, 159] on button "Import" at bounding box center [1040, 150] width 87 height 29
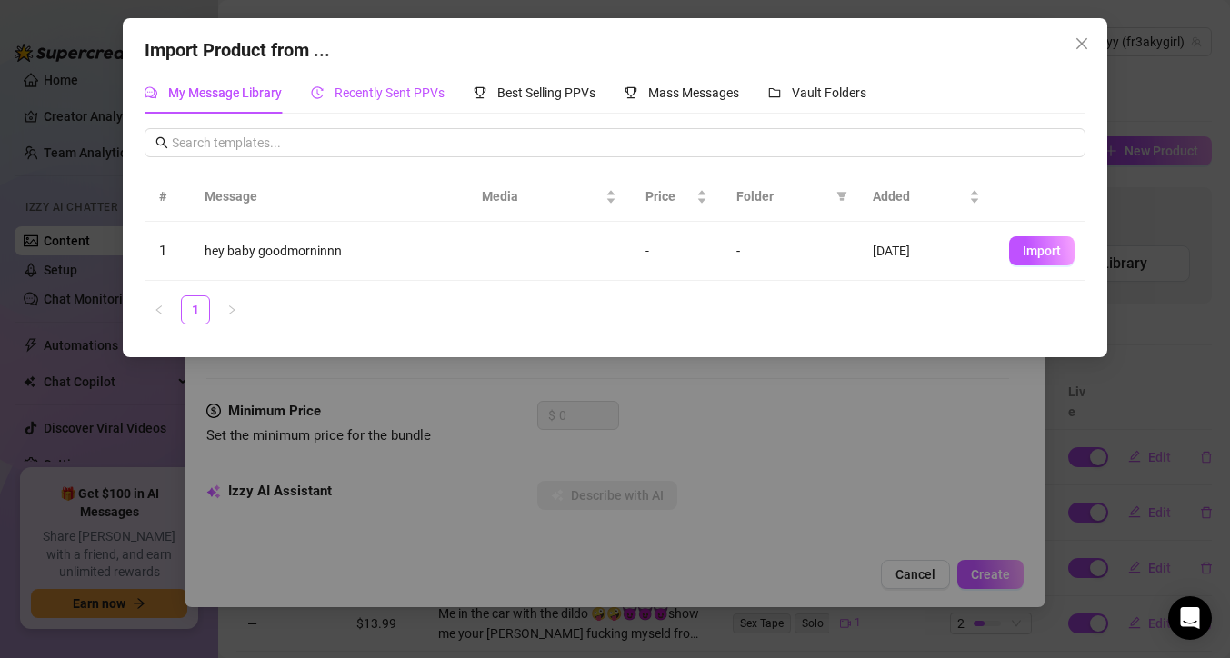
click at [356, 100] on div "Recently Sent PPVs" at bounding box center [378, 93] width 134 height 20
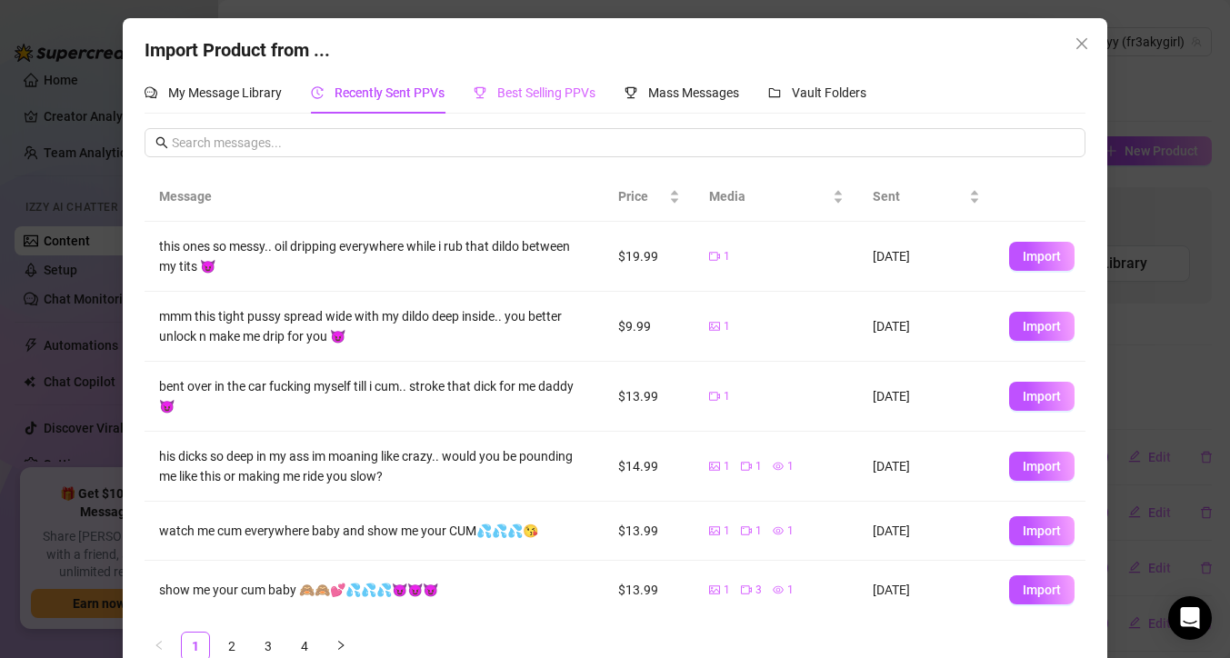
click at [563, 105] on div "Best Selling PPVs" at bounding box center [535, 93] width 122 height 42
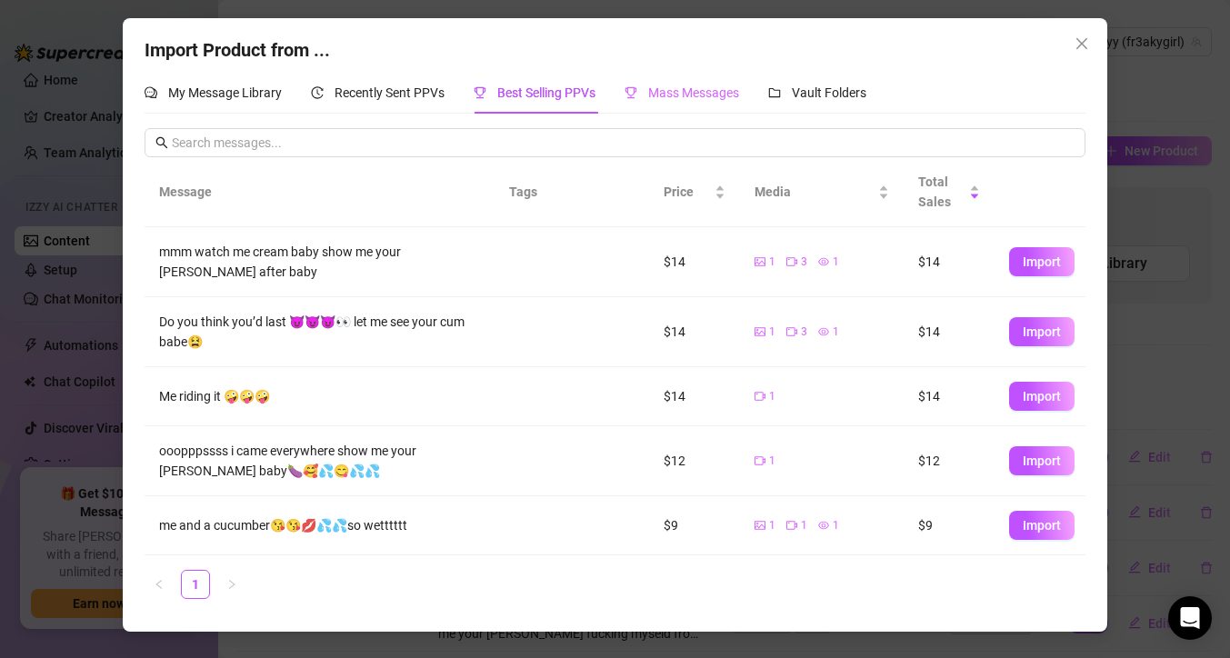
click at [699, 74] on div "Mass Messages" at bounding box center [682, 93] width 115 height 42
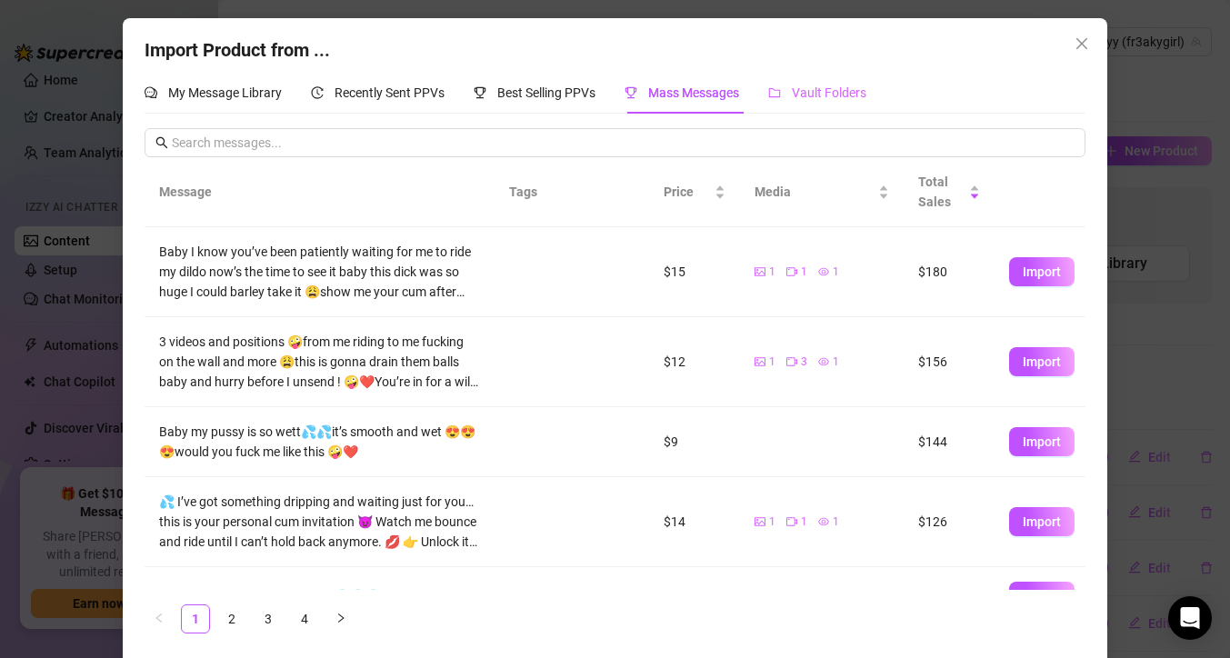
click at [807, 105] on div "Vault Folders" at bounding box center [817, 93] width 98 height 42
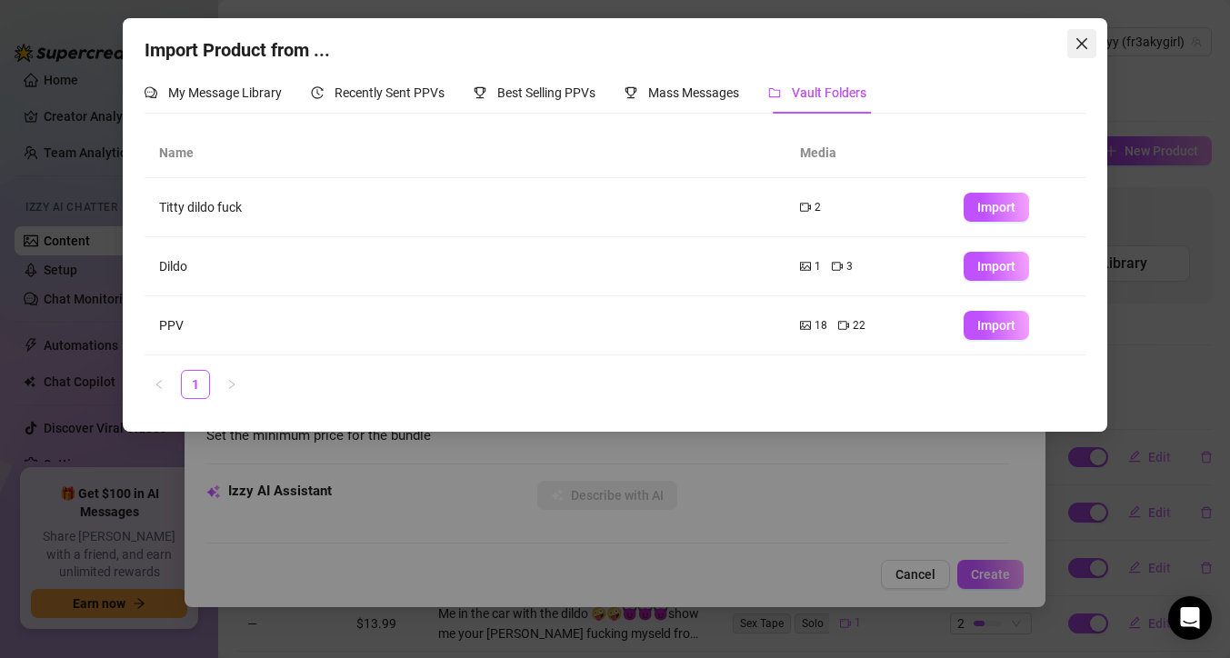
click at [1089, 41] on span "Close" at bounding box center [1082, 43] width 29 height 15
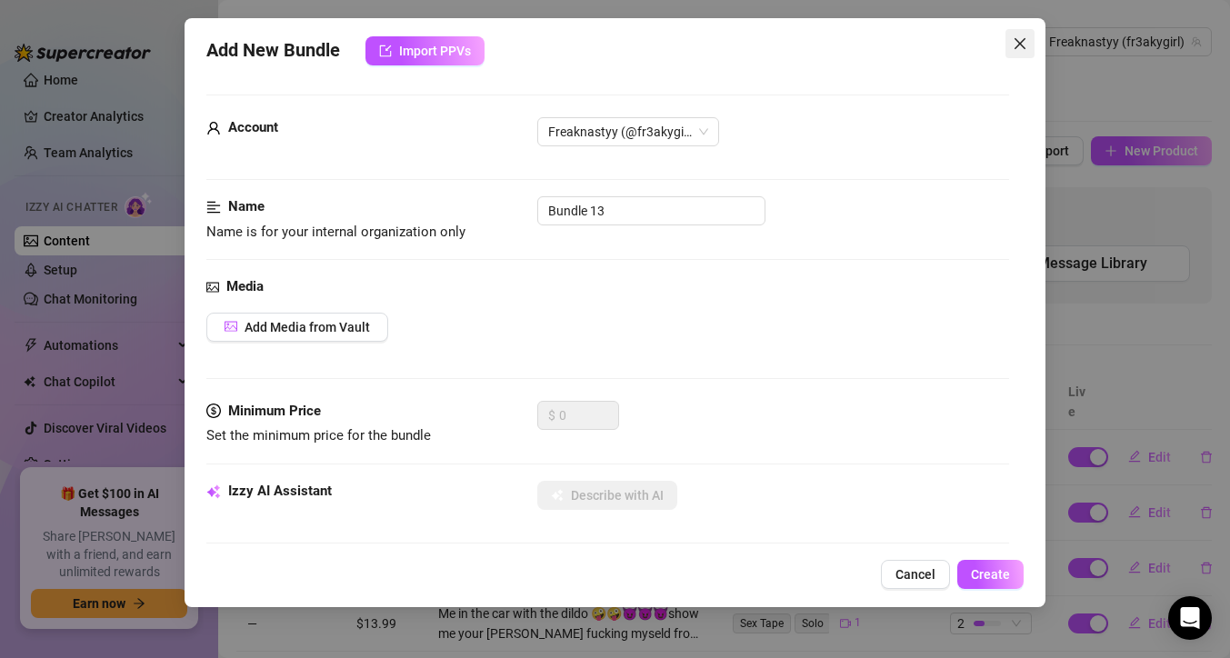
click at [1011, 43] on span "Close" at bounding box center [1020, 43] width 29 height 15
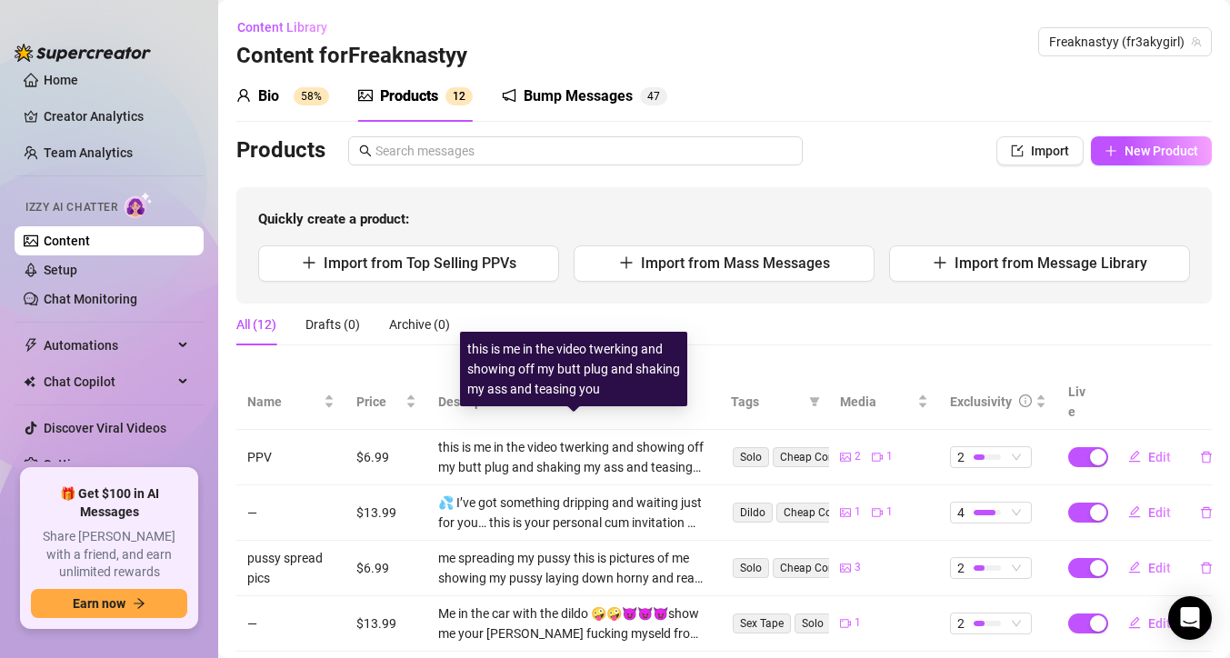
scroll to position [6, 0]
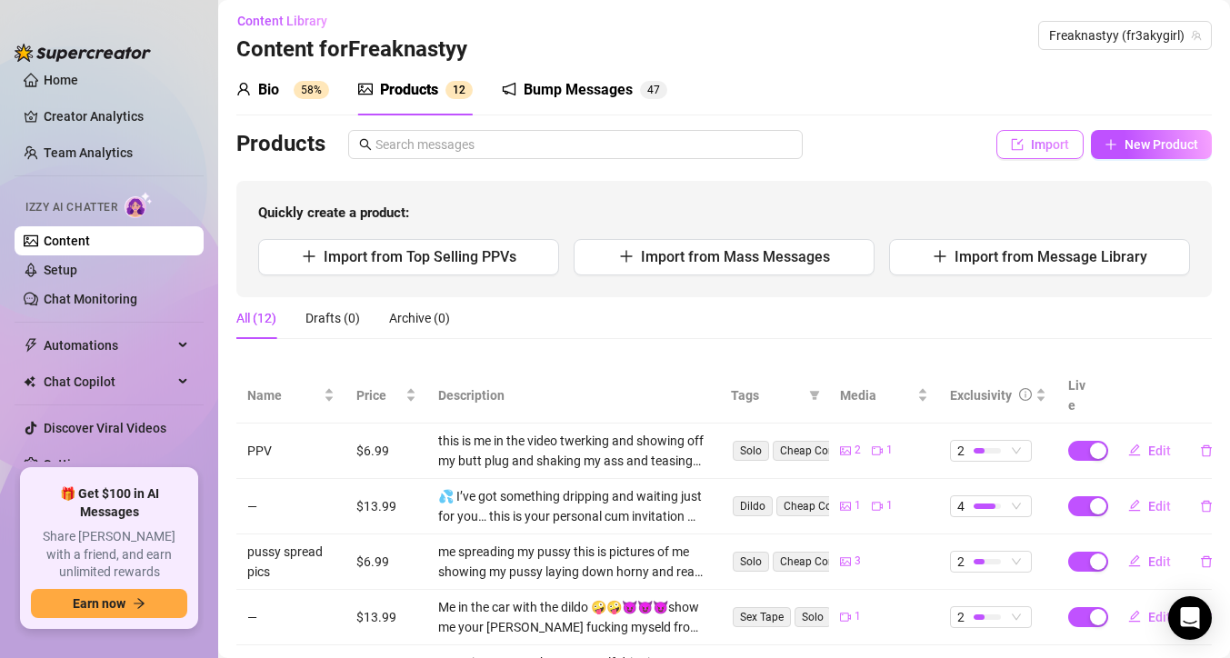
click at [1028, 137] on button "Import" at bounding box center [1040, 144] width 87 height 29
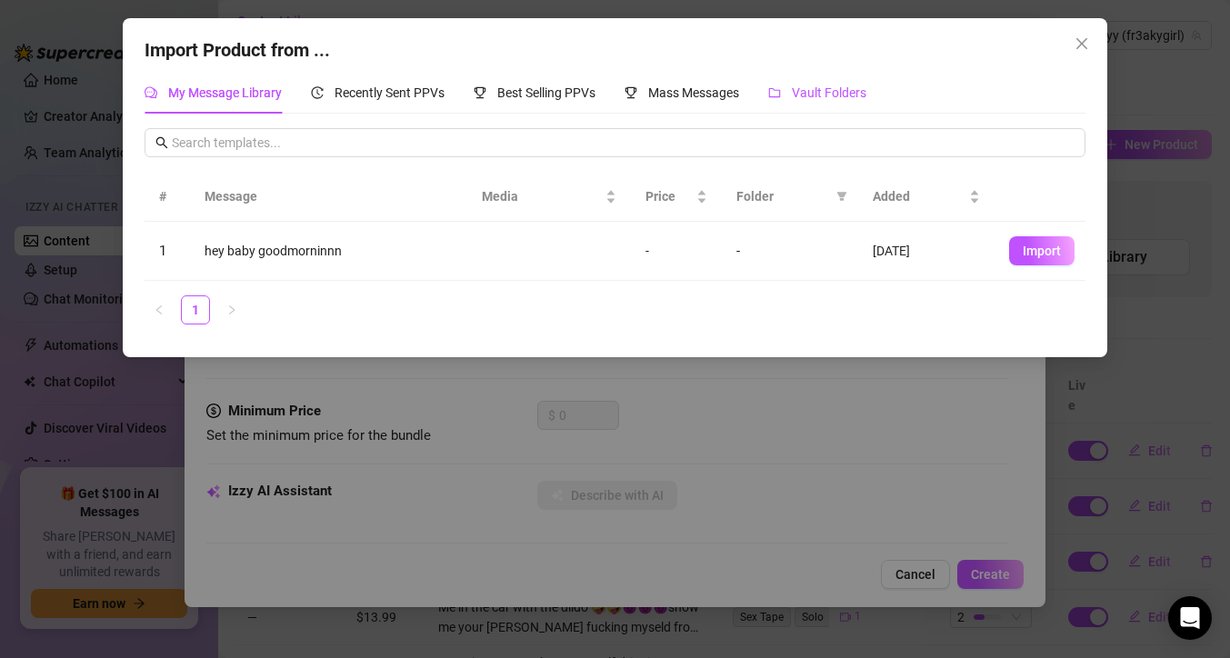
click at [815, 95] on span "Vault Folders" at bounding box center [829, 92] width 75 height 15
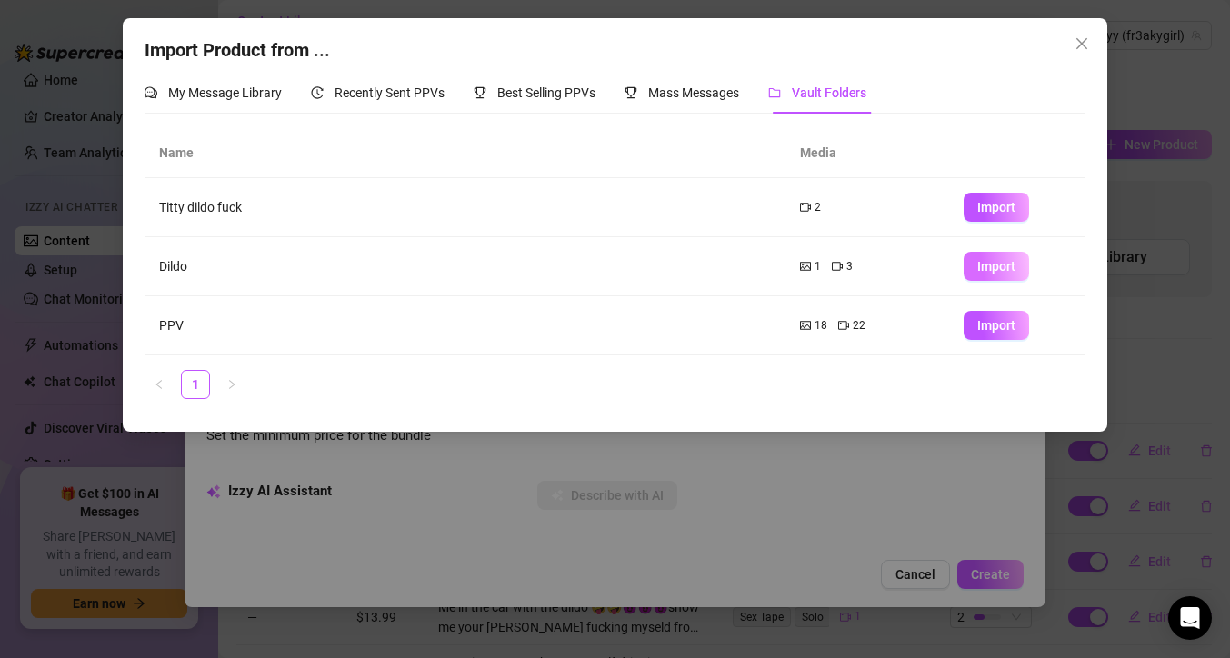
click at [981, 267] on span "Import" at bounding box center [997, 266] width 38 height 15
type textarea "Type your message here..."
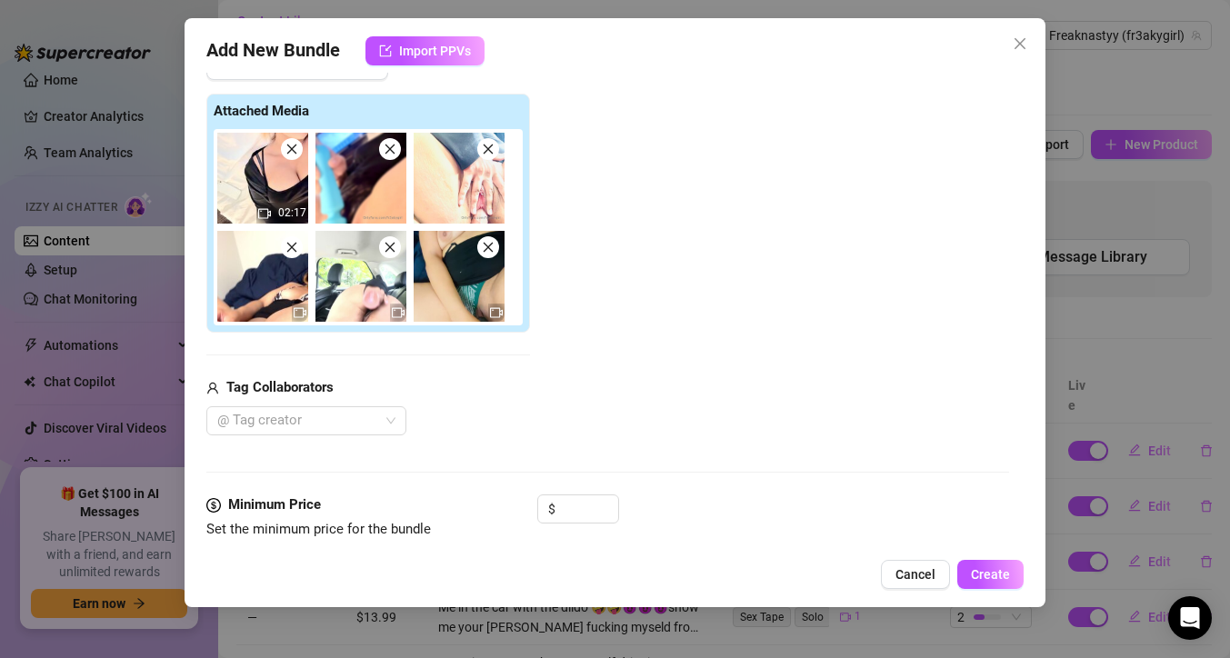
click at [488, 149] on icon "close" at bounding box center [489, 150] width 10 height 10
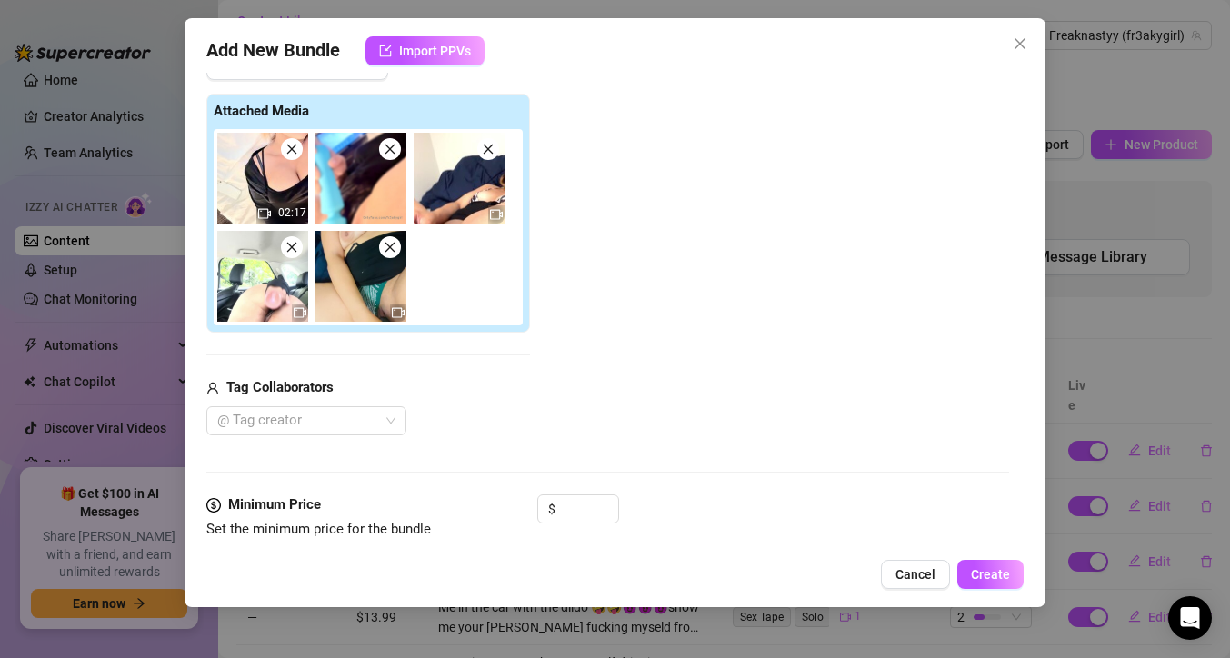
click at [488, 149] on icon "close" at bounding box center [489, 150] width 10 height 10
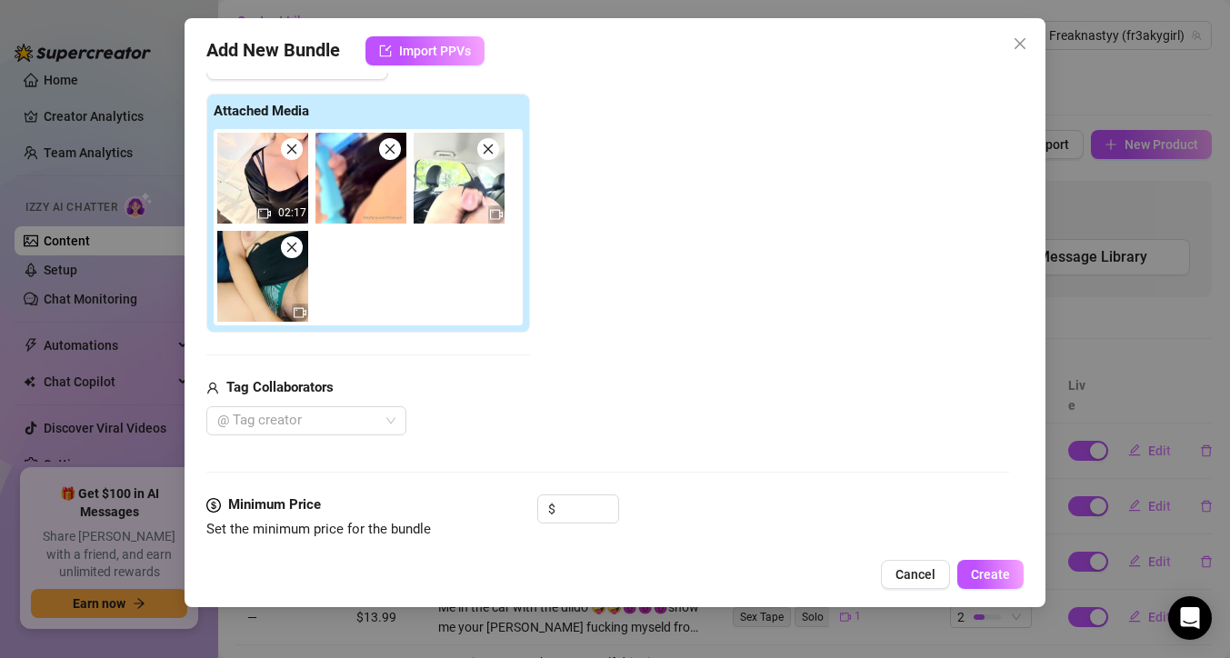
click at [488, 149] on icon "close" at bounding box center [489, 150] width 10 height 10
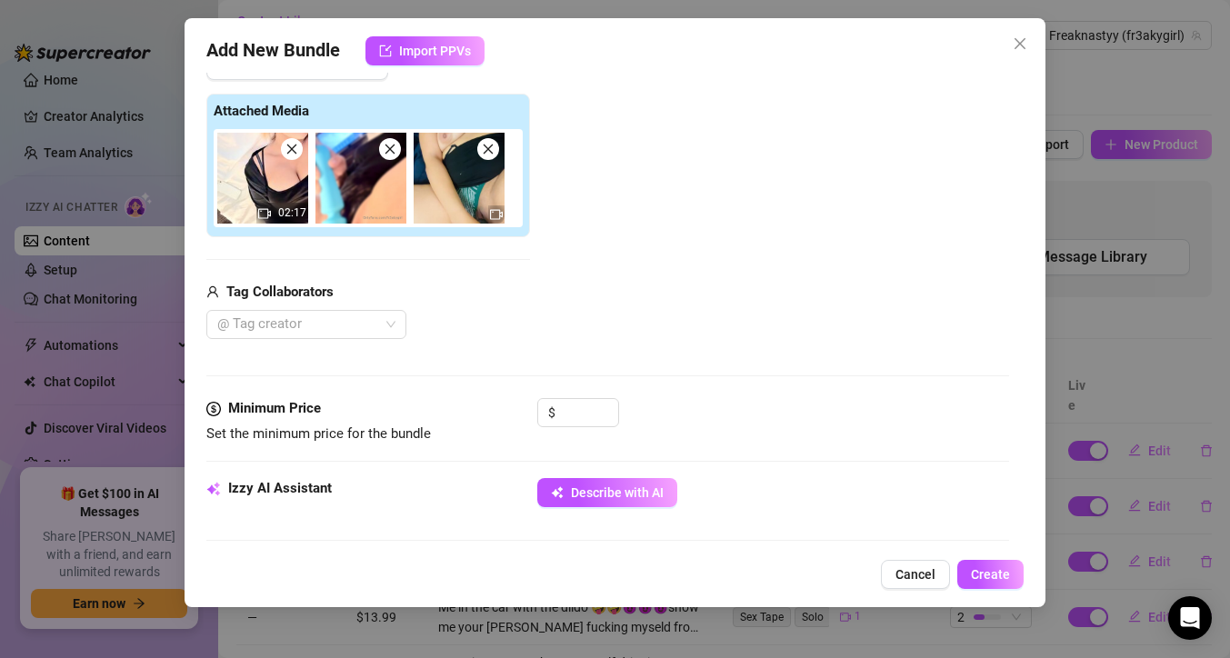
click at [488, 149] on icon "close" at bounding box center [489, 150] width 10 height 10
click at [569, 409] on input at bounding box center [588, 412] width 59 height 27
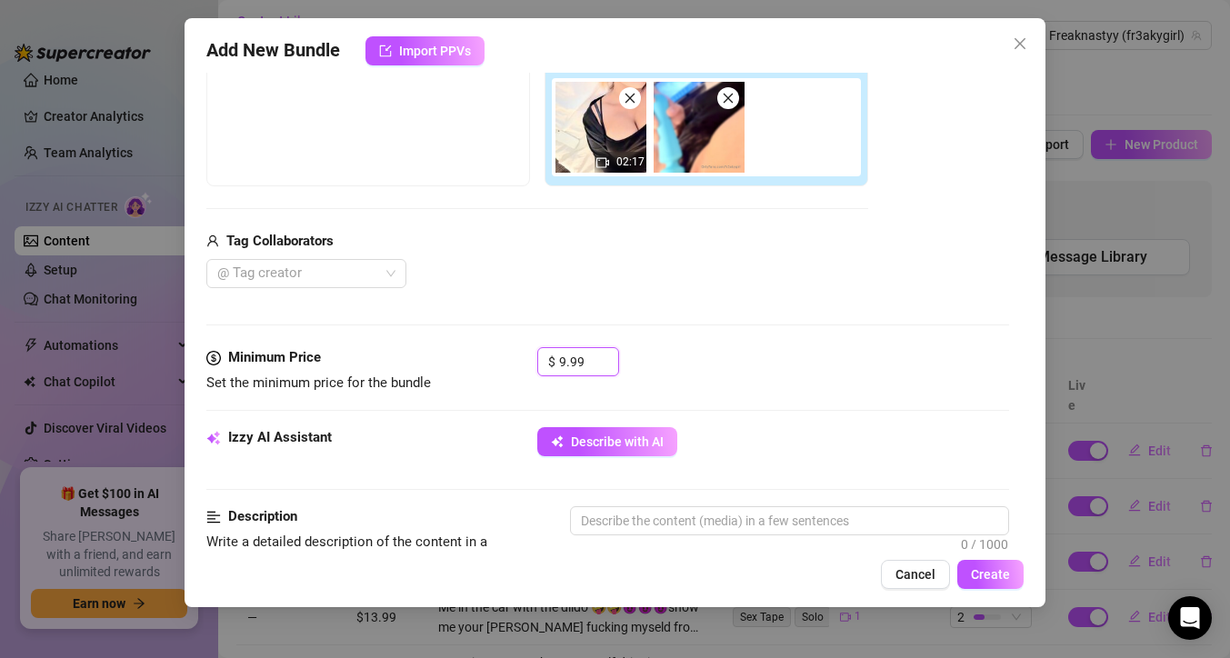
scroll to position [396, 0]
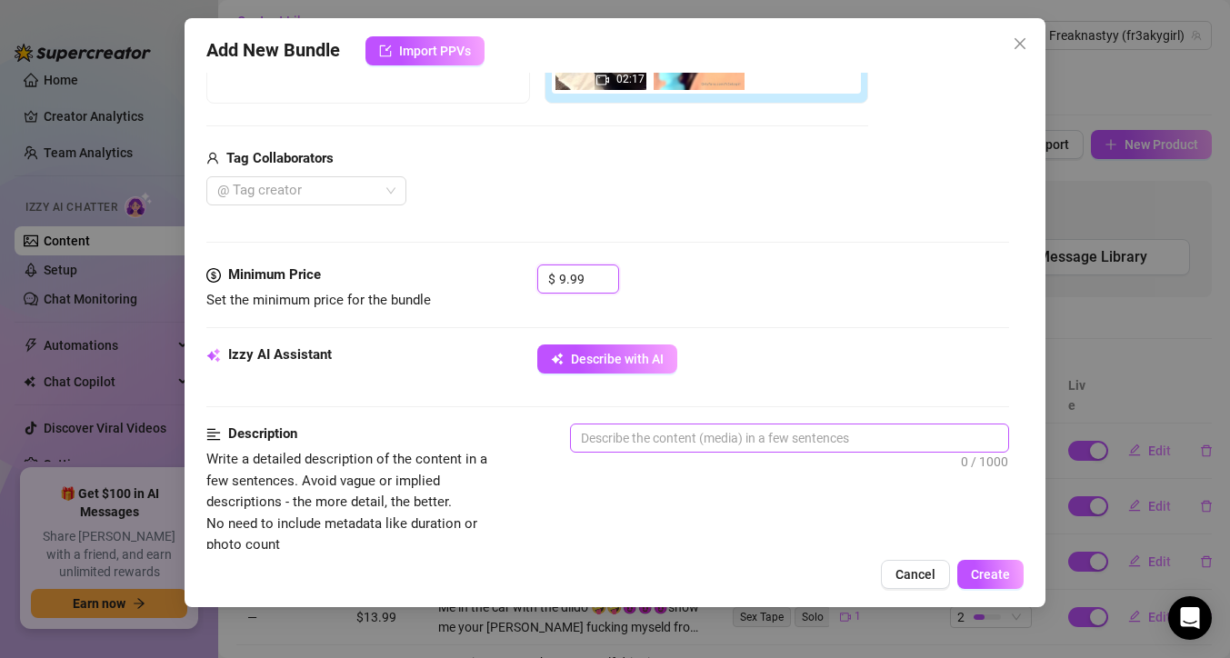
type input "9.99"
click at [665, 439] on textarea at bounding box center [789, 438] width 437 height 27
type textarea "w"
type textarea "wa"
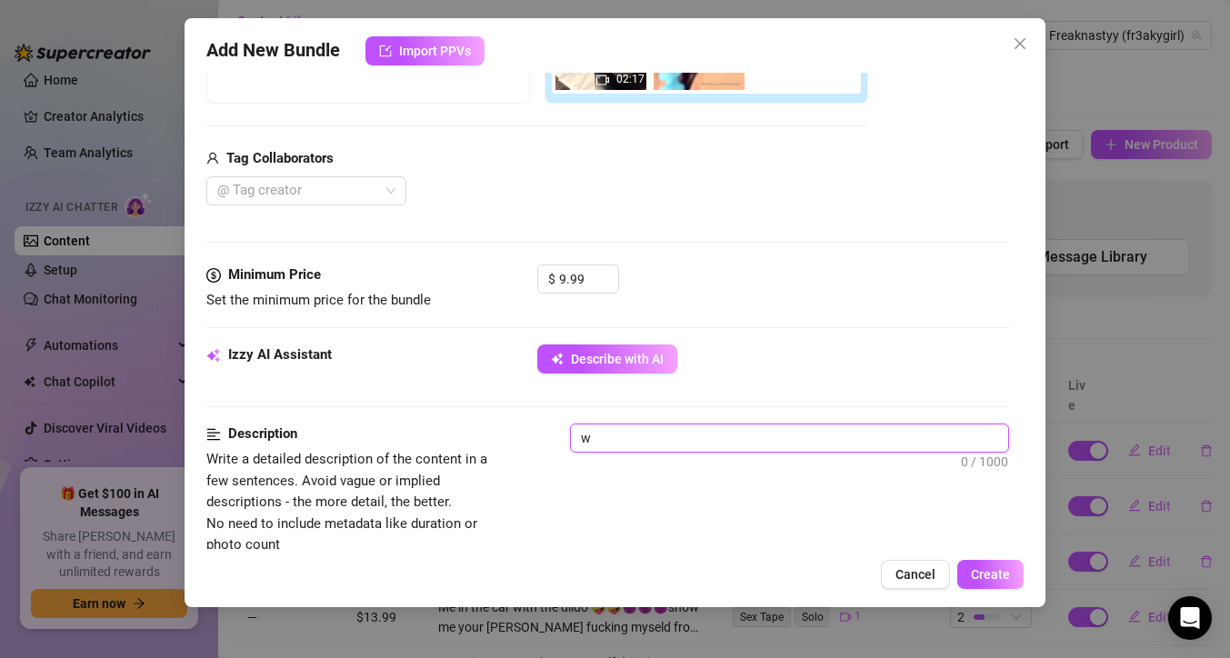
type textarea "wa"
type textarea "wat"
type textarea "watc"
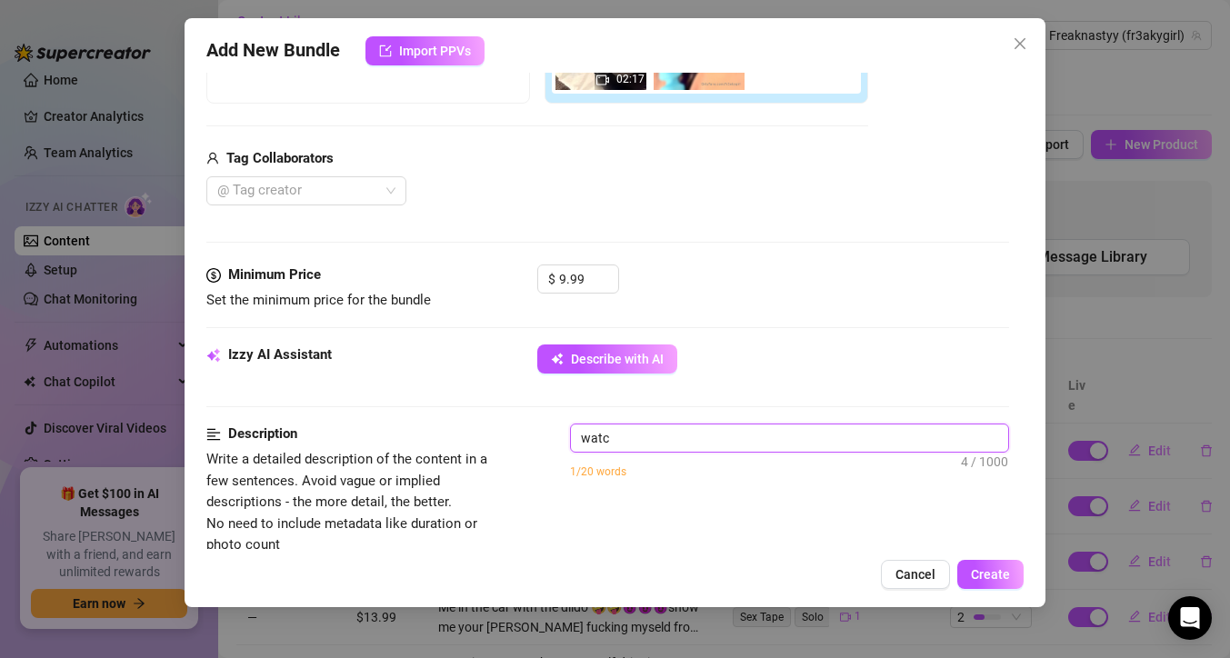
type textarea "watch"
type textarea "watch m"
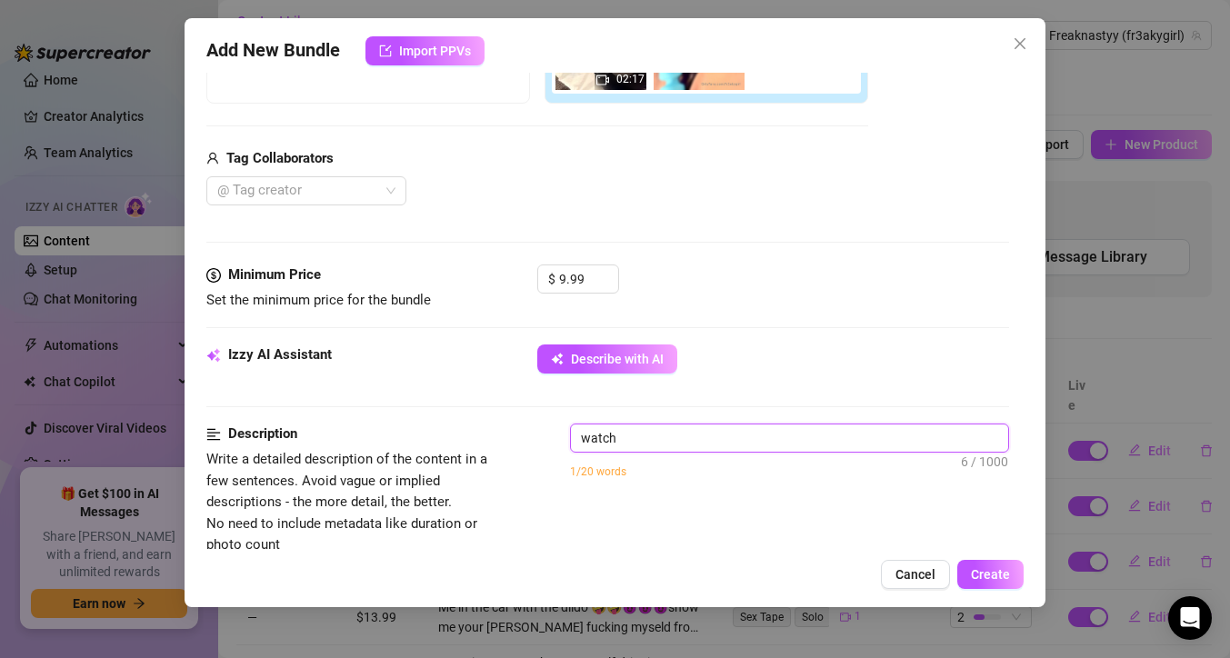
type textarea "watch m"
type textarea "watch me"
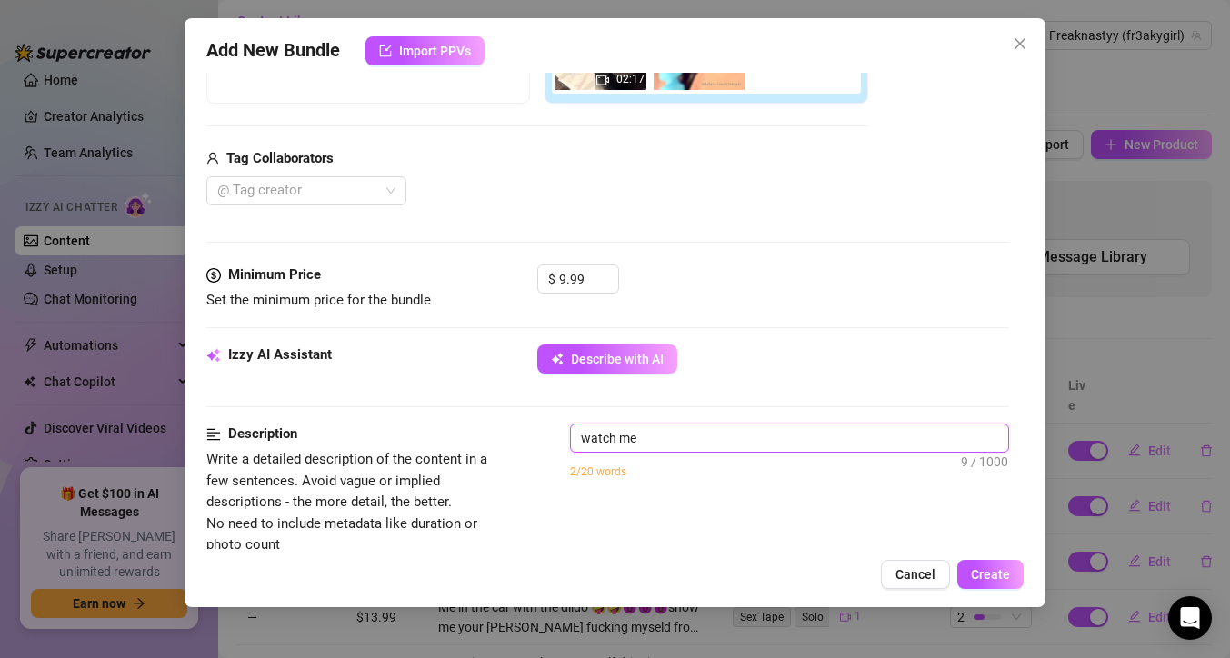
type textarea "watch me c"
type textarea "watch me cu"
type textarea "watch me cum"
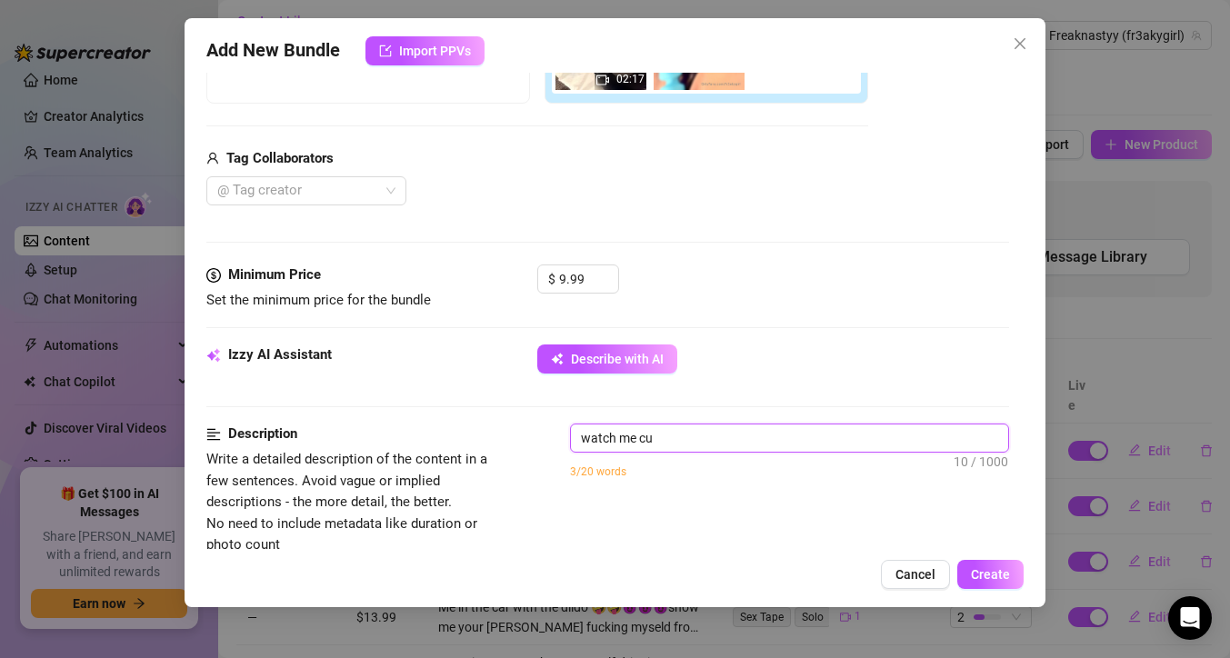
type textarea "watch me cum"
type textarea "watch me cum e"
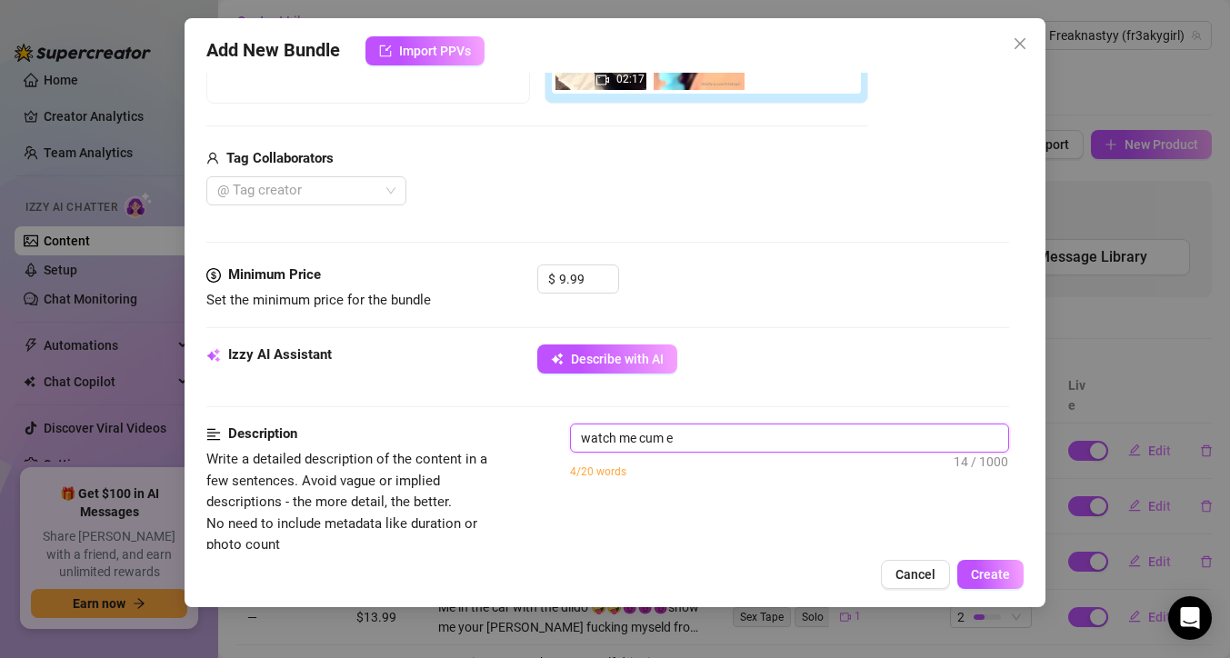
type textarea "watch me cum"
type textarea "watch me cum w"
type textarea "watch me cum wi"
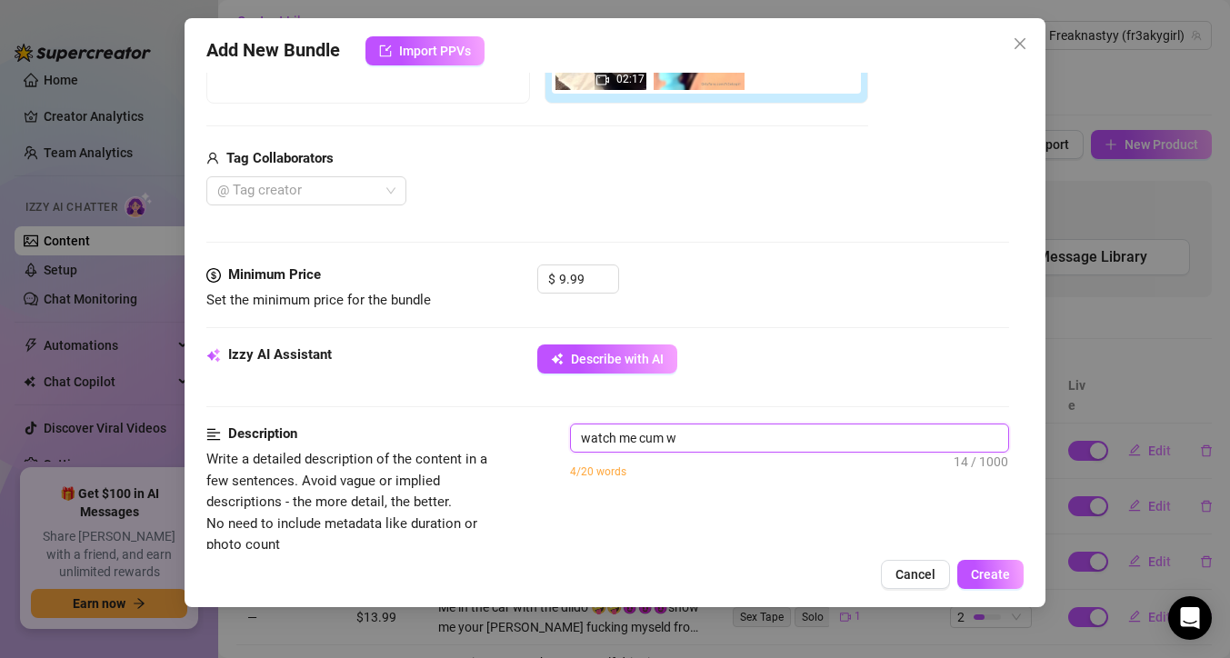
type textarea "watch me cum wi"
type textarea "watch me cum wit"
type textarea "watch me cum with"
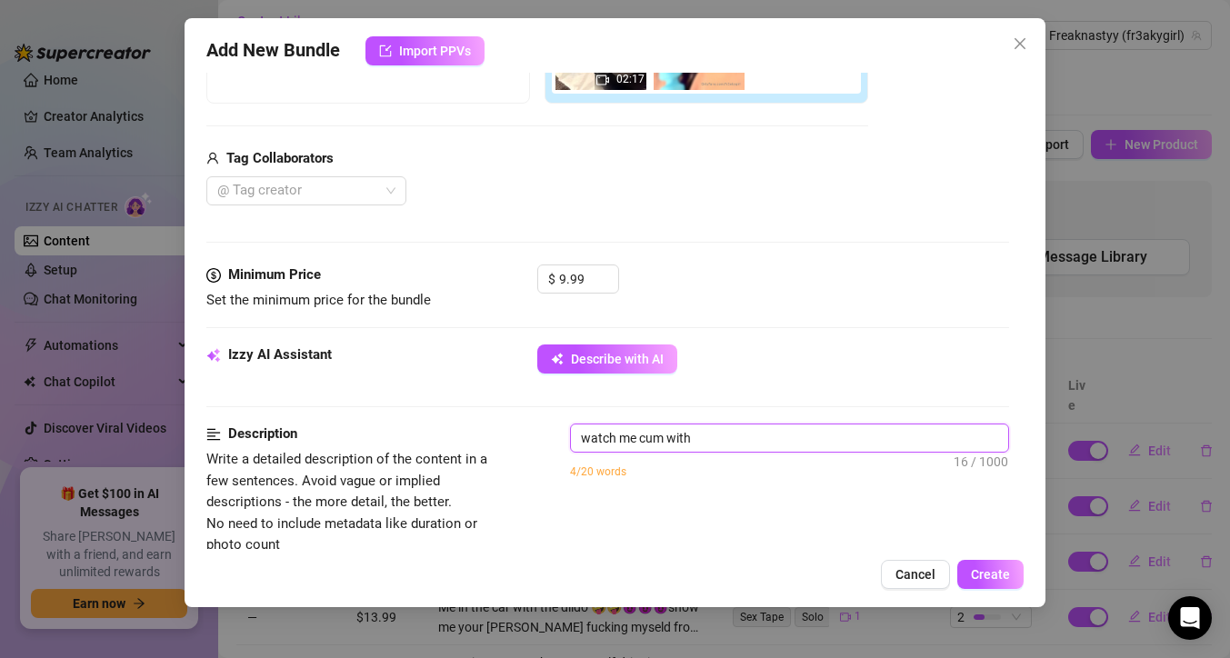
type textarea "watch me cum with"
type textarea "watch me cum with m"
type textarea "watch me cum with my"
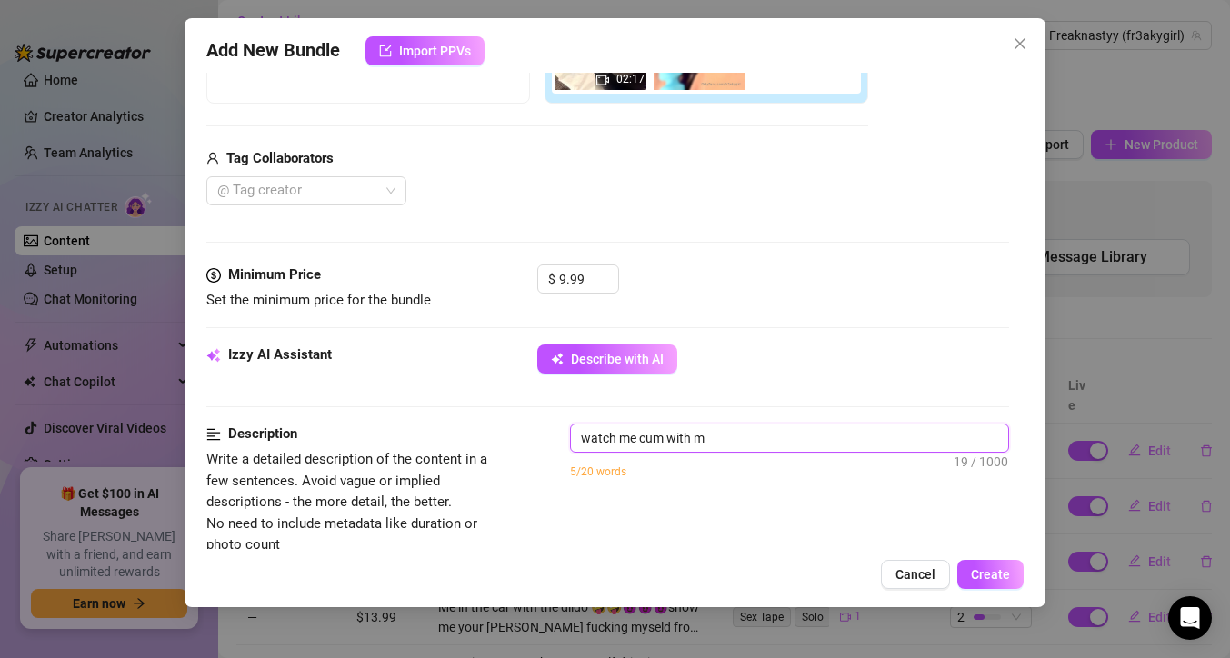
type textarea "watch me cum with my"
type textarea "watch me cum with my v"
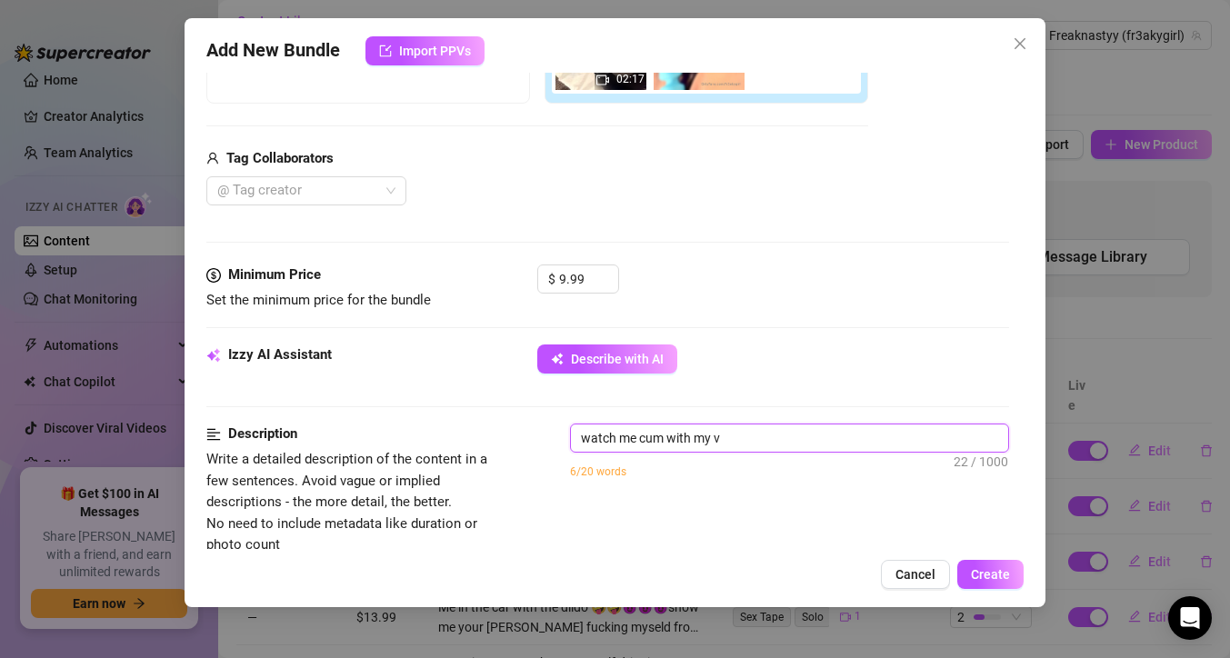
type textarea "watch me cum with my vi"
type textarea "watch me cum with my vib"
type textarea "watch me cum with my vibr"
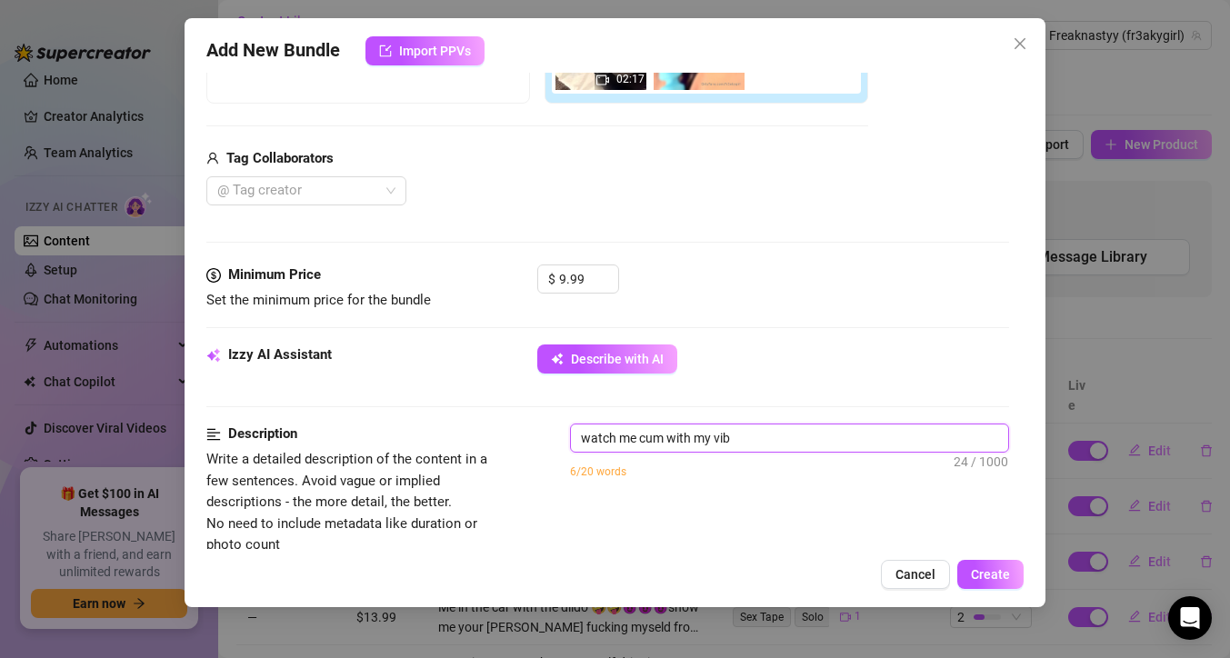
type textarea "watch me cum with my vibr"
type textarea "watch me cum with my vibra"
type textarea "watch me cum with my vibrat"
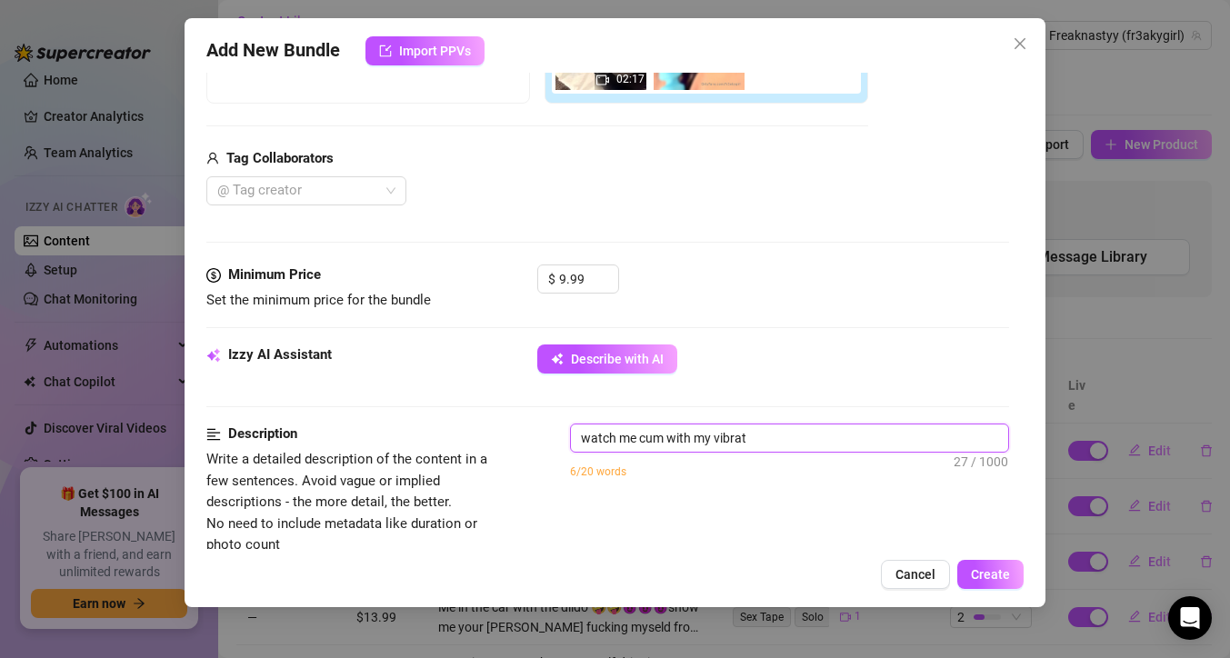
type textarea "watch me cum with my vibrato"
type textarea "watch me cum with my vibrator"
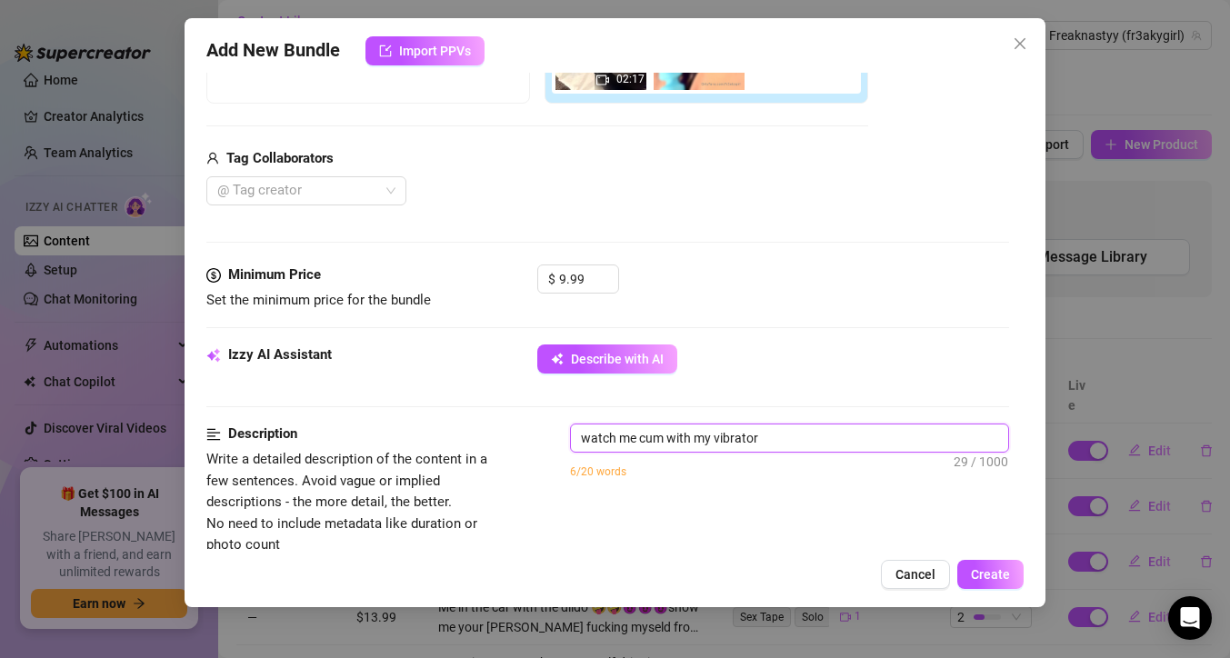
type textarea "watch me cum with my vibrator"
type textarea "watch me cum with my vibrator i"
type textarea "watch me cum with my vibrator it"
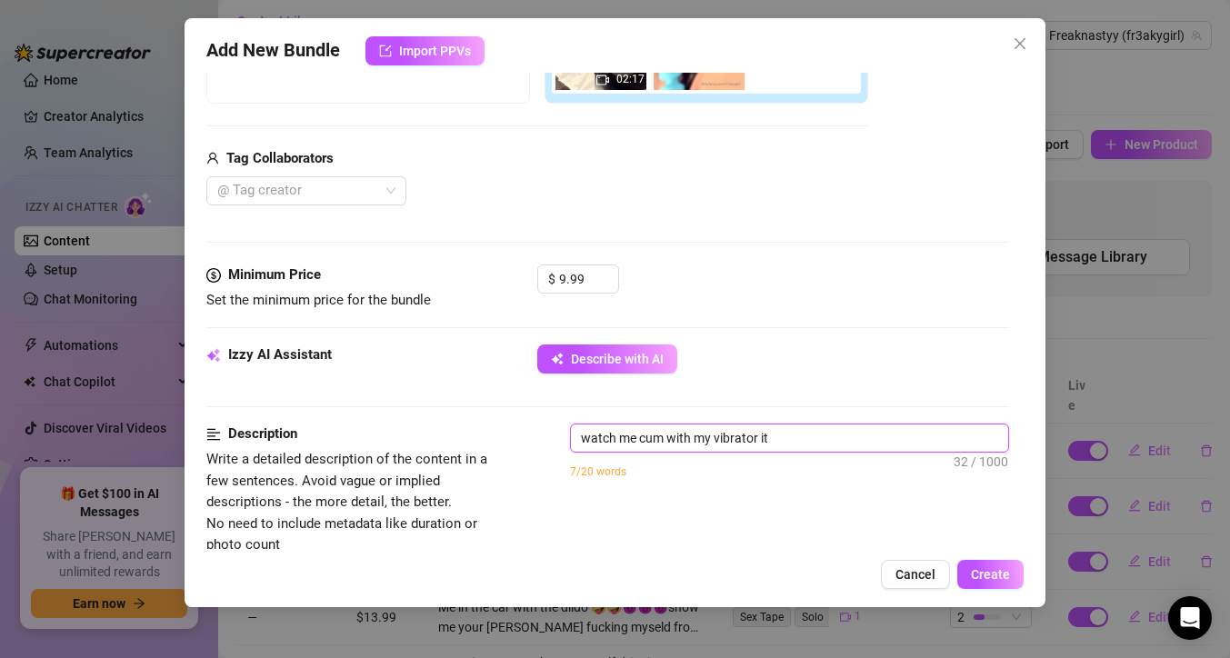
type textarea "watch me cum with my vibrator it"
type textarea "watch me cum with my vibrator it f"
type textarea "watch me cum with my vibrator it fe"
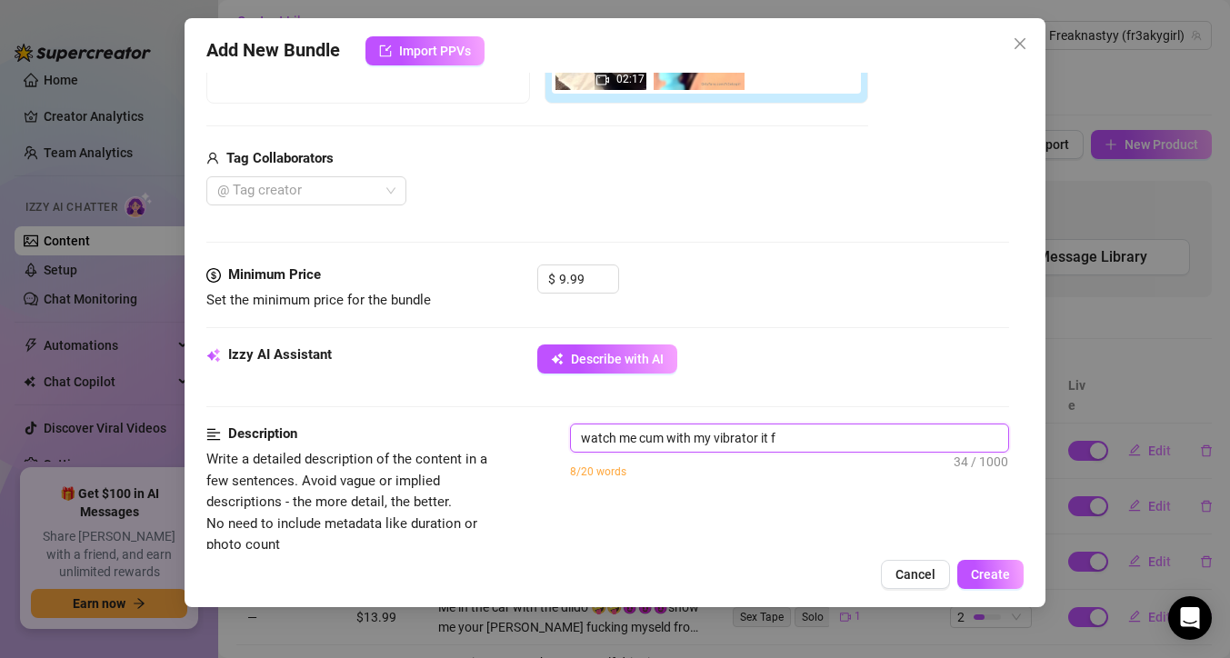
type textarea "watch me cum with my vibrator it fe"
type textarea "watch me cum with my vibrator it fel"
type textarea "watch me cum with my vibrator it felt"
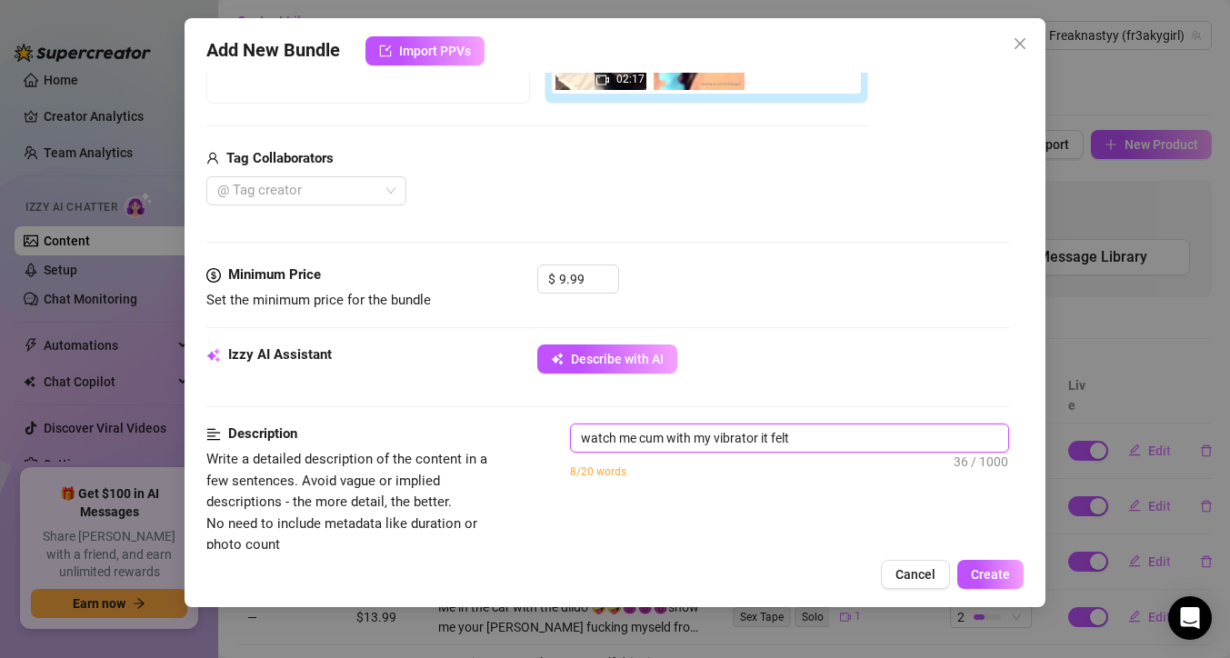
type textarea "watch me cum with my vibrator it felt"
type textarea "watch me cum with my vibrator it felt s"
type textarea "watch me cum with my vibrator it felt so"
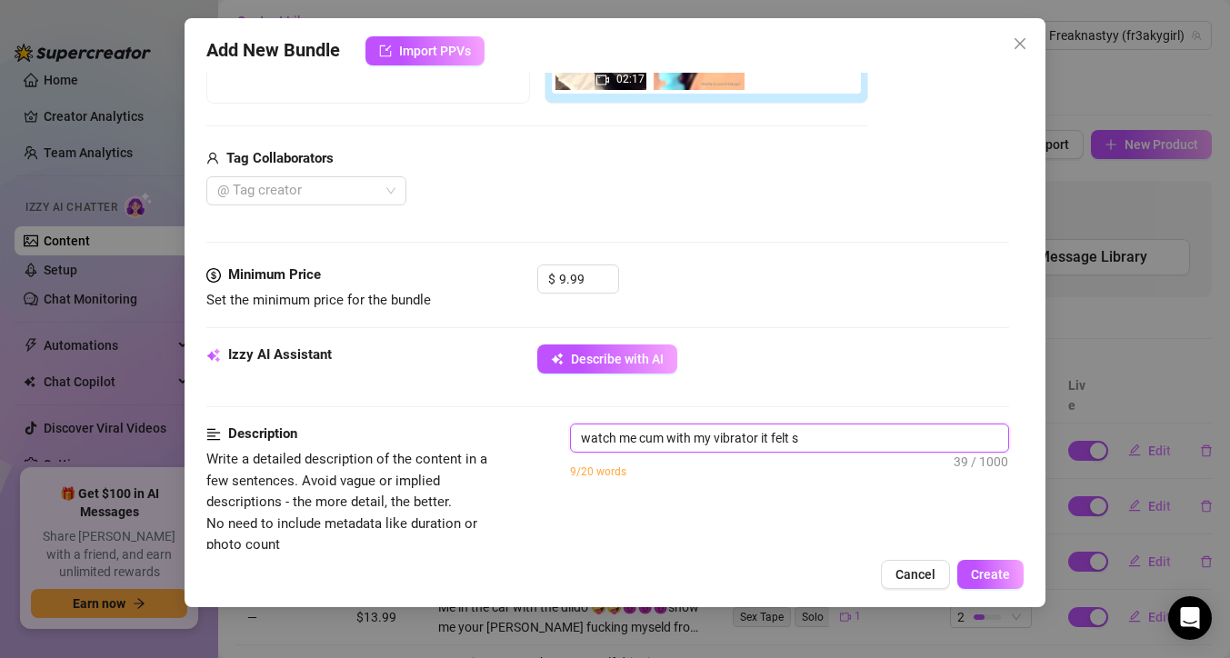
type textarea "watch me cum with my vibrator it felt so"
type textarea "watch me cum with my vibrator it felt so g"
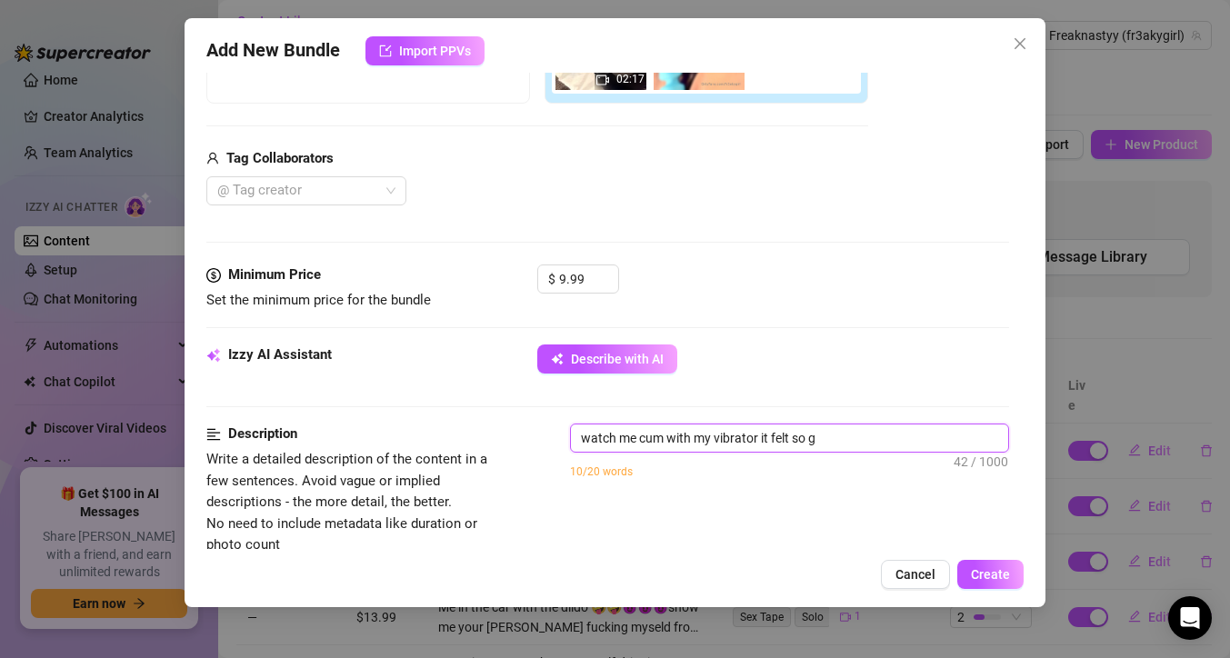
type textarea "watch me cum with my vibrator it felt so go"
type textarea "watch me cum with my vibrator it felt so goo"
type textarea "watch me cum with my vibrator it felt so good"
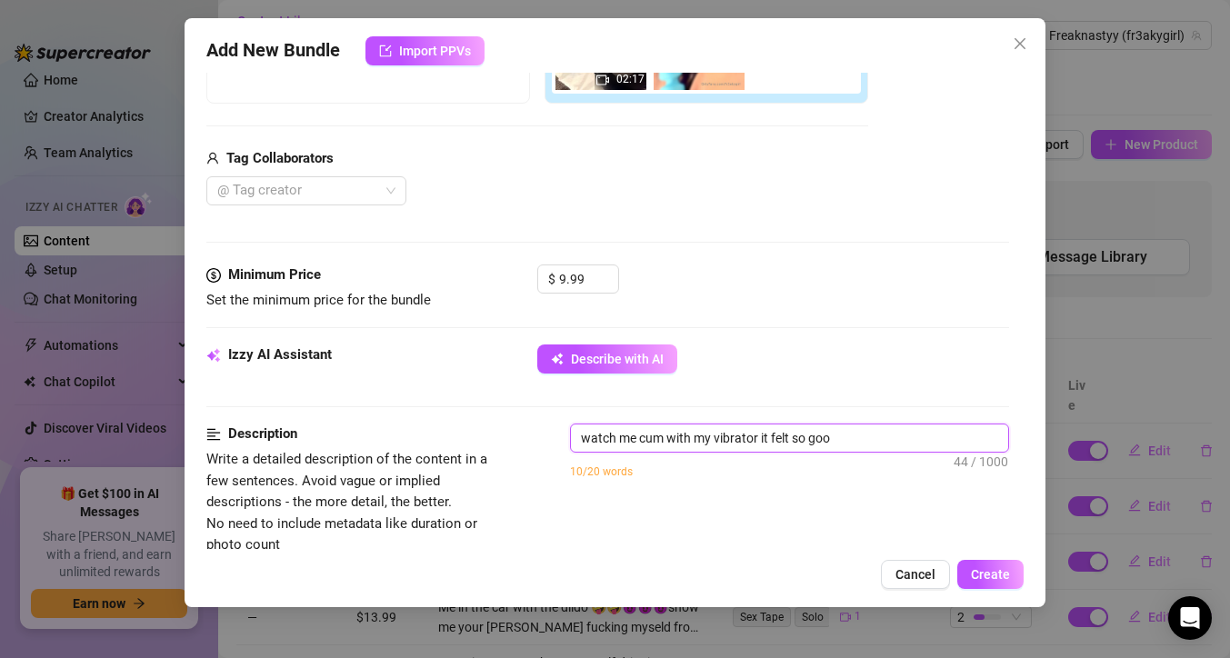
type textarea "watch me cum with my vibrator it felt so good"
type textarea "watch me cum with my vibrator it felt so good h"
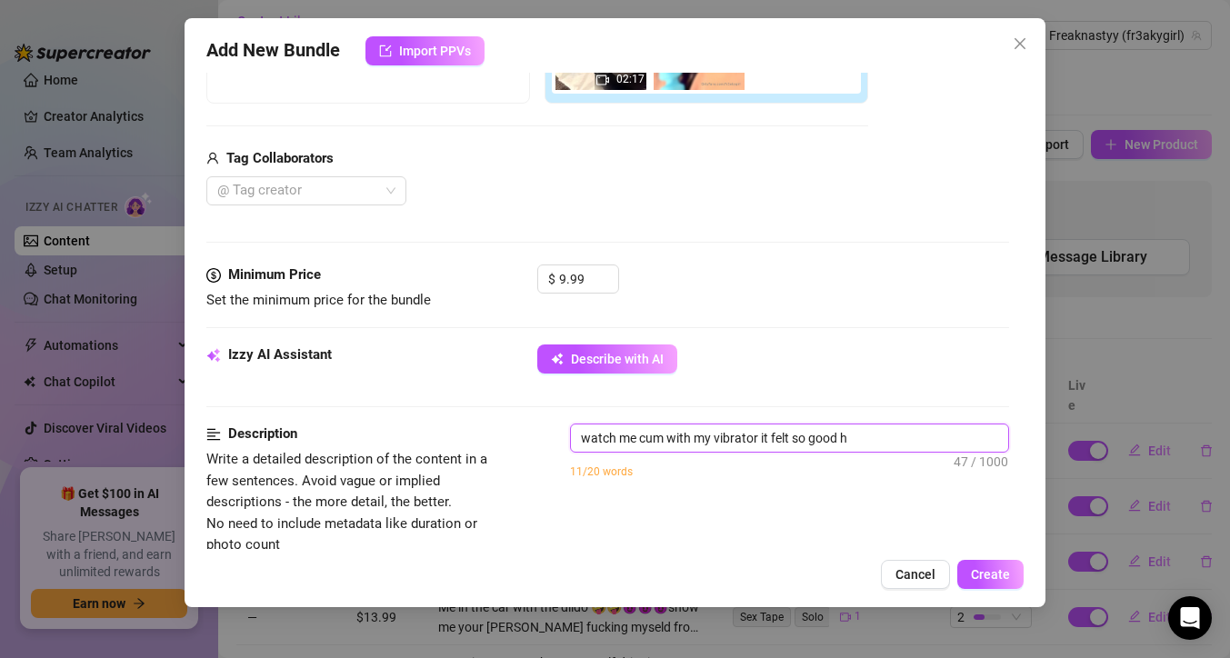
type textarea "watch me cum with my vibrator it felt so good ho"
type textarea "watch me cum with my vibrator it felt so good hon"
type textarea "watch me cum with my vibrator it felt so good hone"
type textarea "watch me cum with my vibrator it felt so good hones"
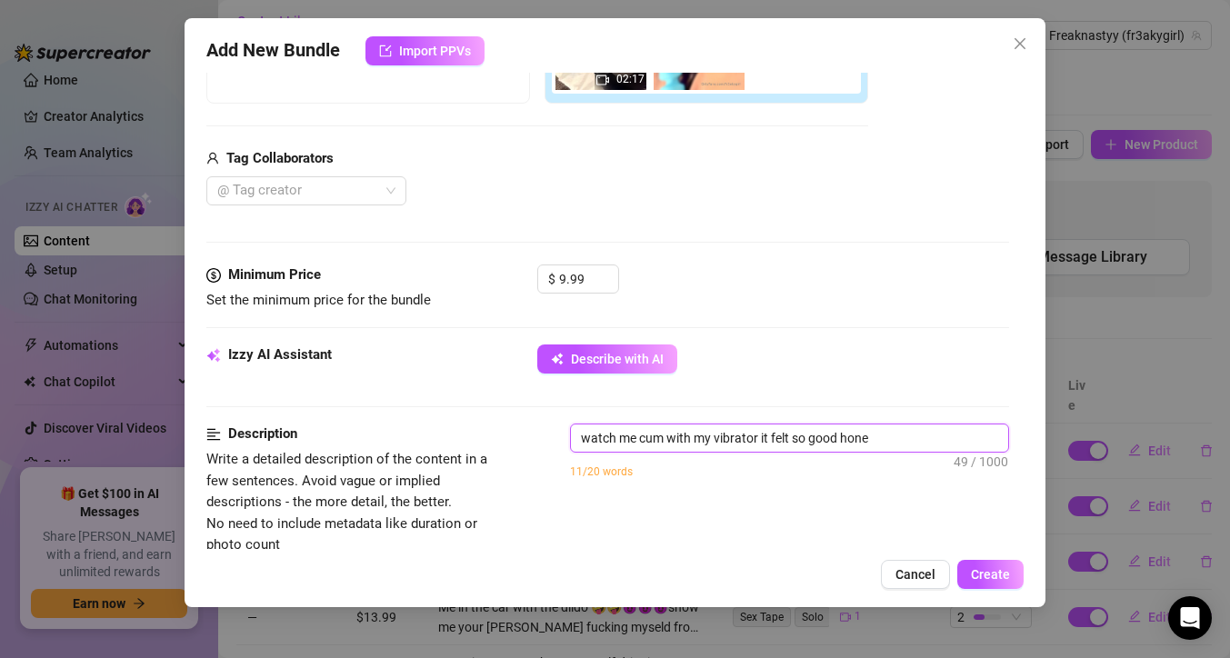
type textarea "watch me cum with my vibrator it felt so good hones"
type textarea "watch me cum with my vibrator it felt so good honest"
type textarea "watch me cum with my vibrator it felt so good honestl"
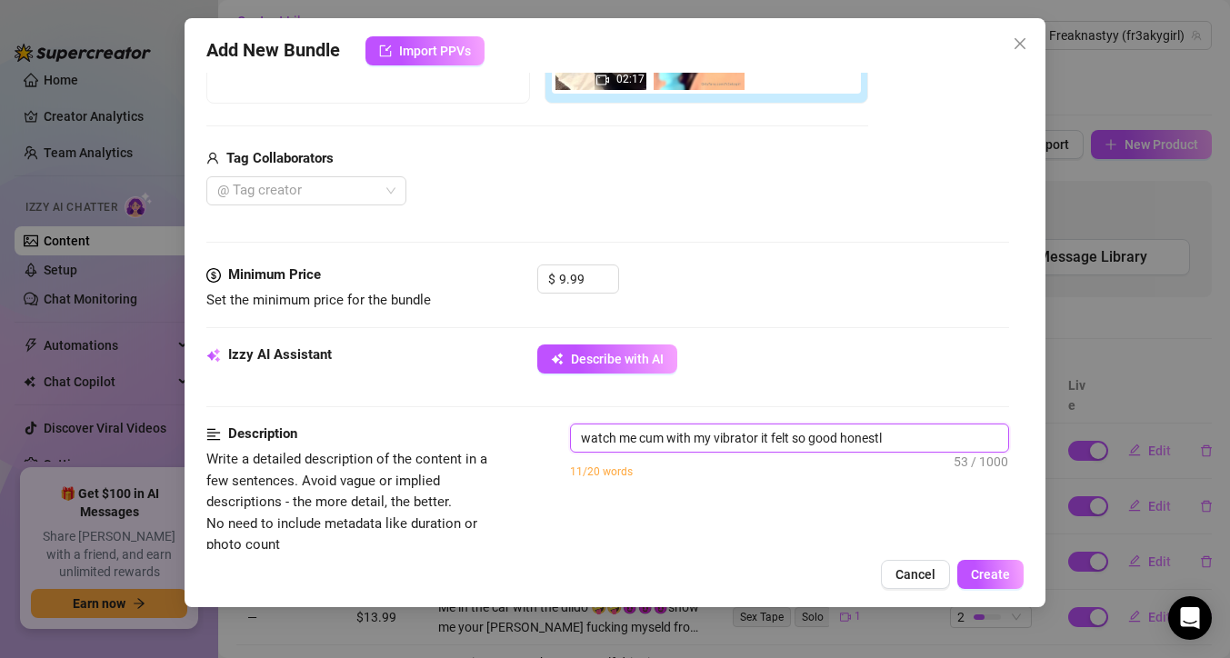
type textarea "watch me cum with my vibrator it felt so good honestly"
type textarea "watch me cum with my vibrator it felt so good honestly i"
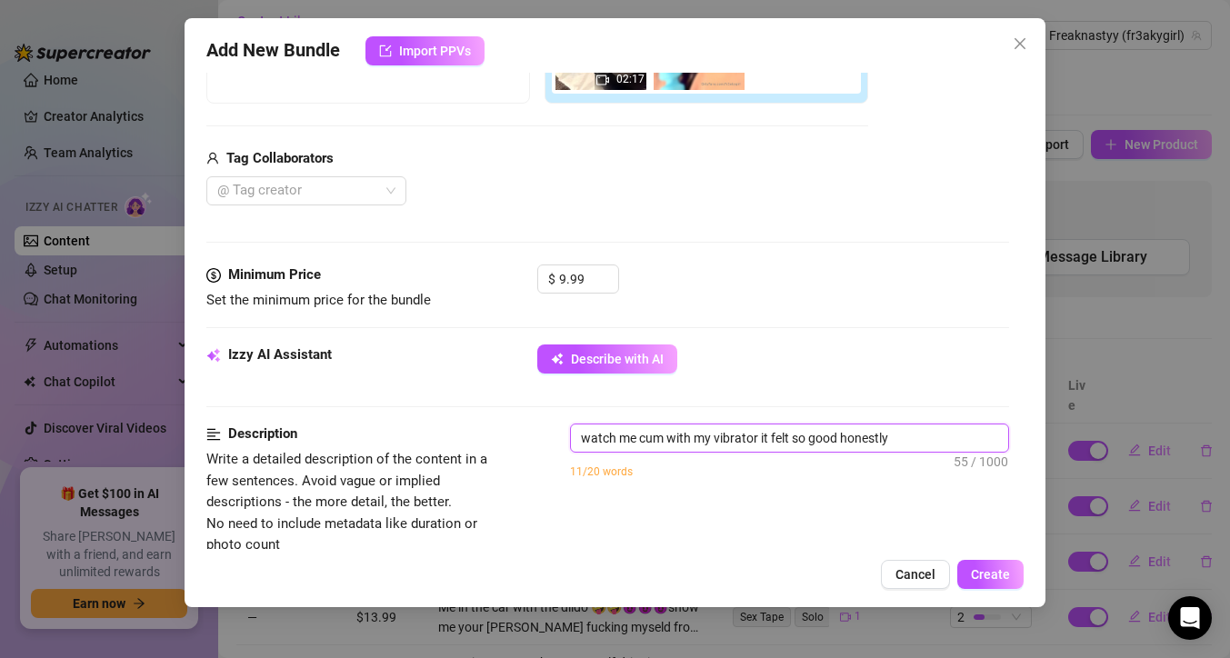
type textarea "watch me cum with my vibrator it felt so good honestly i"
type textarea "watch me cum with my vibrator it felt so good honestly i c"
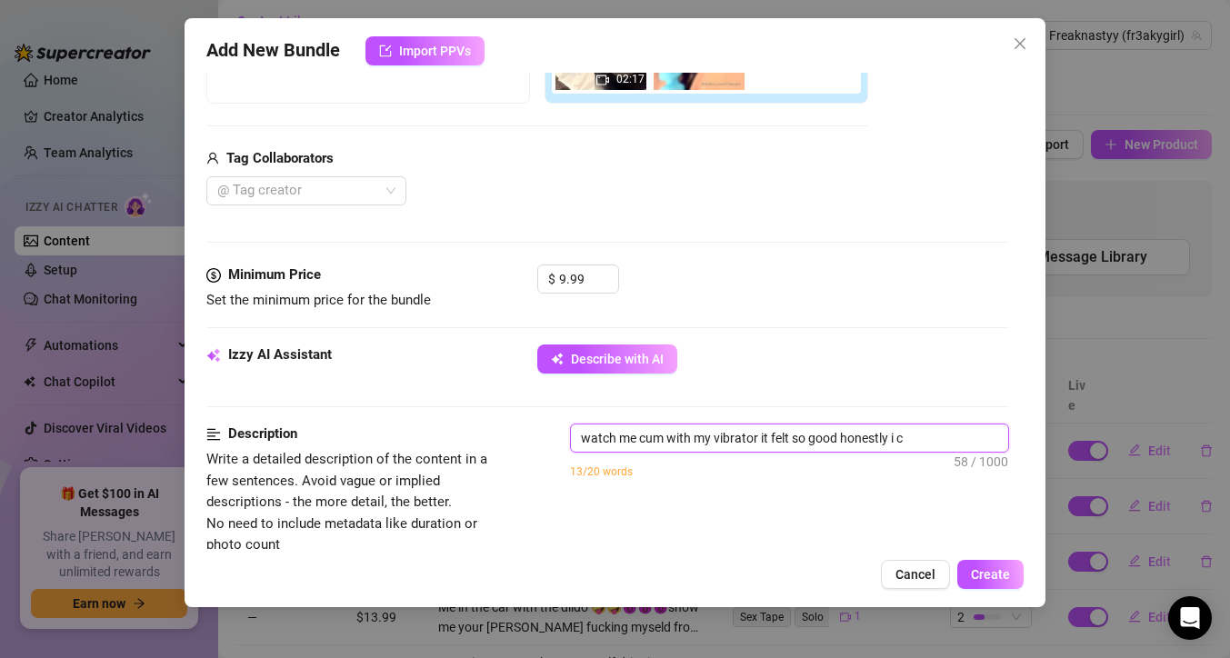
type textarea "watch me cum with my vibrator it felt so good honestly i ca"
type textarea "watch me cum with my vibrator it felt so good honestly i cam"
type textarea "watch me cum with my vibrator it felt so good honestly i came"
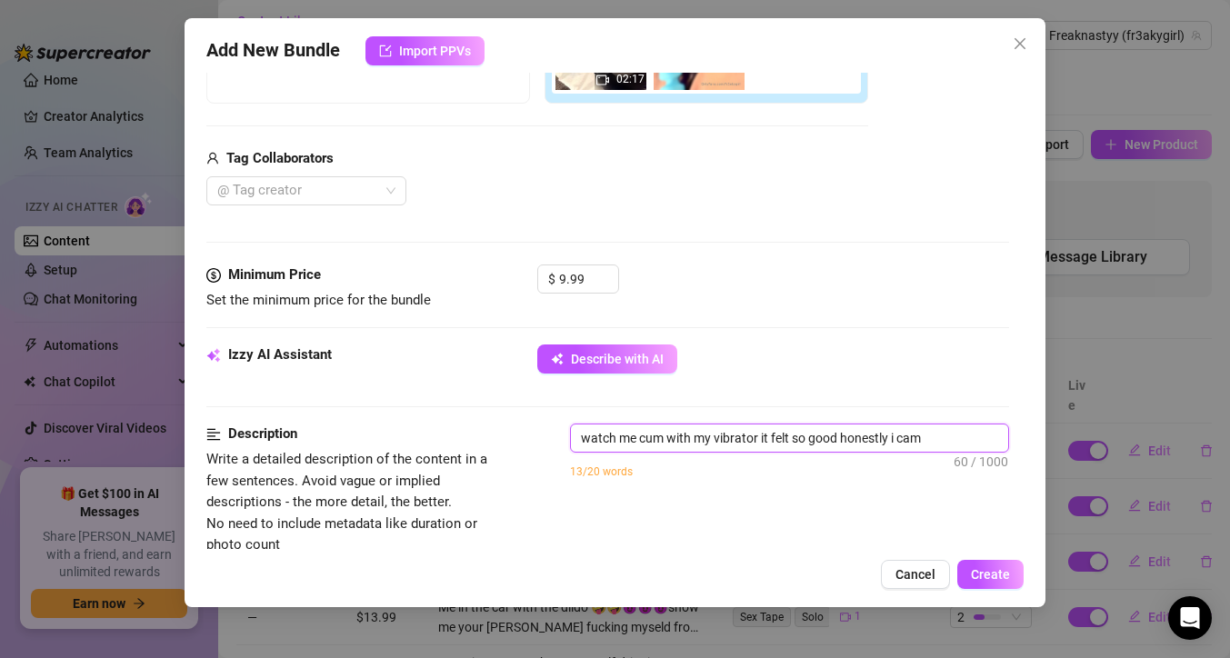
type textarea "watch me cum with my vibrator it felt so good honestly i came"
type textarea "watch me cum with my vibrator it felt so good honestly i came e"
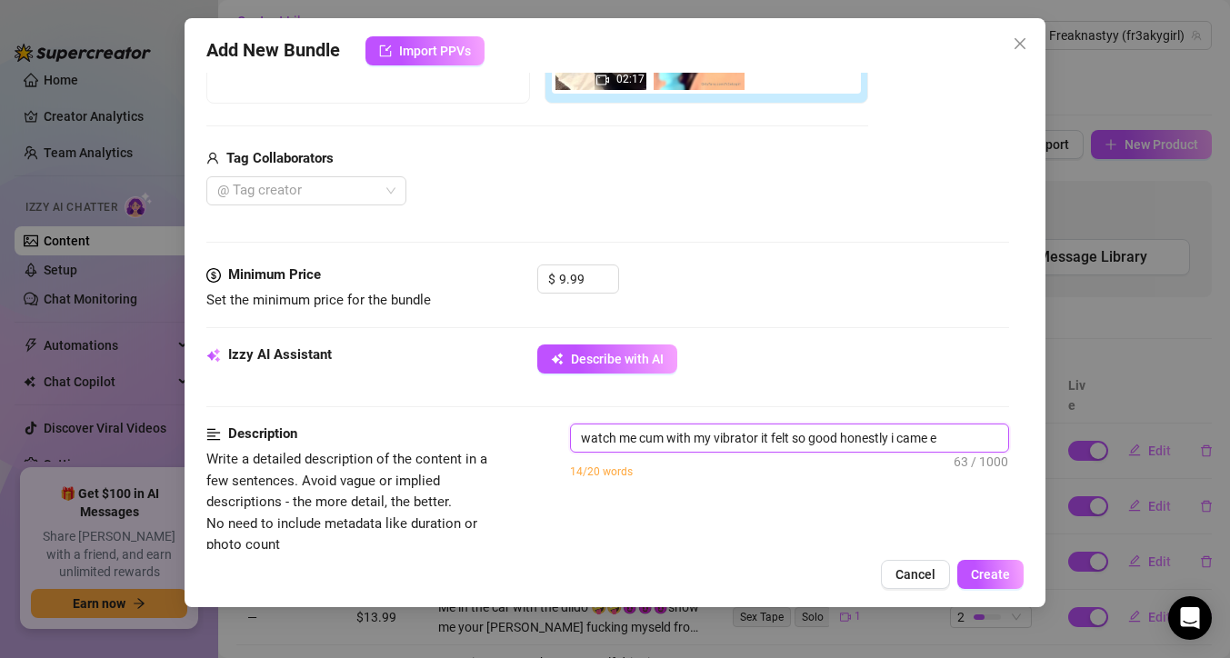
type textarea "watch me cum with my vibrator it felt so good honestly i came ev"
type textarea "watch me cum with my vibrator it felt so good honestly i came [PERSON_NAME]"
type textarea "watch me cum with my vibrator it felt so good honestly i came ever"
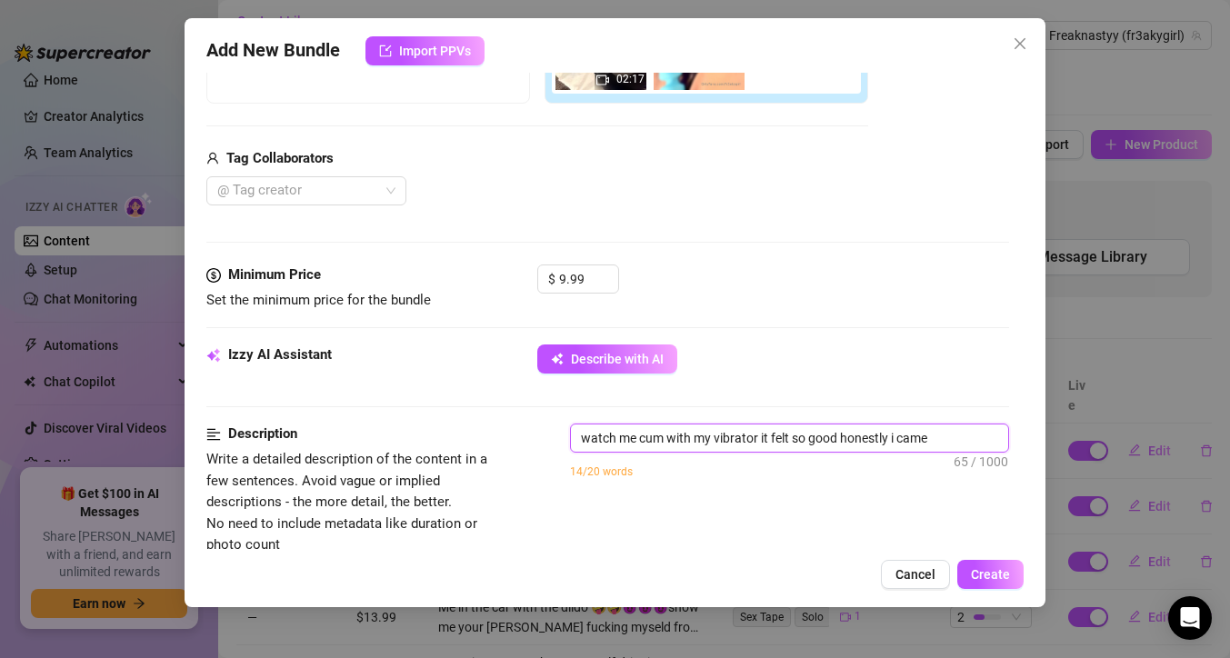
type textarea "watch me cum with my vibrator it felt so good honestly i came ever"
type textarea "watch me cum with my vibrator it felt so good honestly i came every"
type textarea "watch me cum with my vibrator it felt so good honestly i came everyw"
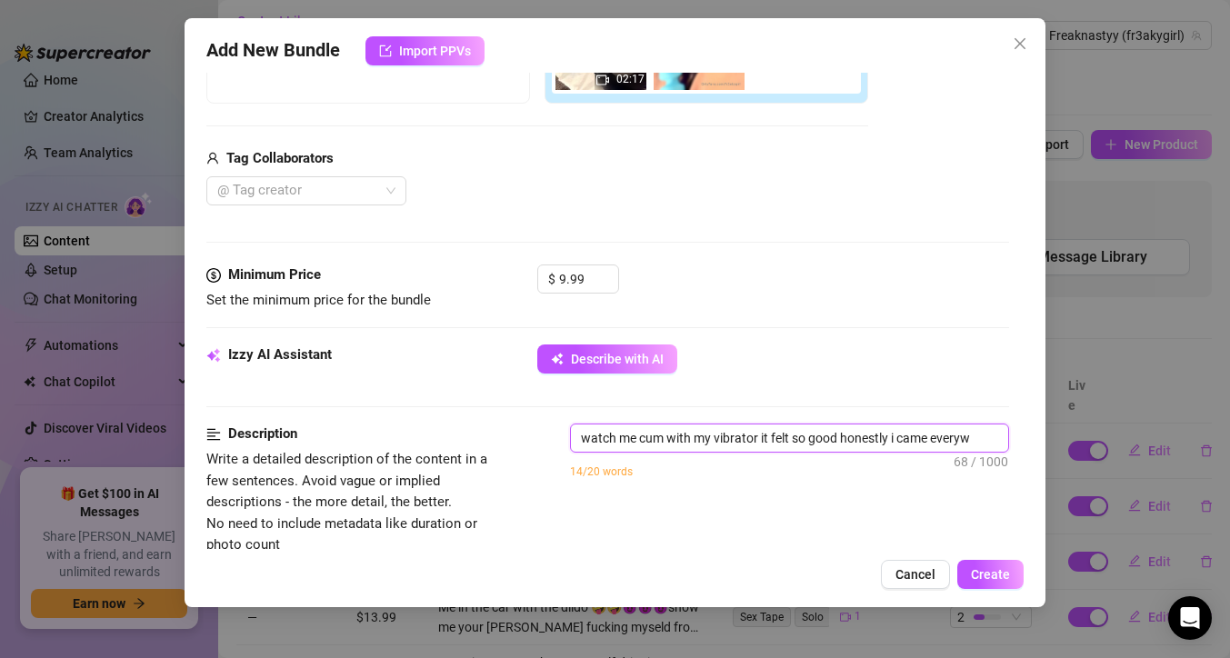
type textarea "watch me cum with my vibrator it felt so good honestly i came everywh"
type textarea "watch me cum with my vibrator it felt so good honestly i came everywhe"
type textarea "watch me cum with my vibrator it felt so good honestly i came everywher"
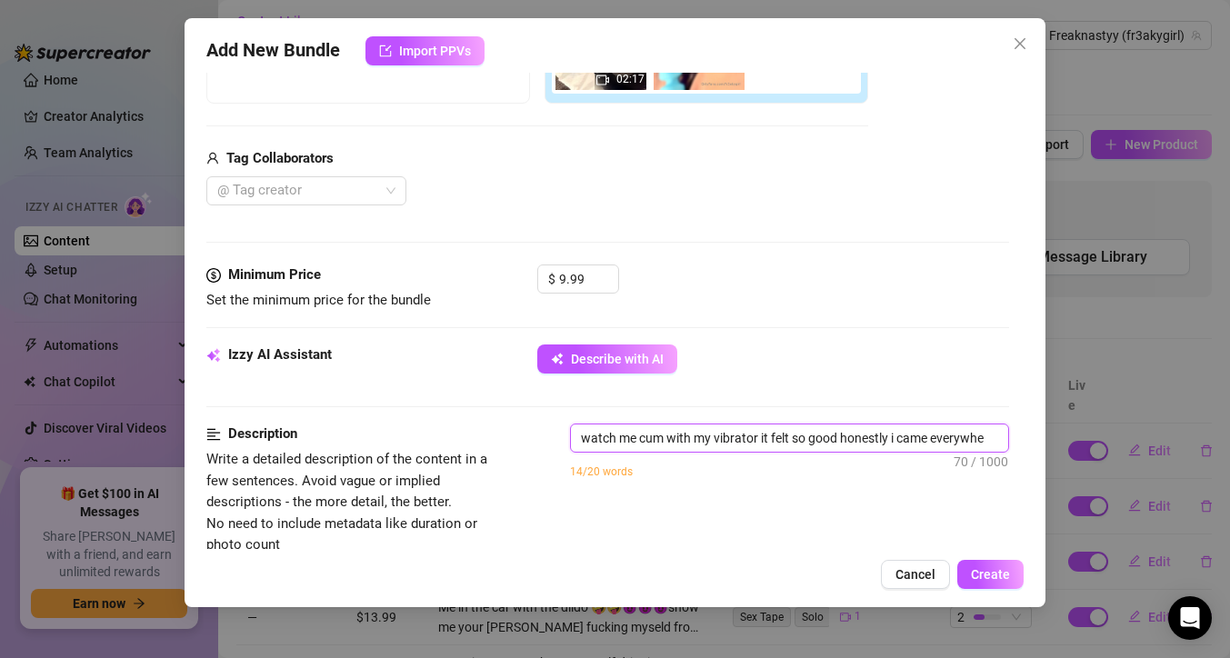
type textarea "watch me cum with my vibrator it felt so good honestly i came everywher"
type textarea "watch me cum with my vibrator it felt so good honestly i came everywhere"
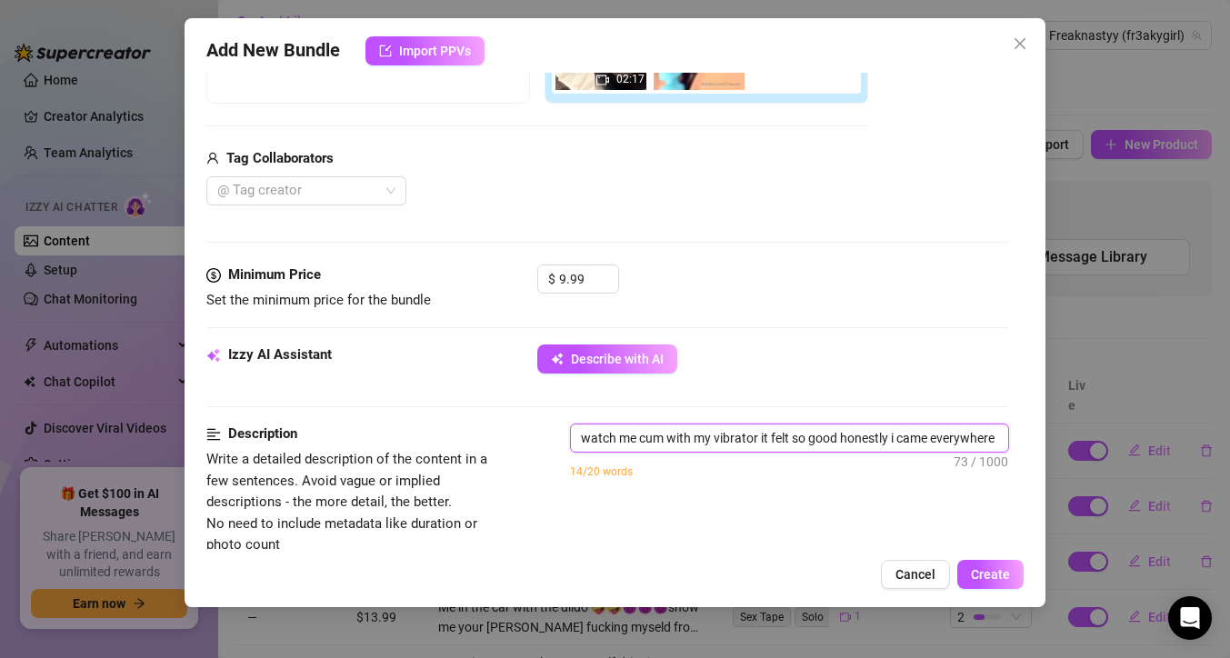
type textarea "watch me cum with my vibrator it felt so good honestly i came everywhere i"
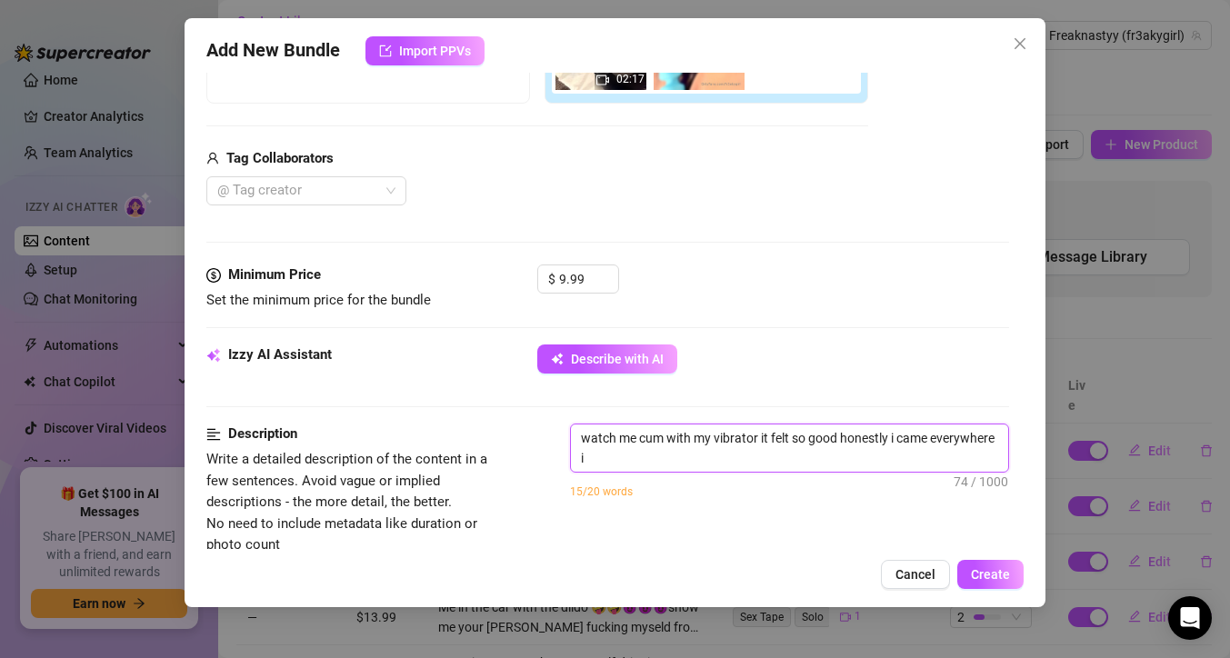
scroll to position [1, 0]
type textarea "watch me cum with my vibrator it felt so good honestly i came everywhere it"
type textarea "watch me cum with my vibrator it felt so good honestly i came everywhere it w"
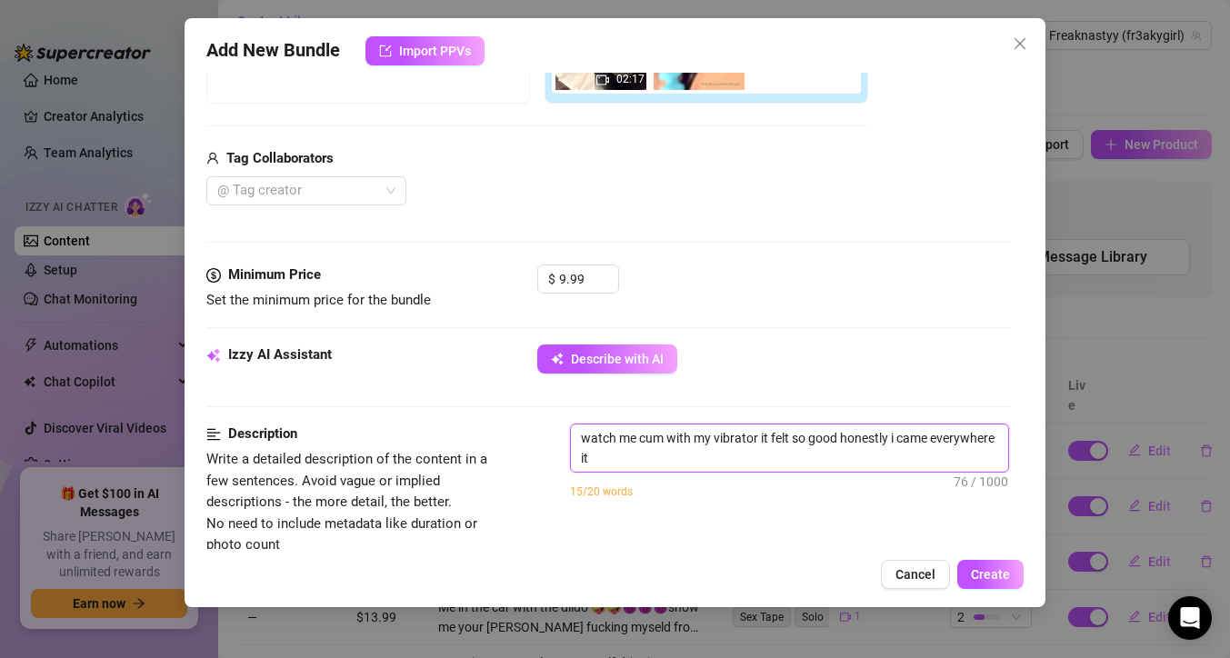
type textarea "watch me cum with my vibrator it felt so good honestly i came everywhere it w"
type textarea "watch me cum with my vibrator it felt so good honestly i came everywhere it wa"
type textarea "watch me cum with my vibrator it felt so good honestly i came everywhere it was"
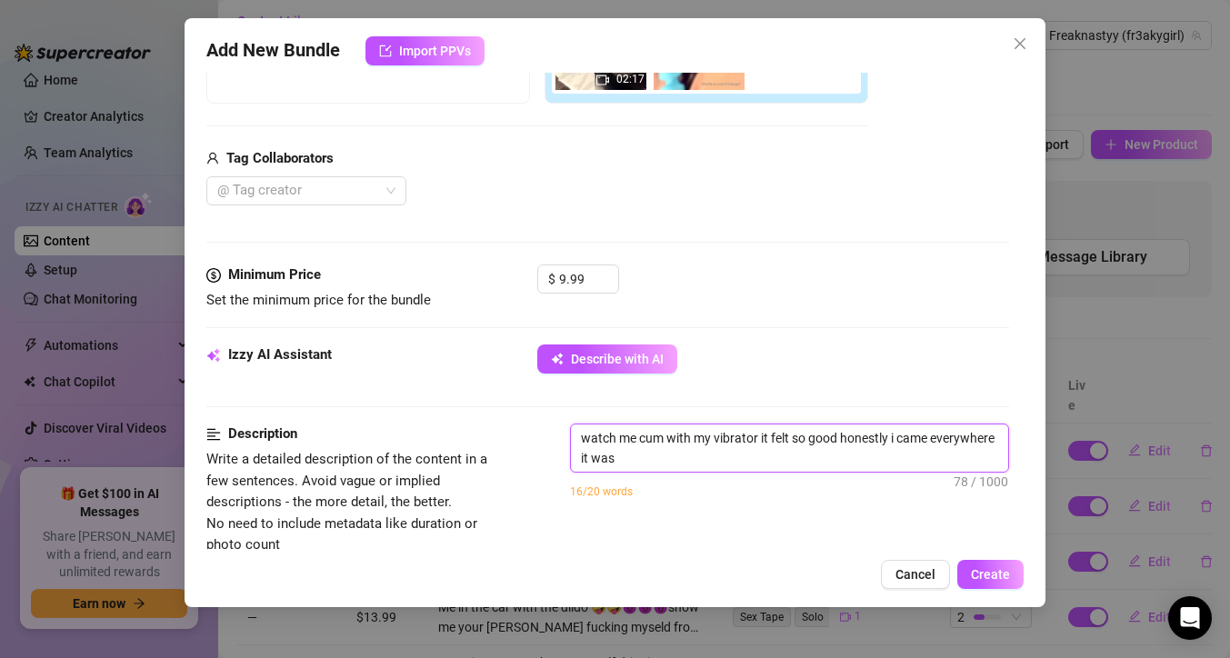
type textarea "watch me cum with my vibrator it felt so good honestly i came everywhere it was"
type textarea "watch me cum with my vibrator it felt so good honestly i came everywhere it was…"
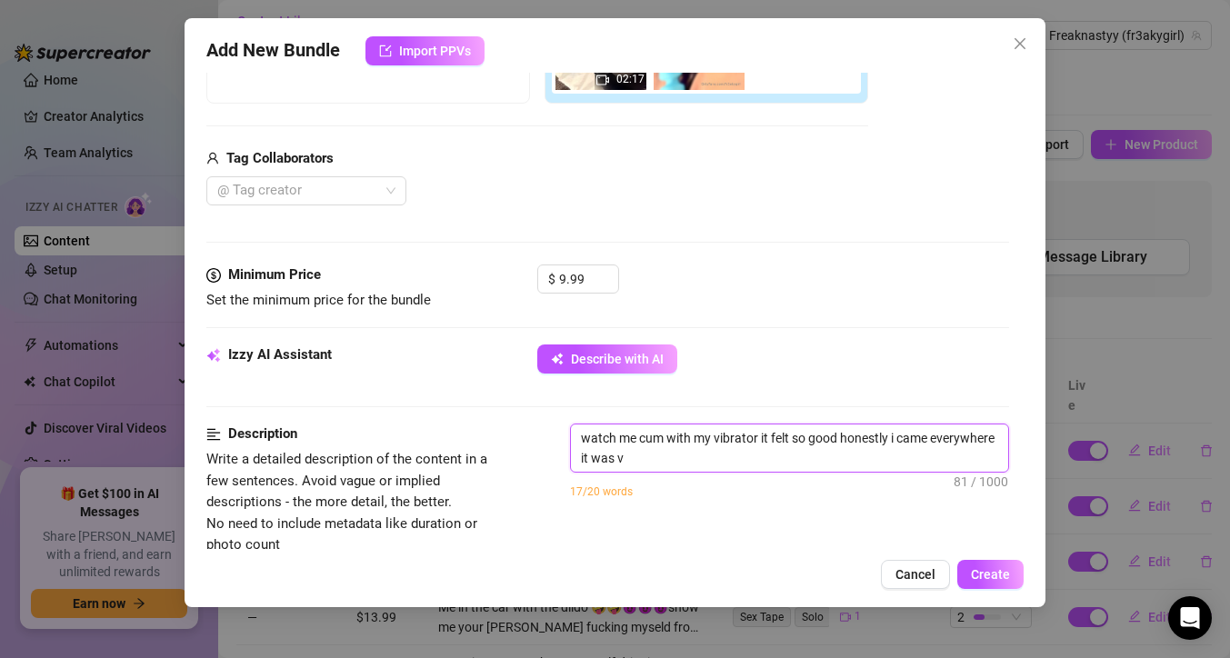
type textarea "watch me cum with my vibrator it felt so good honestly i came everywhere it was…"
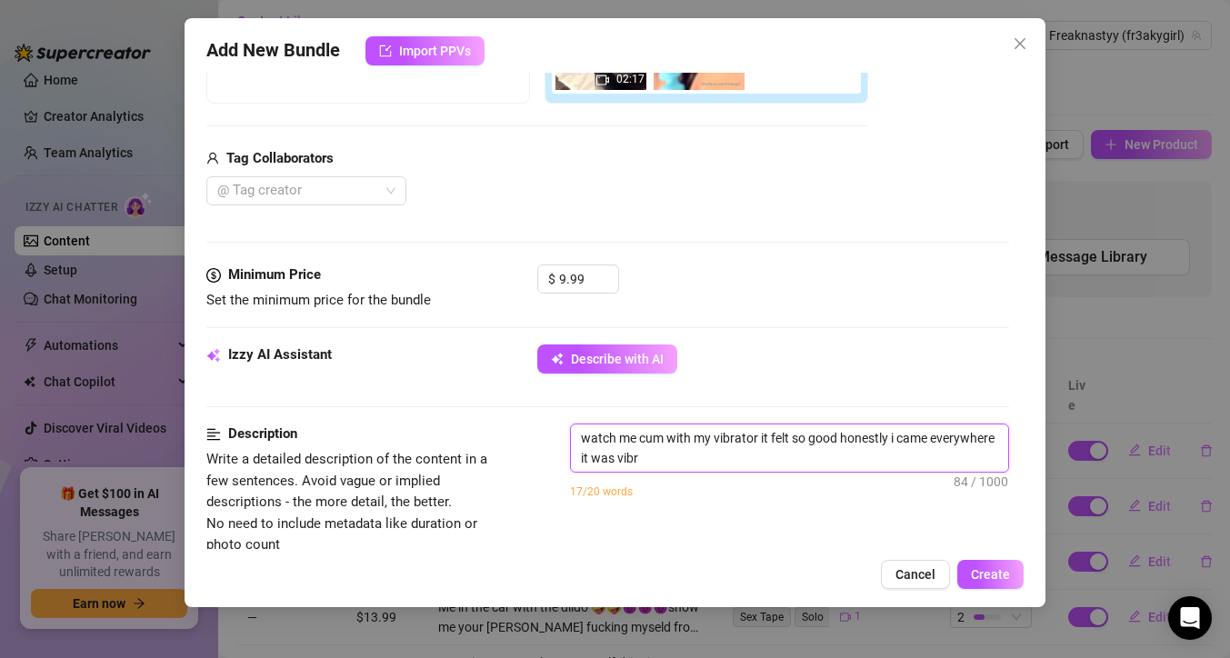
type textarea "watch me cum with my vibrator it felt so good honestly i came everywhere it was…"
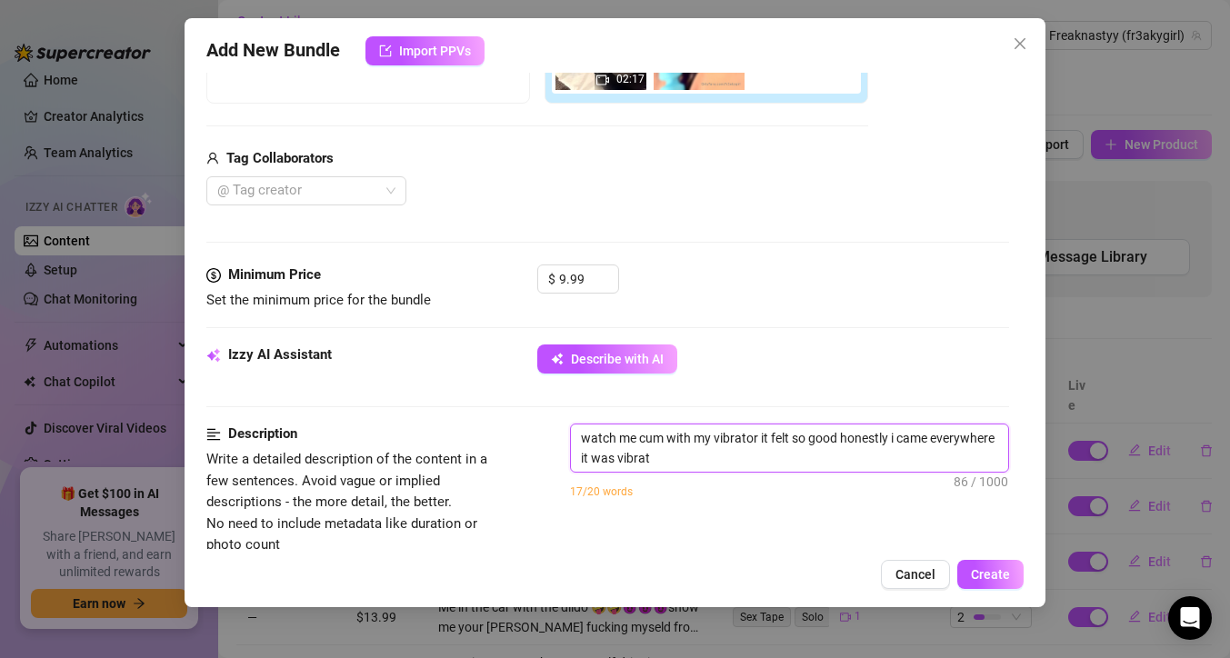
type textarea "watch me cum with my vibrator it felt so good honestly i came everywhere it was…"
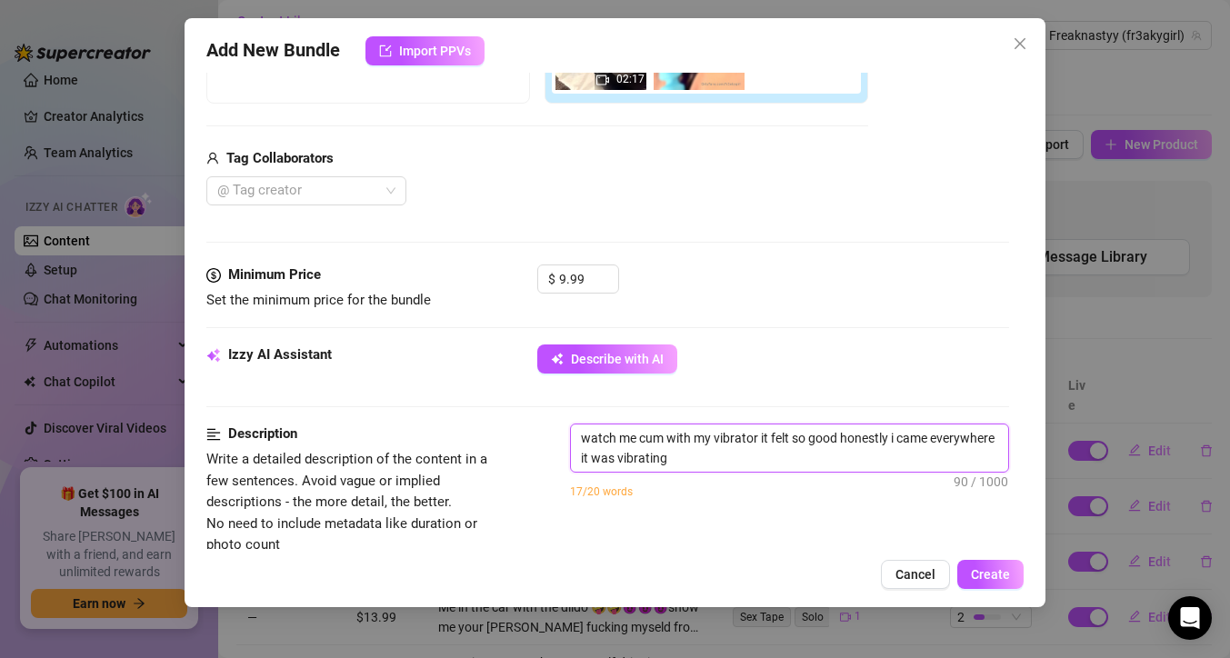
type textarea "watch me cum with my vibrator it felt so good honestly i came everywhere it was…"
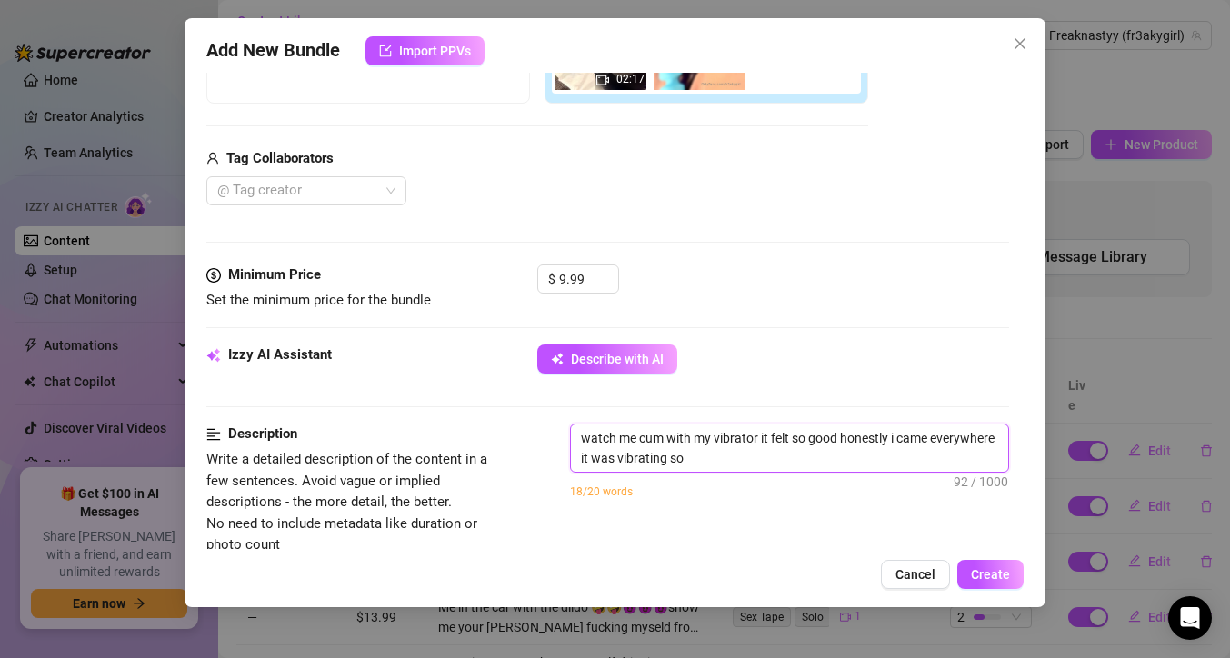
type textarea "watch me cum with my vibrator it felt so good honestly i came everywhere it was…"
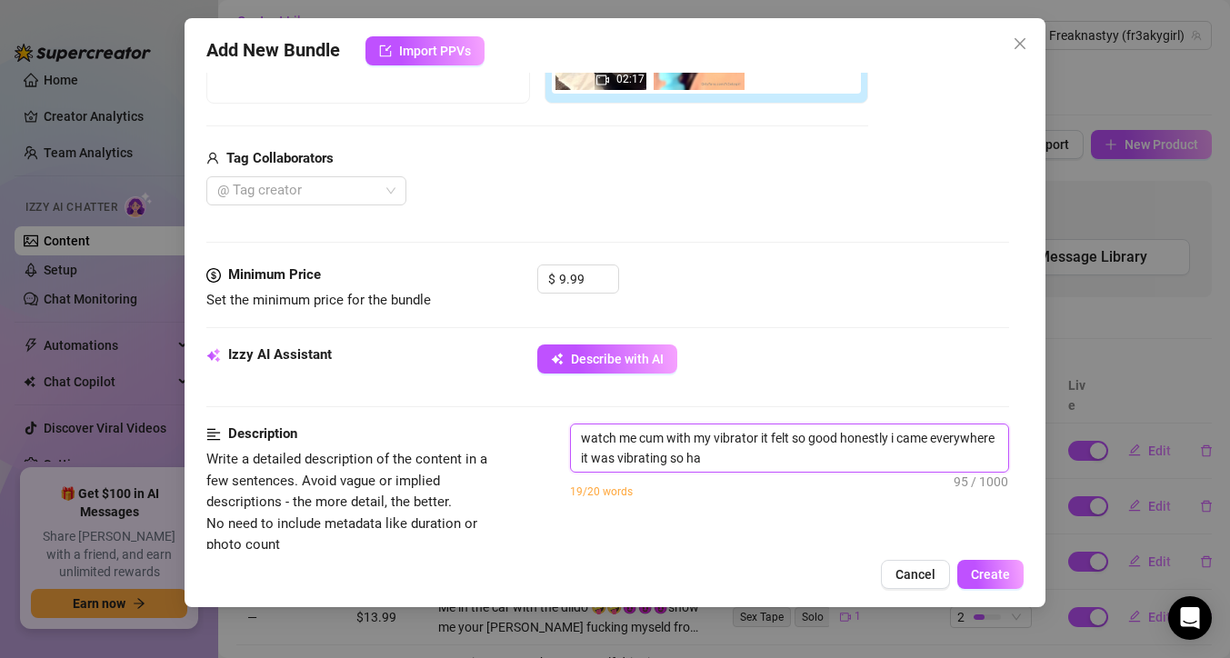
type textarea "watch me cum with my vibrator it felt so good honestly i came everywhere it was…"
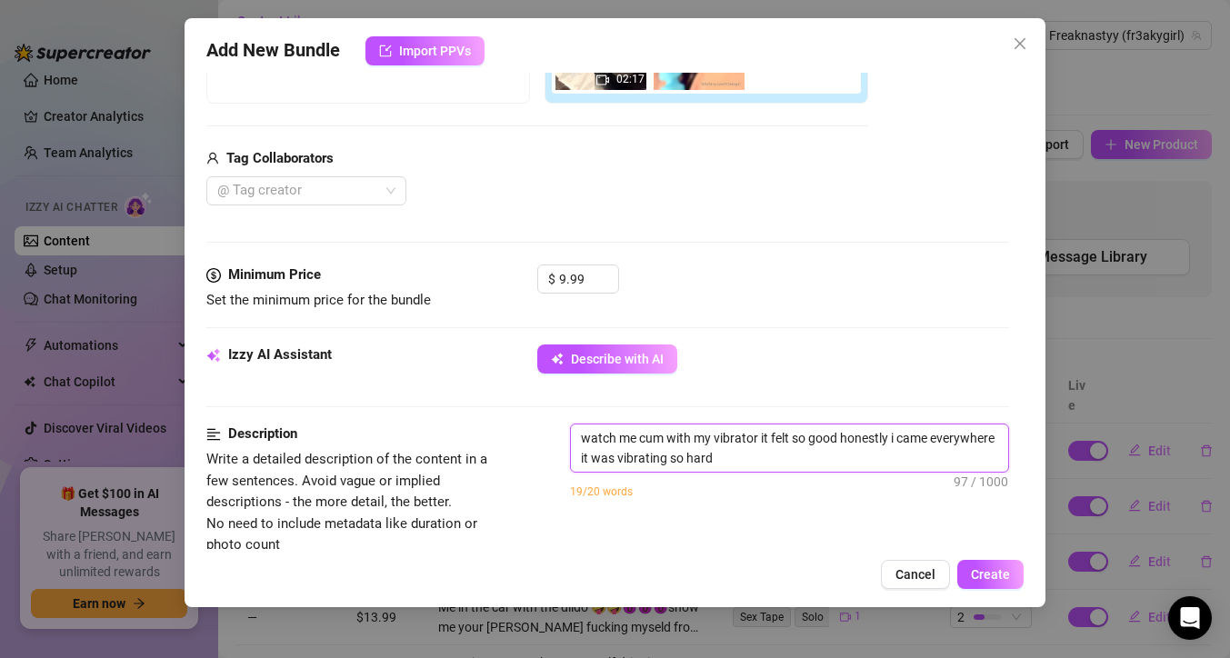
type textarea "watch me cum with my vibrator it felt so good honestly i came everywhere it was…"
click at [629, 409] on div "Izzy AI Assistant Describe with AI" at bounding box center [607, 384] width 803 height 79
click at [627, 425] on textarea "watch me cum with my vibrator it felt so good honestly i came everywhere it was…" at bounding box center [789, 448] width 437 height 47
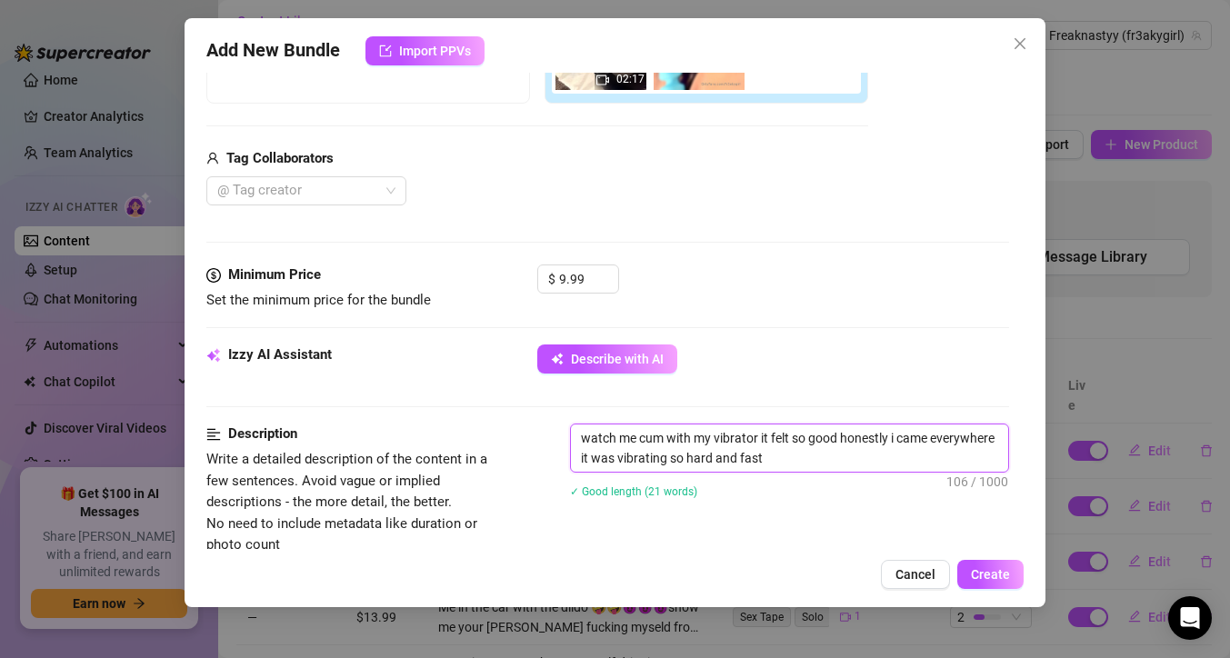
click at [625, 446] on textarea "watch me cum with my vibrator it felt so good honestly i came everywhere it was…" at bounding box center [789, 448] width 437 height 47
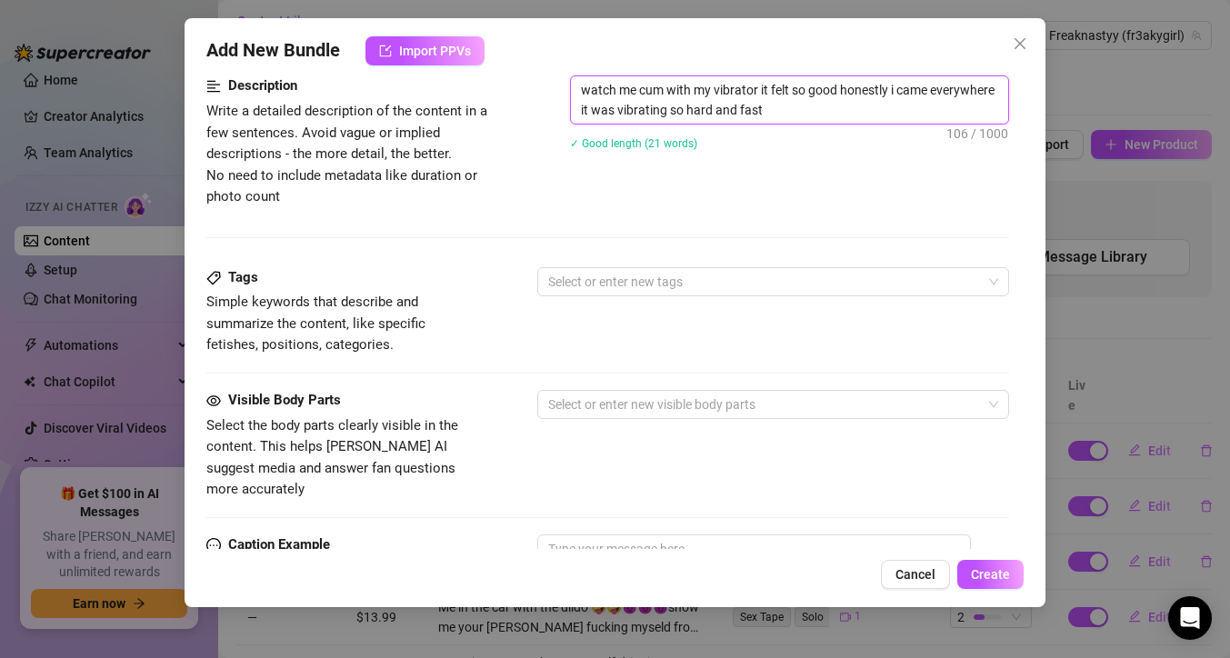
scroll to position [930, 0]
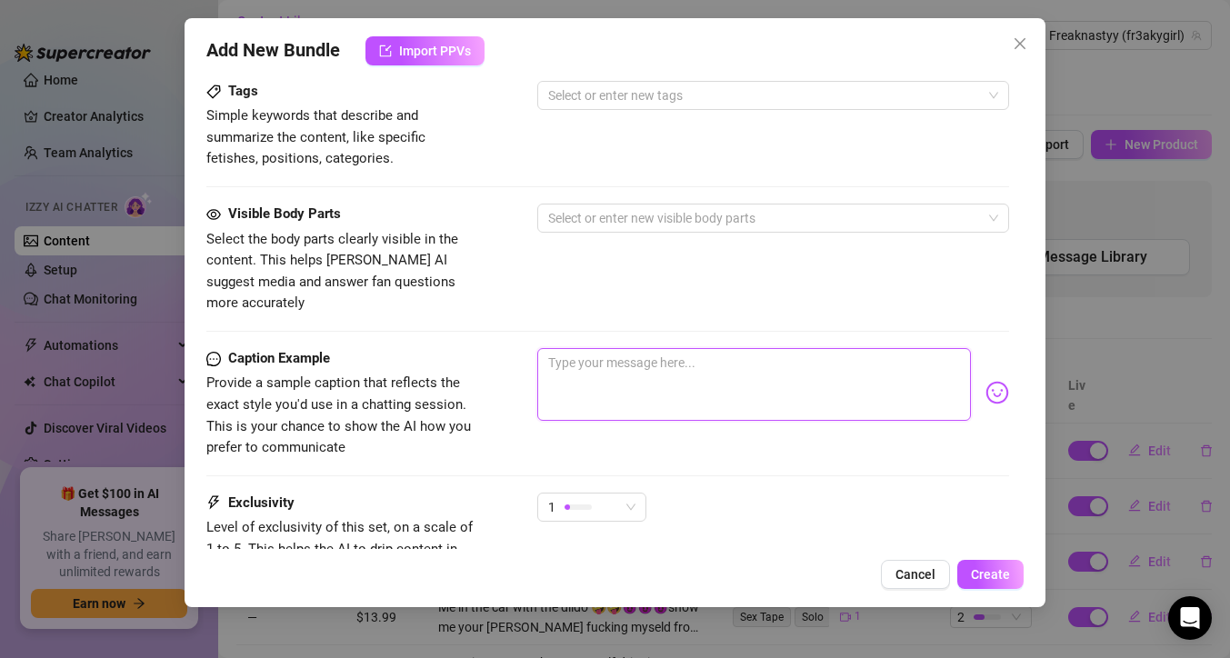
click at [618, 376] on textarea at bounding box center [754, 384] width 434 height 73
paste textarea "watch me cum with my vibrator it felt so good honestly i came everywhere it was…"
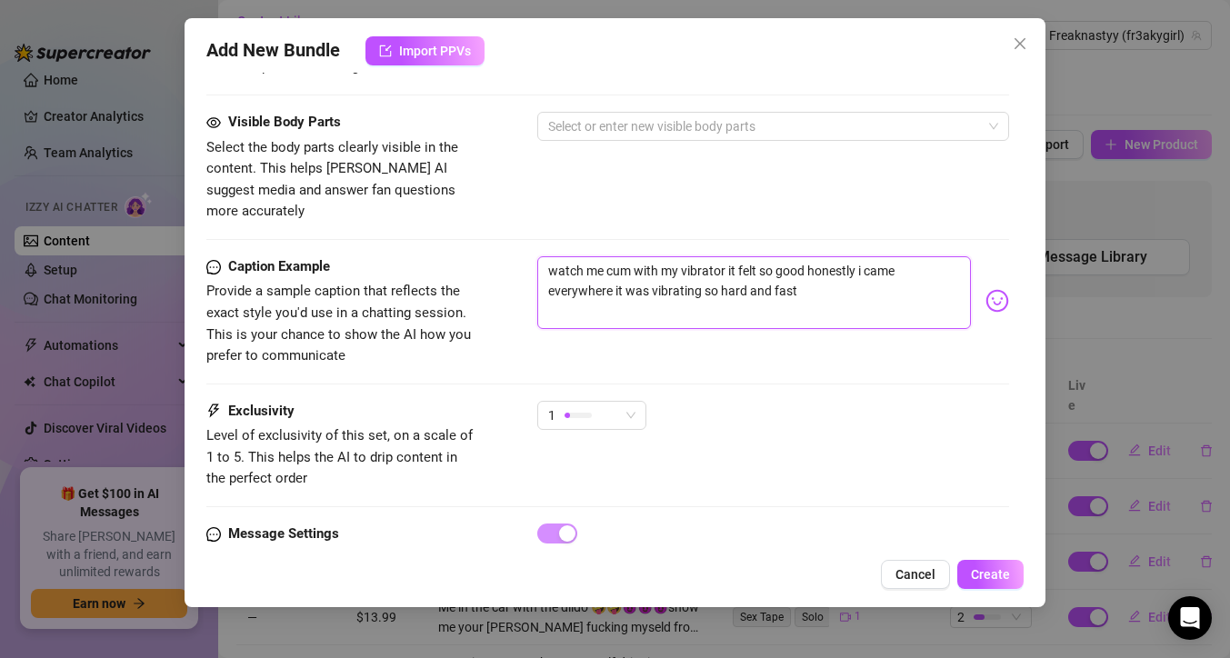
scroll to position [1029, 0]
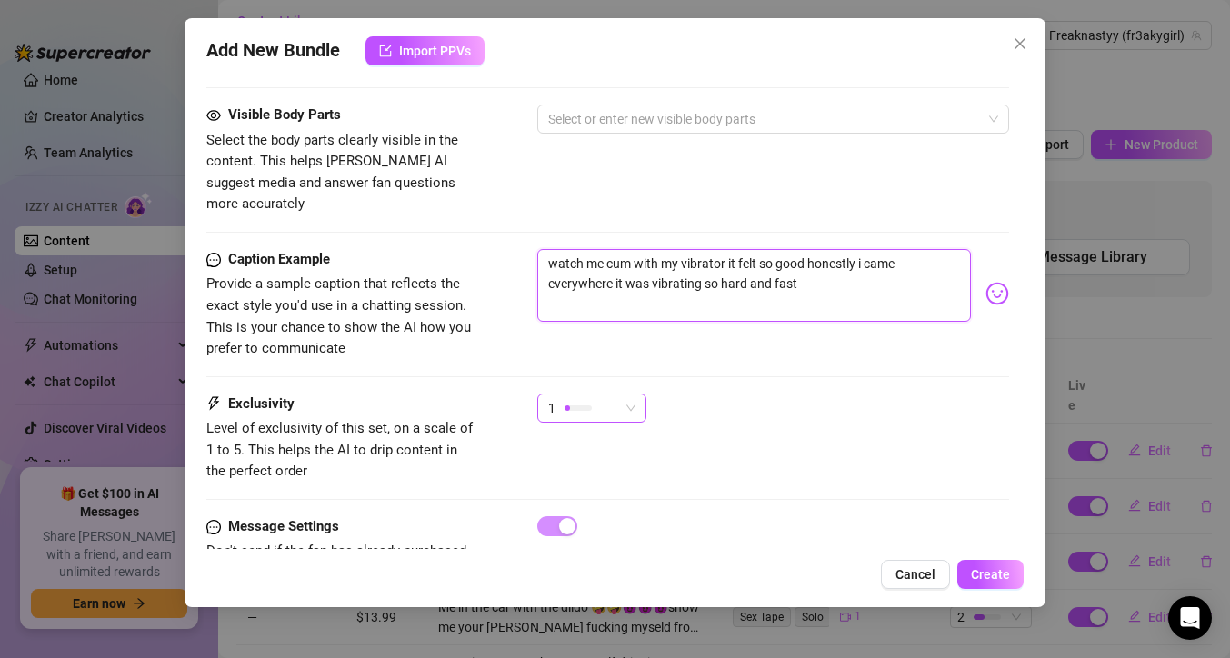
click at [617, 399] on div "1" at bounding box center [583, 408] width 71 height 27
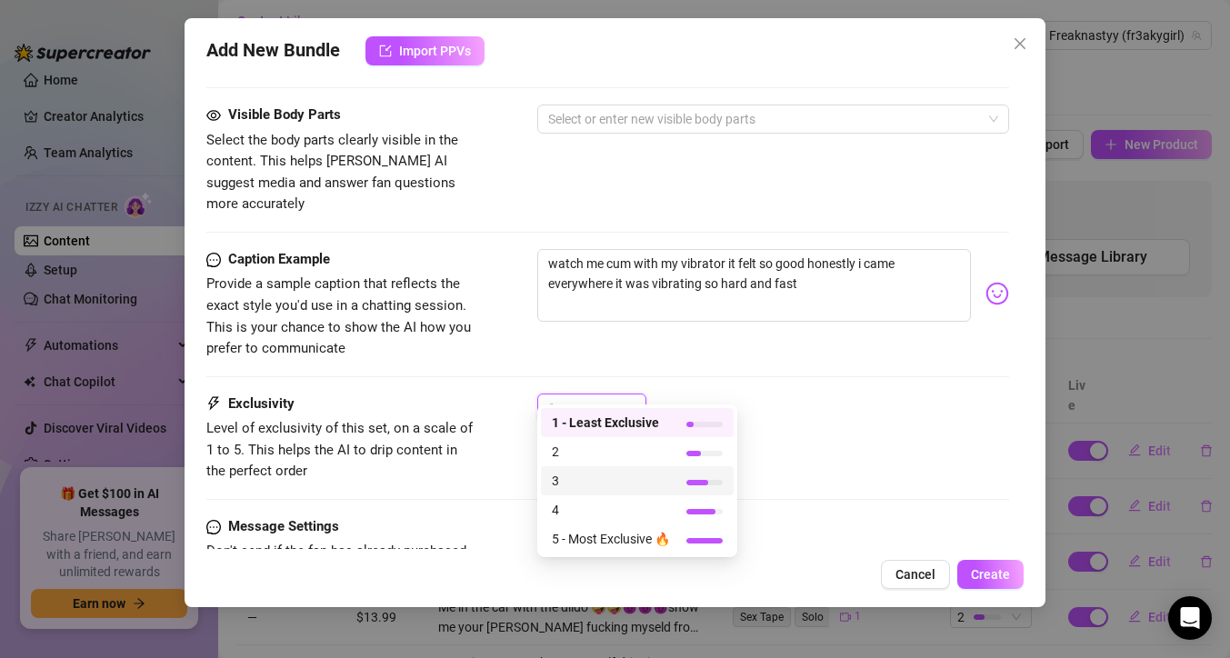
click at [595, 473] on span "3" at bounding box center [611, 481] width 118 height 20
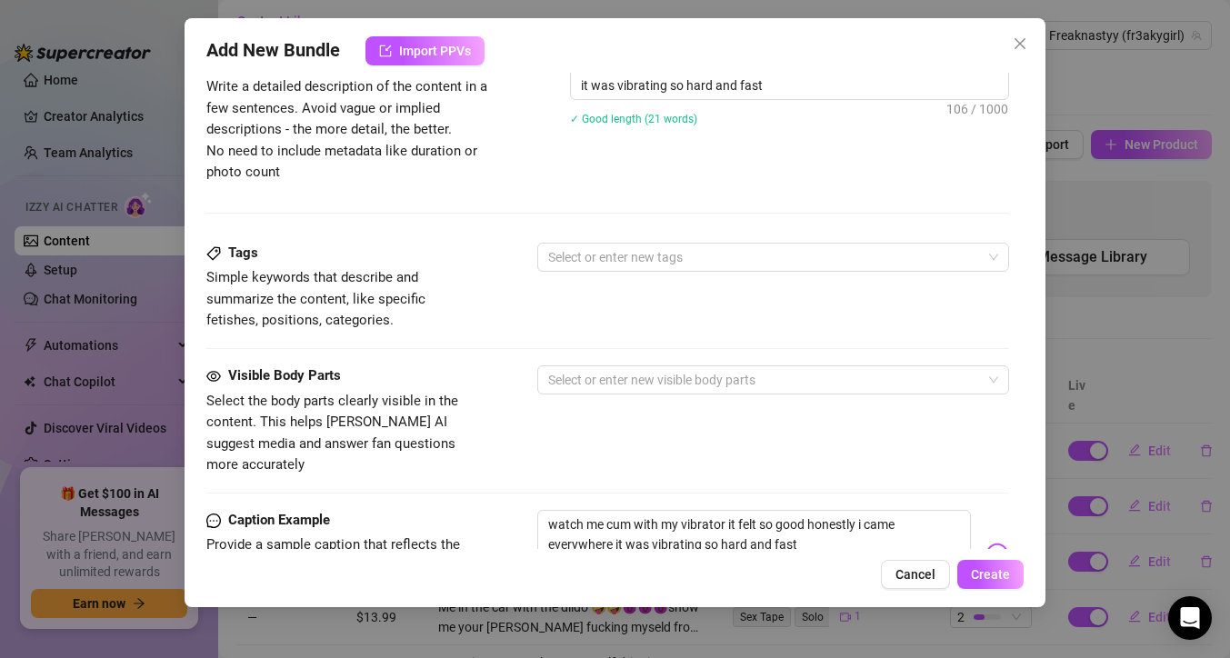
scroll to position [765, 0]
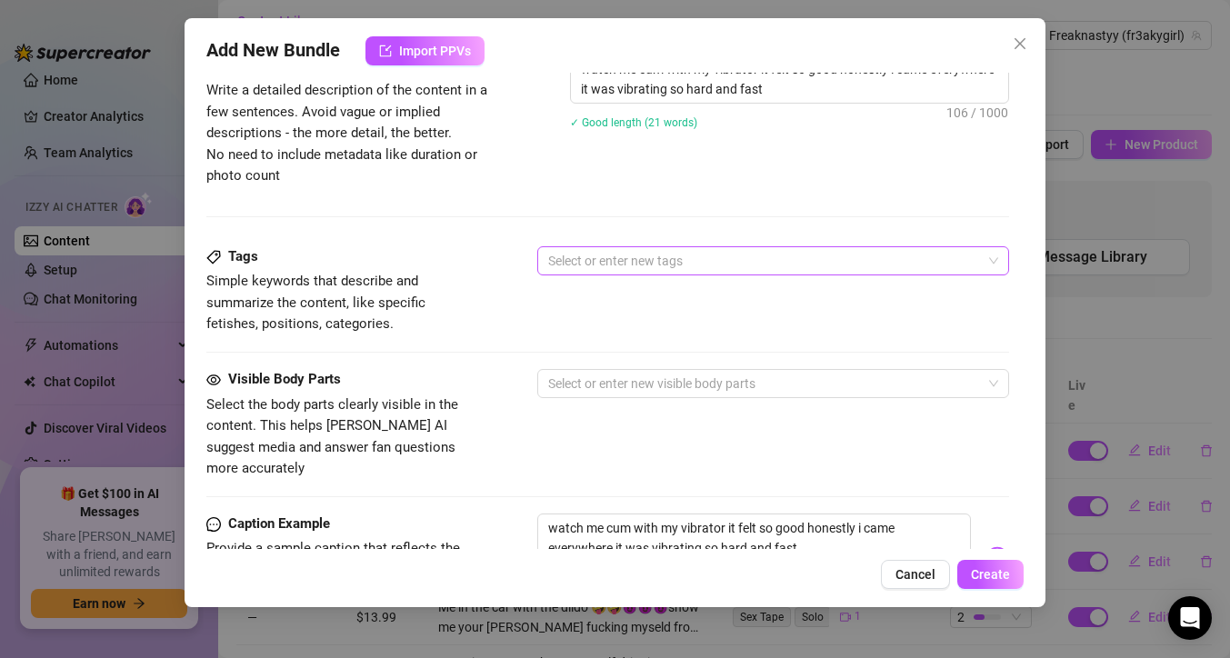
click at [652, 262] on div at bounding box center [764, 260] width 446 height 25
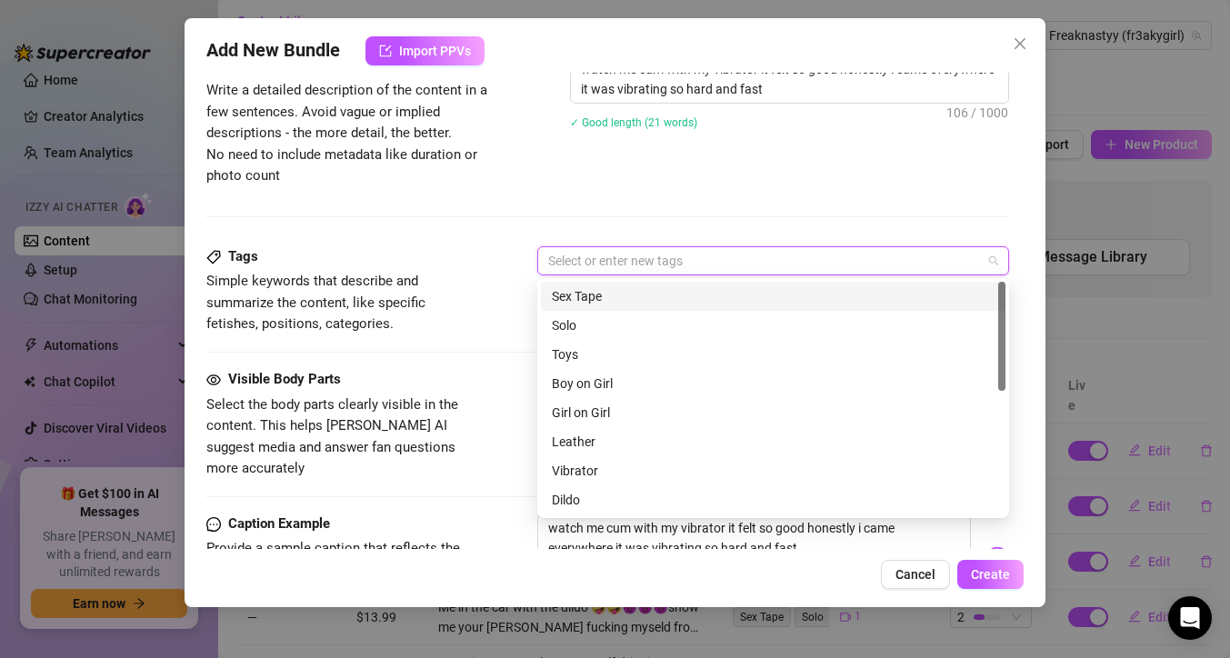
click at [649, 294] on div "Sex Tape" at bounding box center [773, 296] width 443 height 20
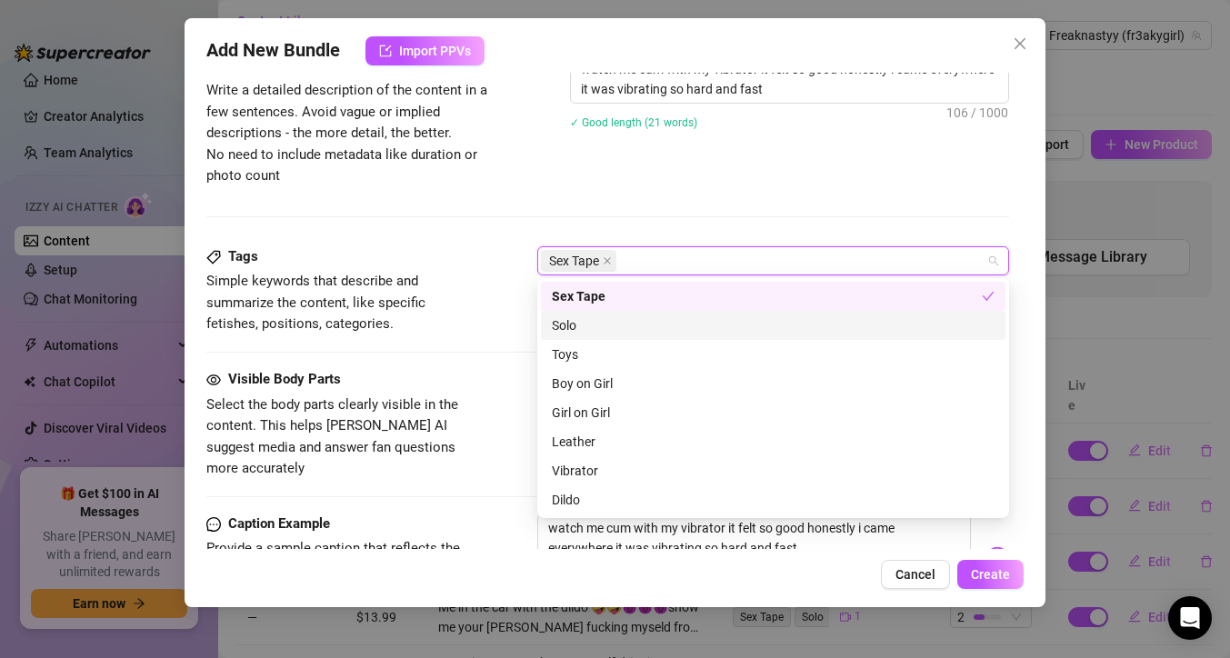
click at [643, 317] on div "Solo" at bounding box center [773, 326] width 443 height 20
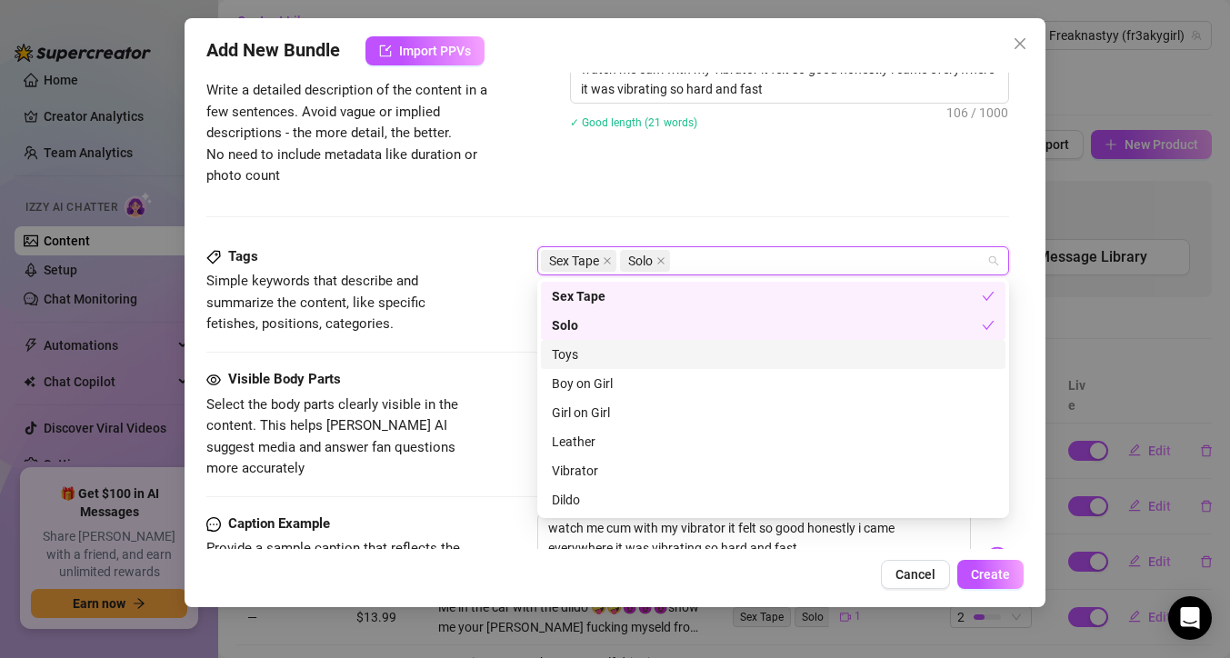
click at [633, 353] on div "Toys" at bounding box center [773, 355] width 443 height 20
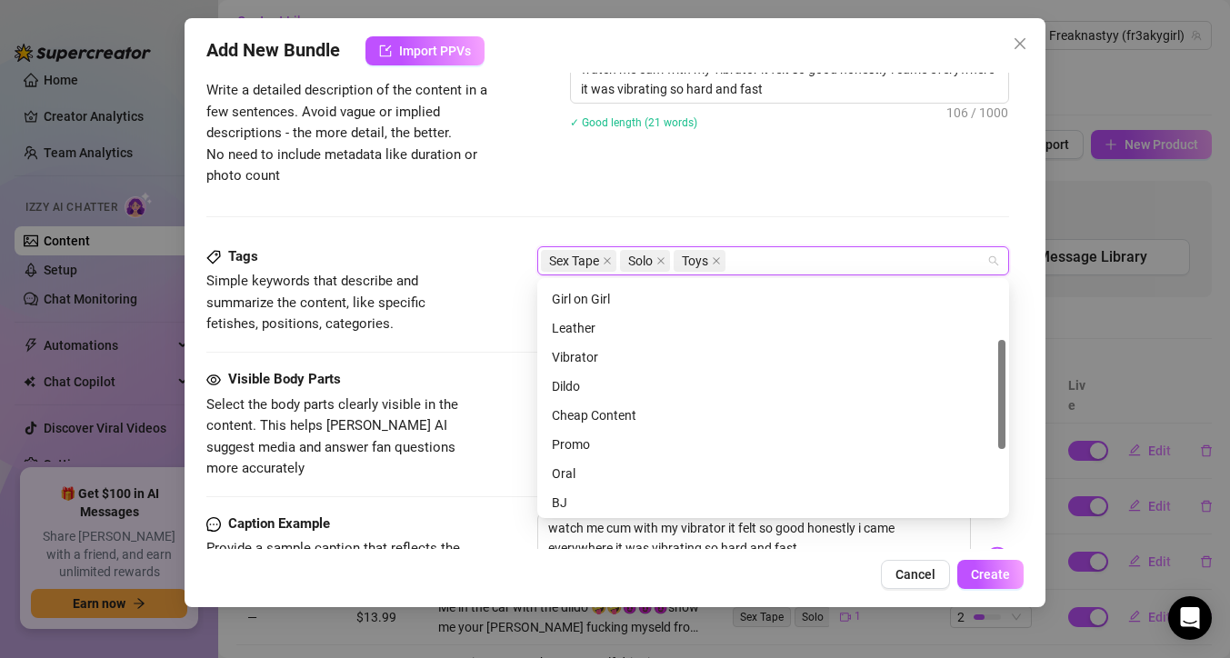
scroll to position [123, 0]
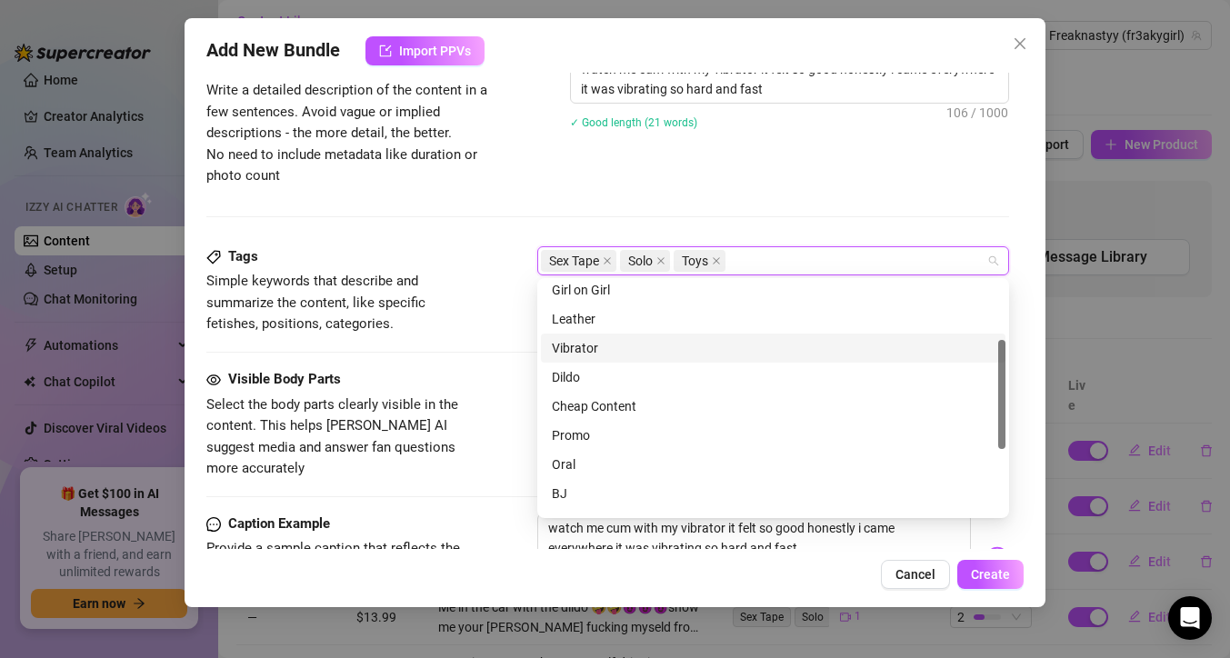
click at [633, 344] on div "Vibrator" at bounding box center [773, 348] width 443 height 20
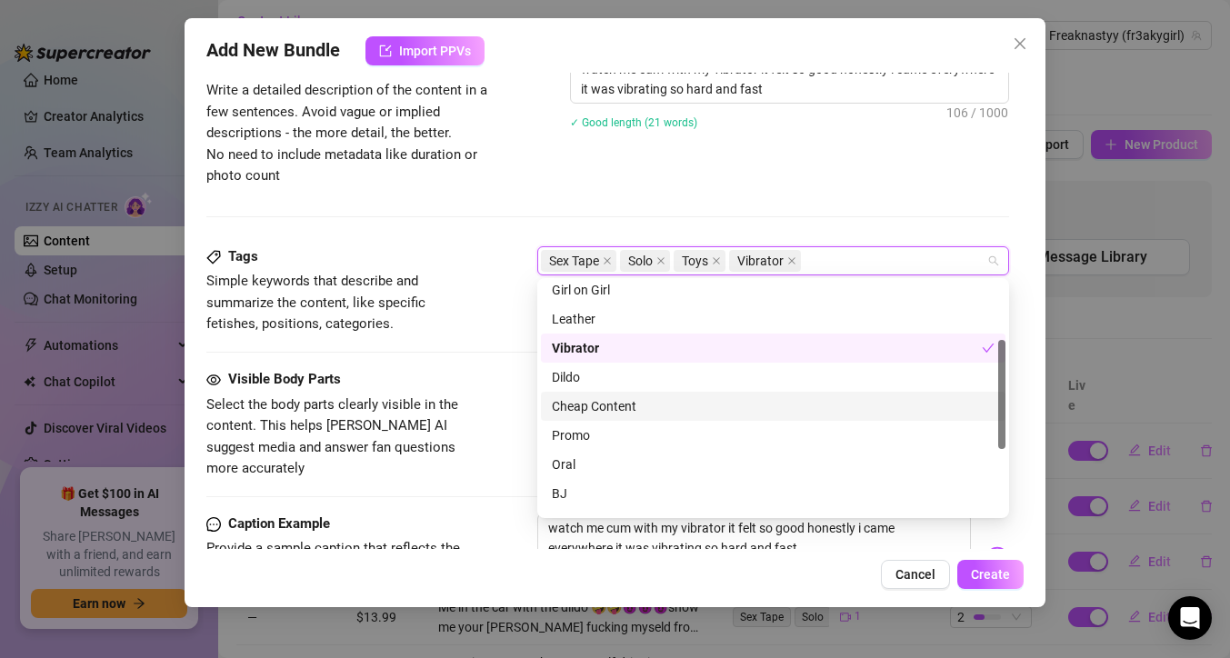
click at [633, 404] on div "Cheap Content" at bounding box center [773, 406] width 443 height 20
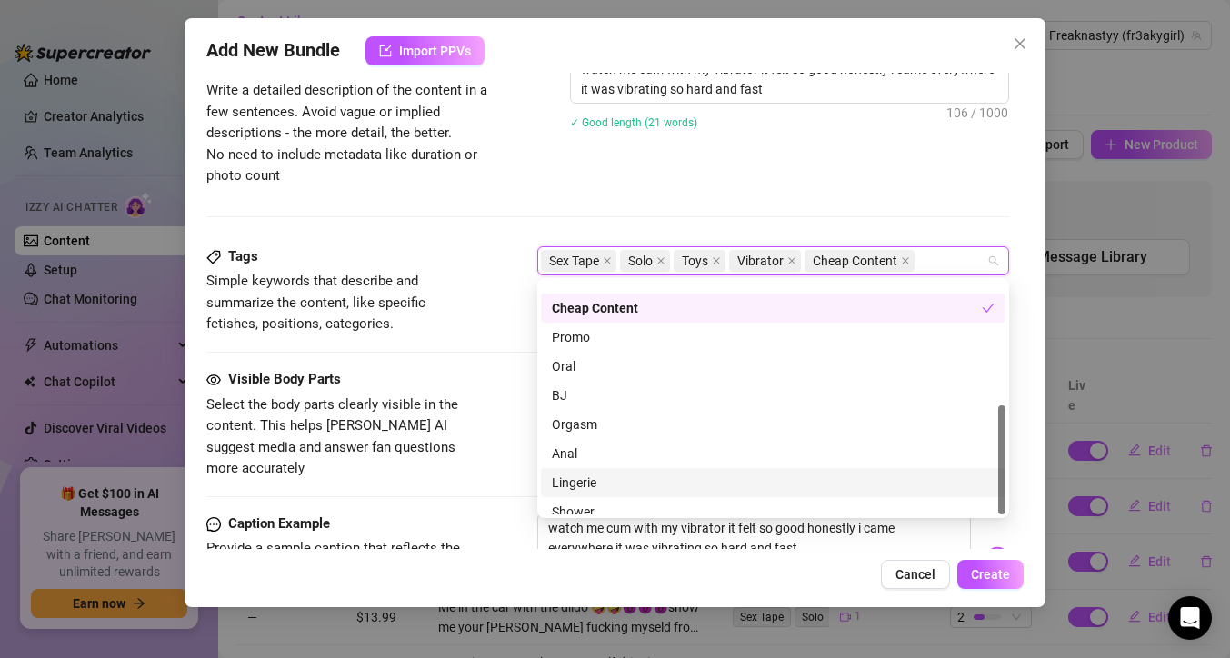
scroll to position [262, 0]
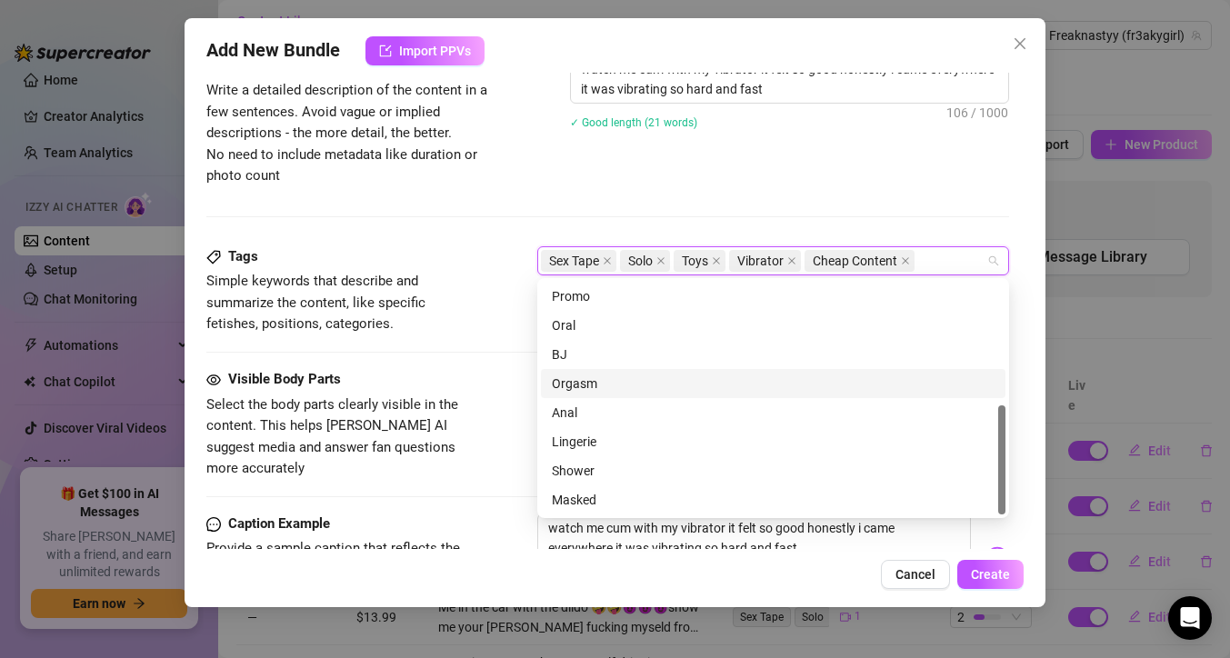
click at [617, 379] on div "Orgasm" at bounding box center [773, 384] width 443 height 20
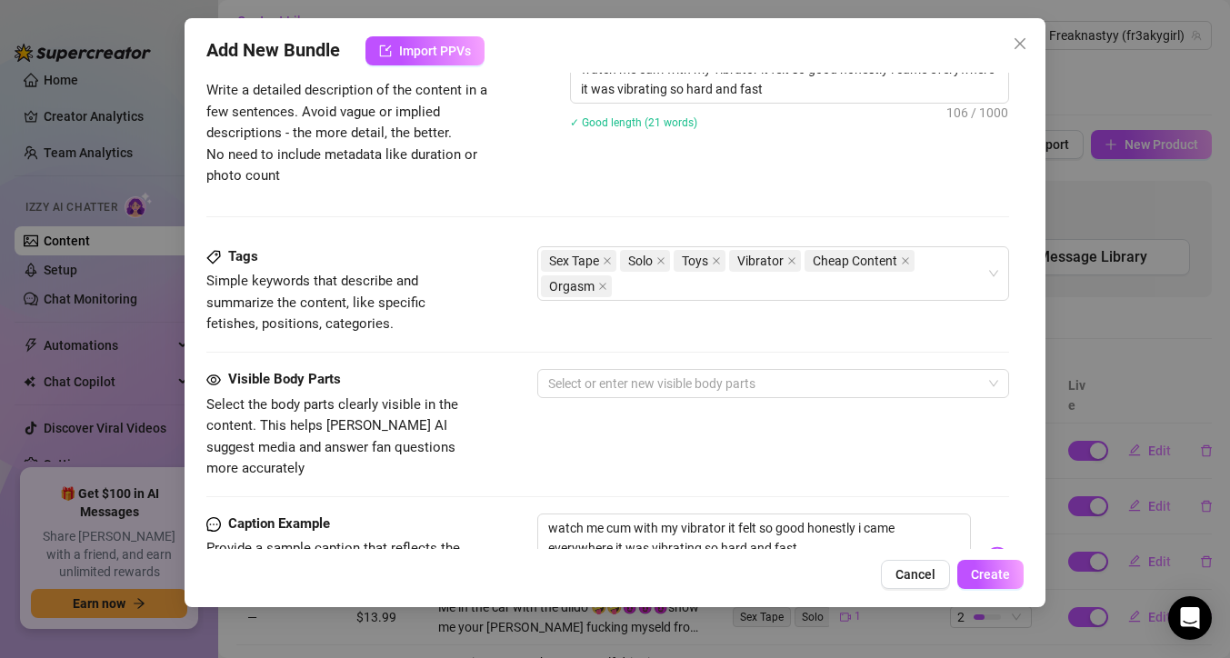
click at [500, 353] on div "Tags Simple keywords that describe and summarize the content, like specific fet…" at bounding box center [607, 307] width 803 height 123
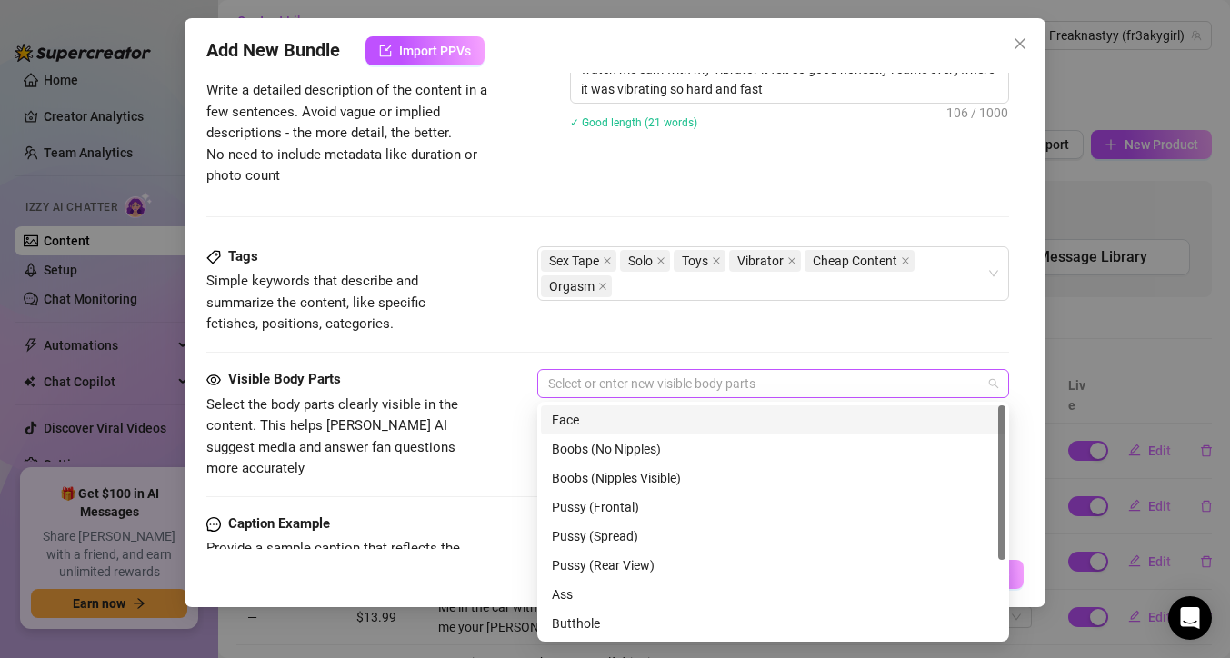
click at [610, 384] on div at bounding box center [764, 383] width 446 height 25
click at [607, 424] on div "Face" at bounding box center [773, 420] width 443 height 20
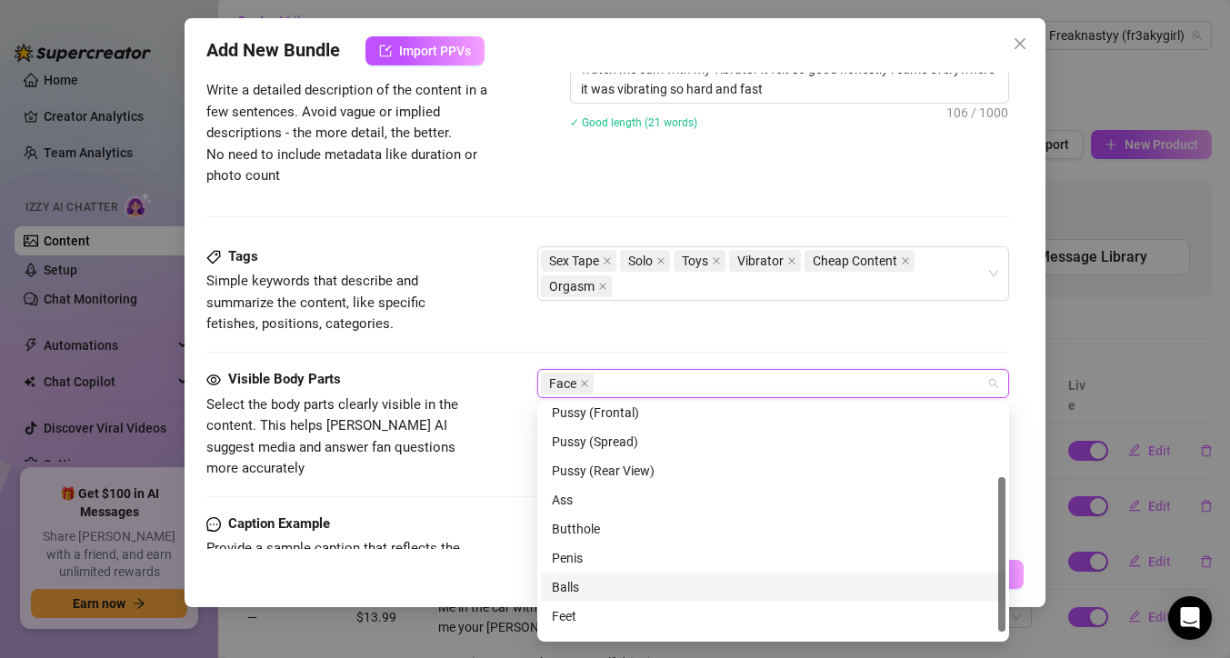
scroll to position [116, 0]
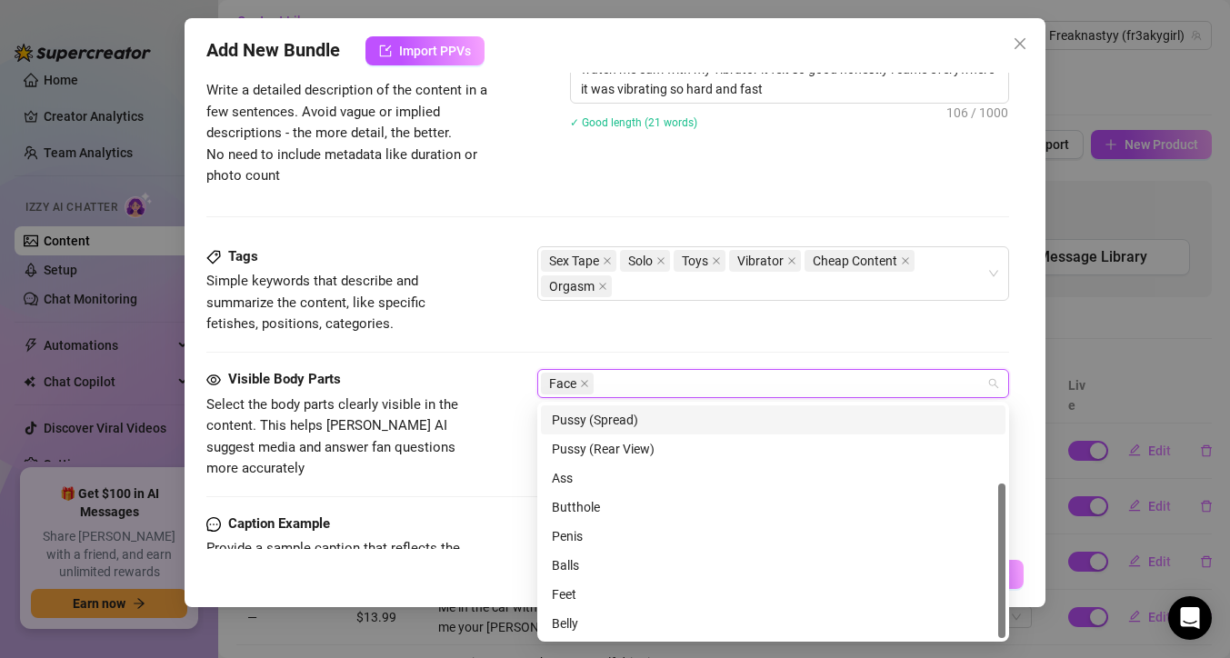
click at [746, 336] on div "Tags Simple keywords that describe and summarize the content, like specific fet…" at bounding box center [607, 307] width 803 height 123
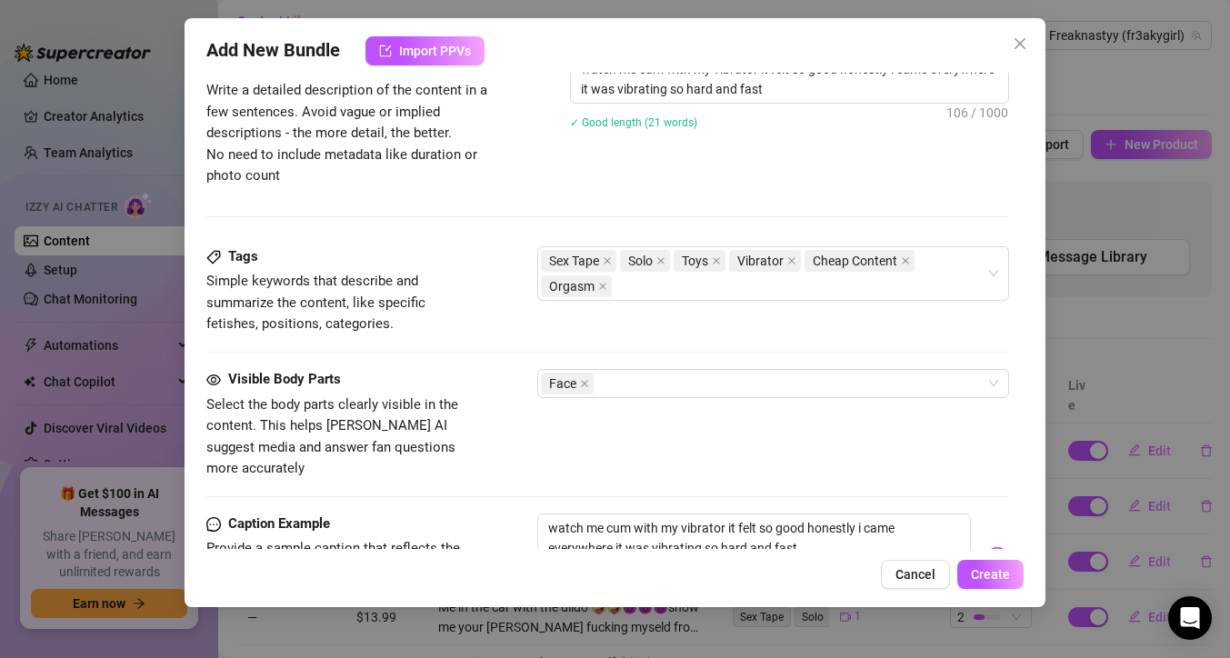
click at [857, 398] on div "Visible Body Parts Select the body parts clearly visible in the content. This h…" at bounding box center [607, 424] width 803 height 111
click at [858, 379] on div "Face" at bounding box center [764, 383] width 446 height 25
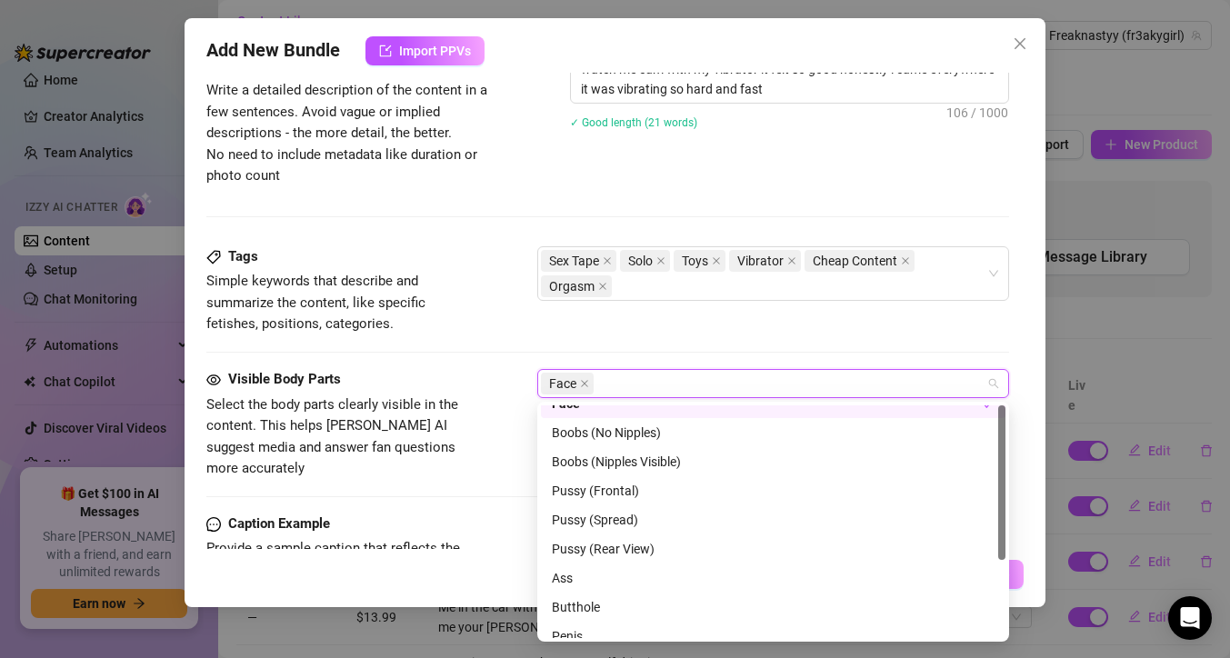
scroll to position [0, 0]
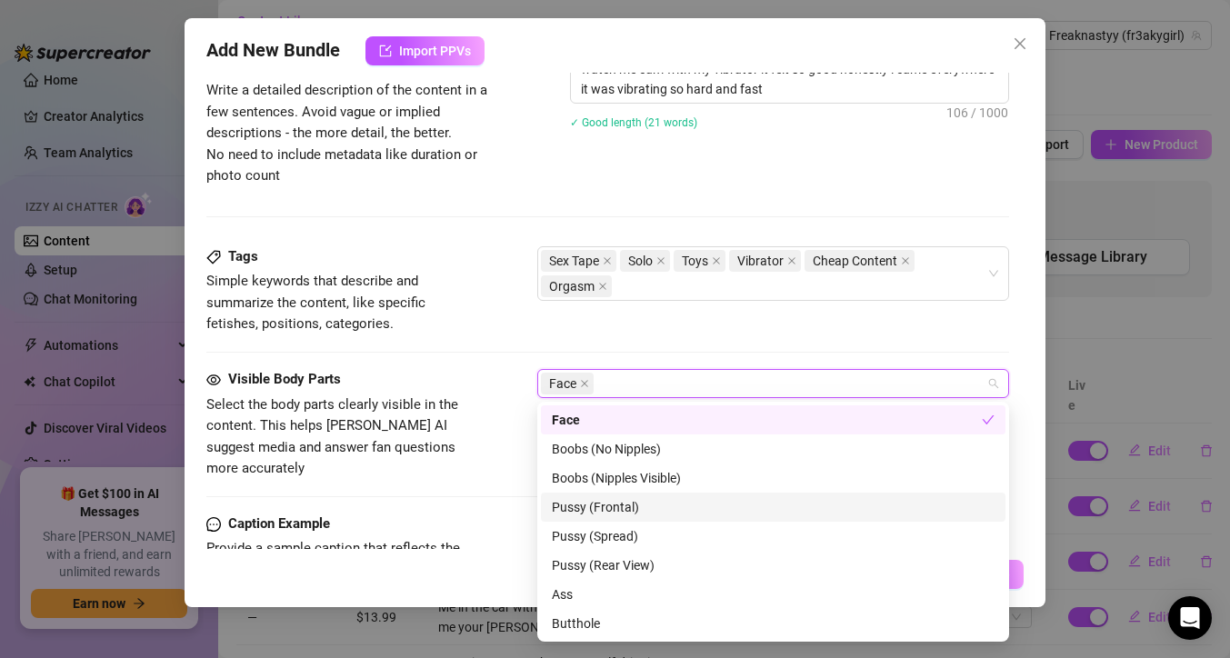
click at [641, 512] on div "Pussy (Frontal)" at bounding box center [773, 507] width 443 height 20
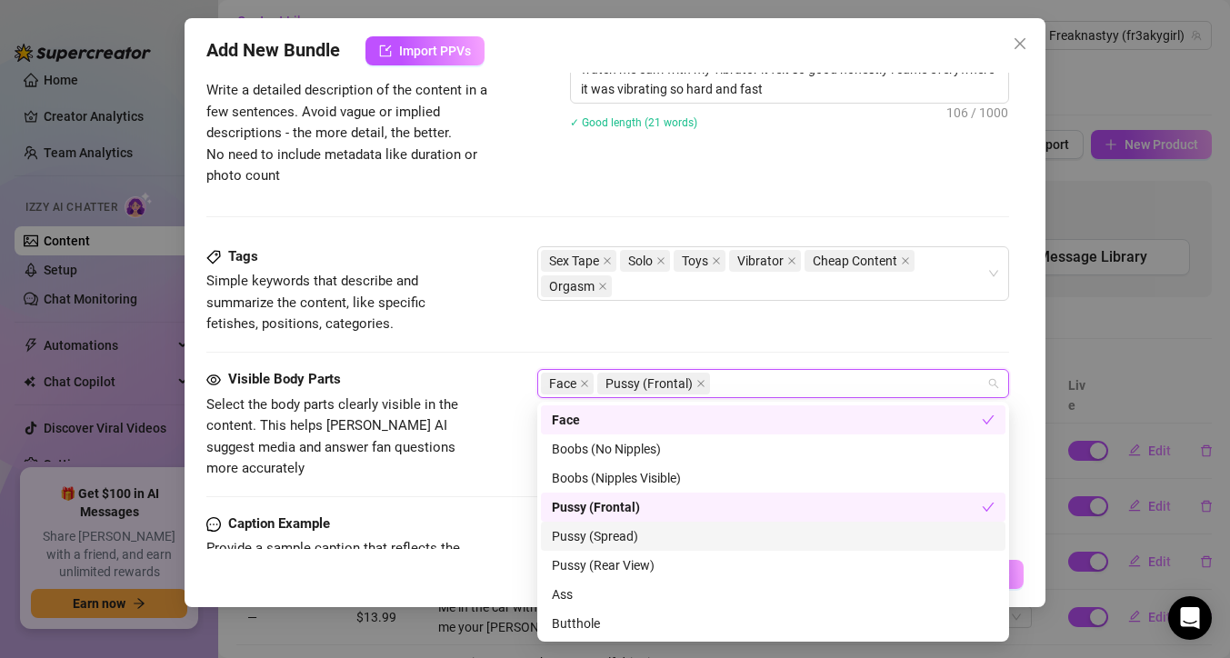
click at [1016, 331] on div "Account Freaknastyy (@fr3akygirl) Name Name is for your internal organization o…" at bounding box center [615, 311] width 818 height 477
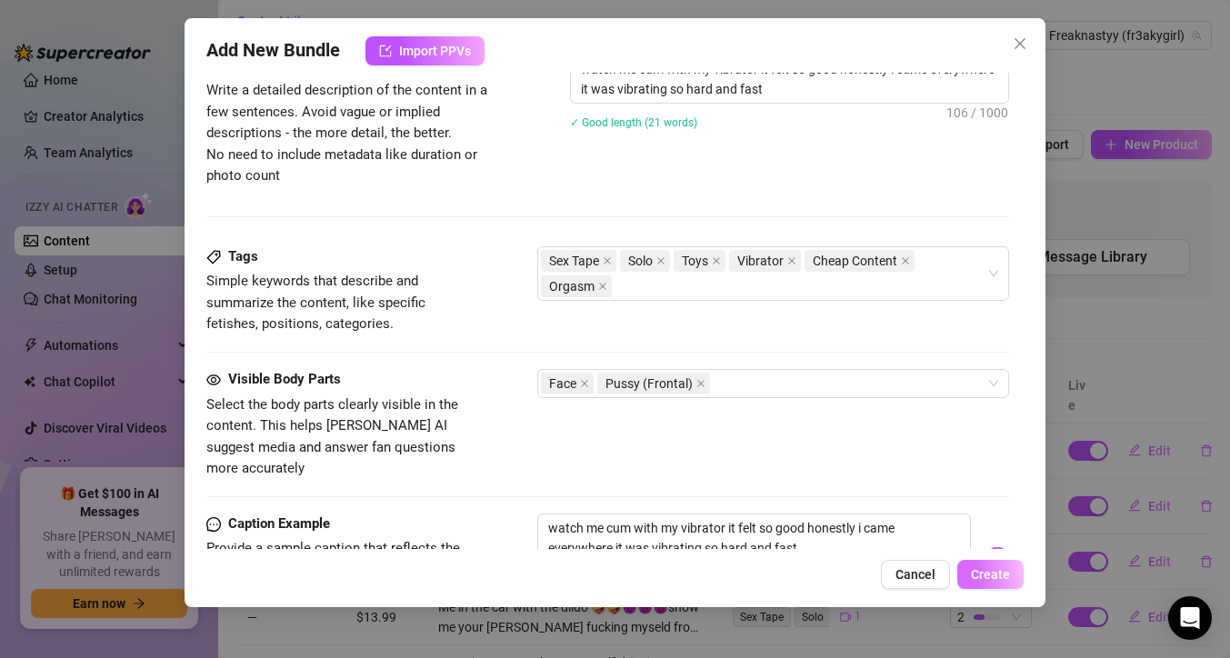
click at [1003, 578] on span "Create" at bounding box center [990, 574] width 39 height 15
